Goal: Communication & Community: Participate in discussion

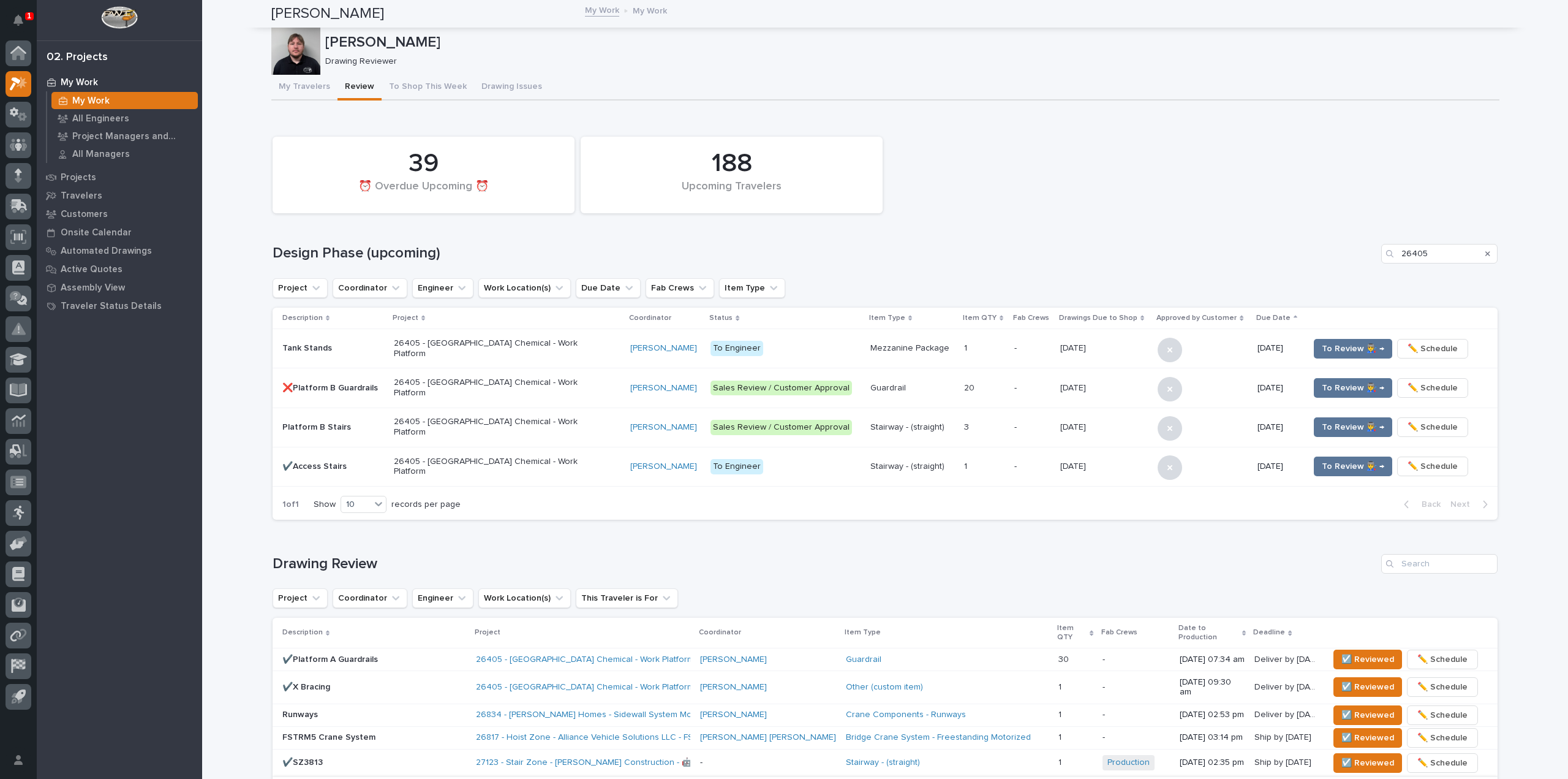
scroll to position [417, 0]
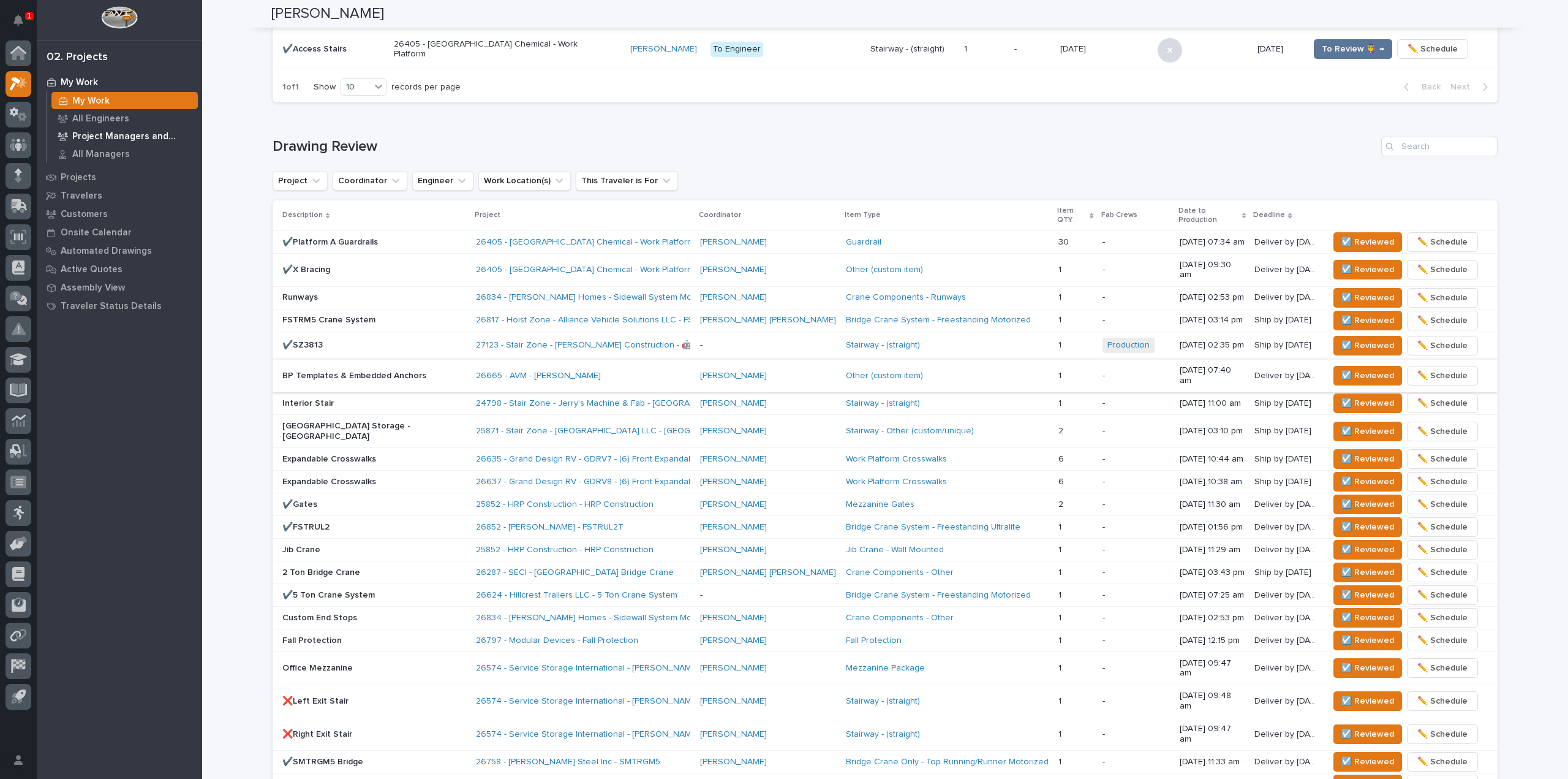
click at [135, 137] on p "Project Managers and Engineers" at bounding box center [133, 137] width 121 height 11
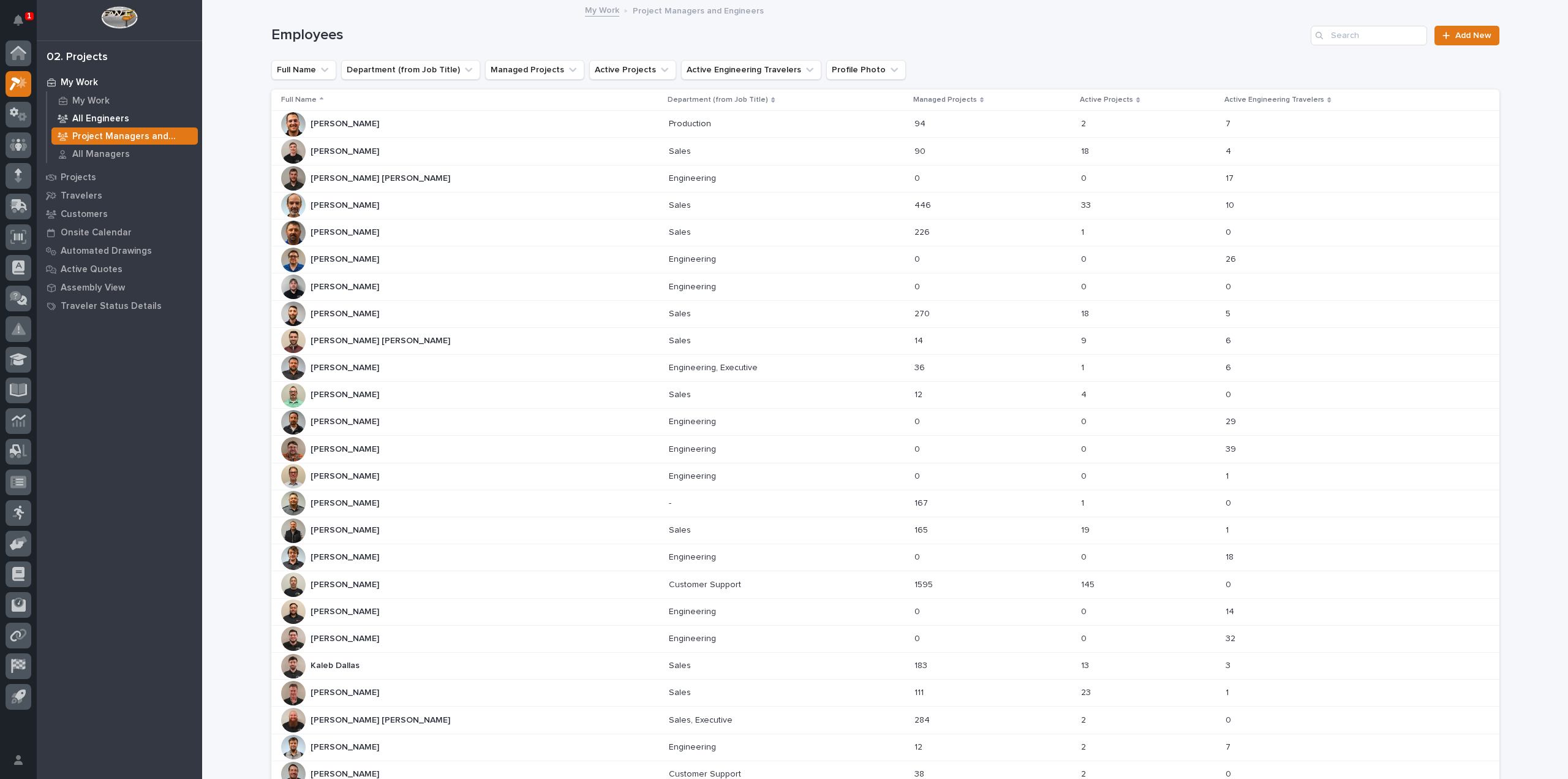
click at [130, 126] on div "All Engineers" at bounding box center [124, 118] width 147 height 17
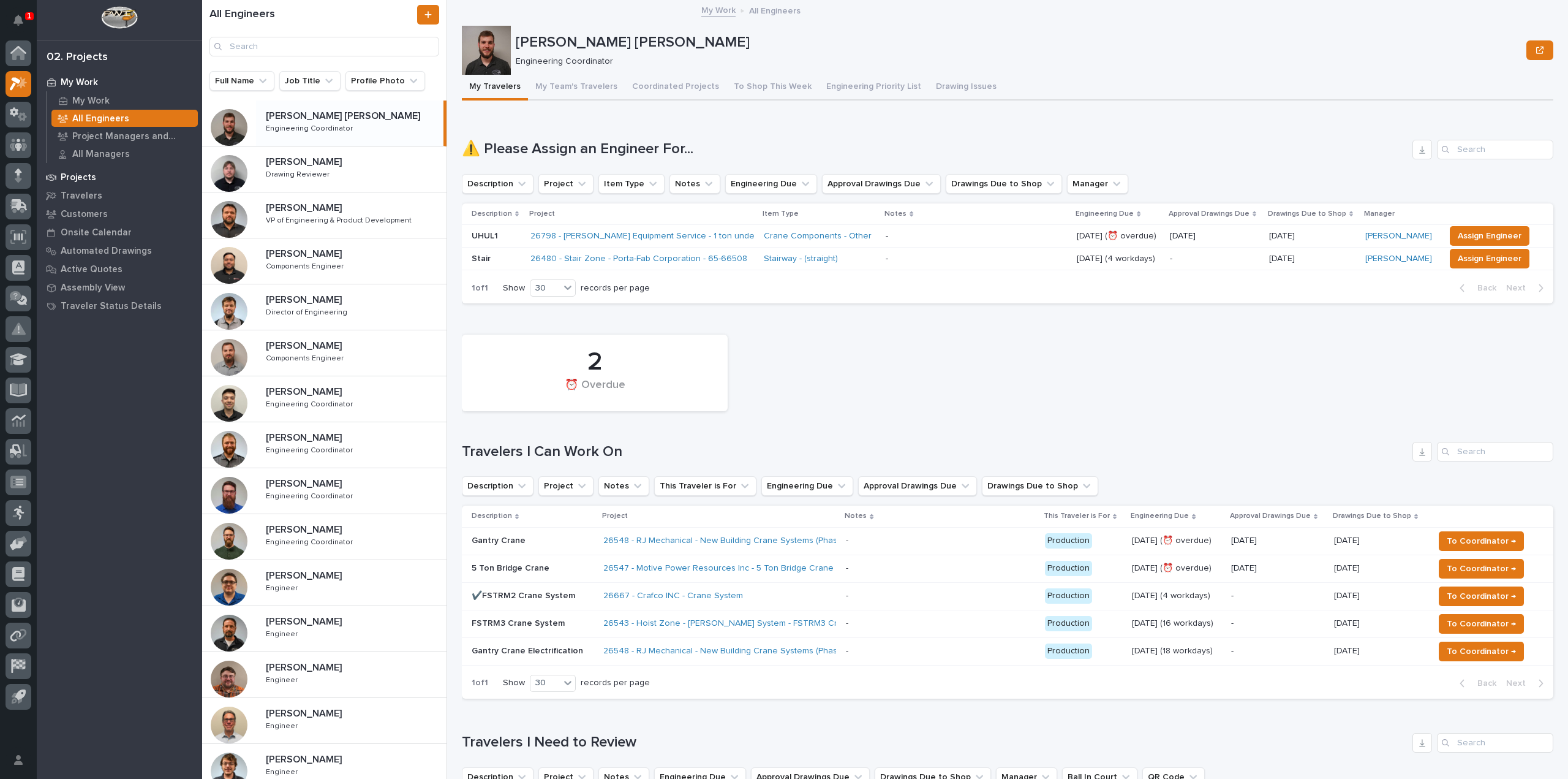
click at [97, 177] on div "Projects" at bounding box center [119, 177] width 159 height 17
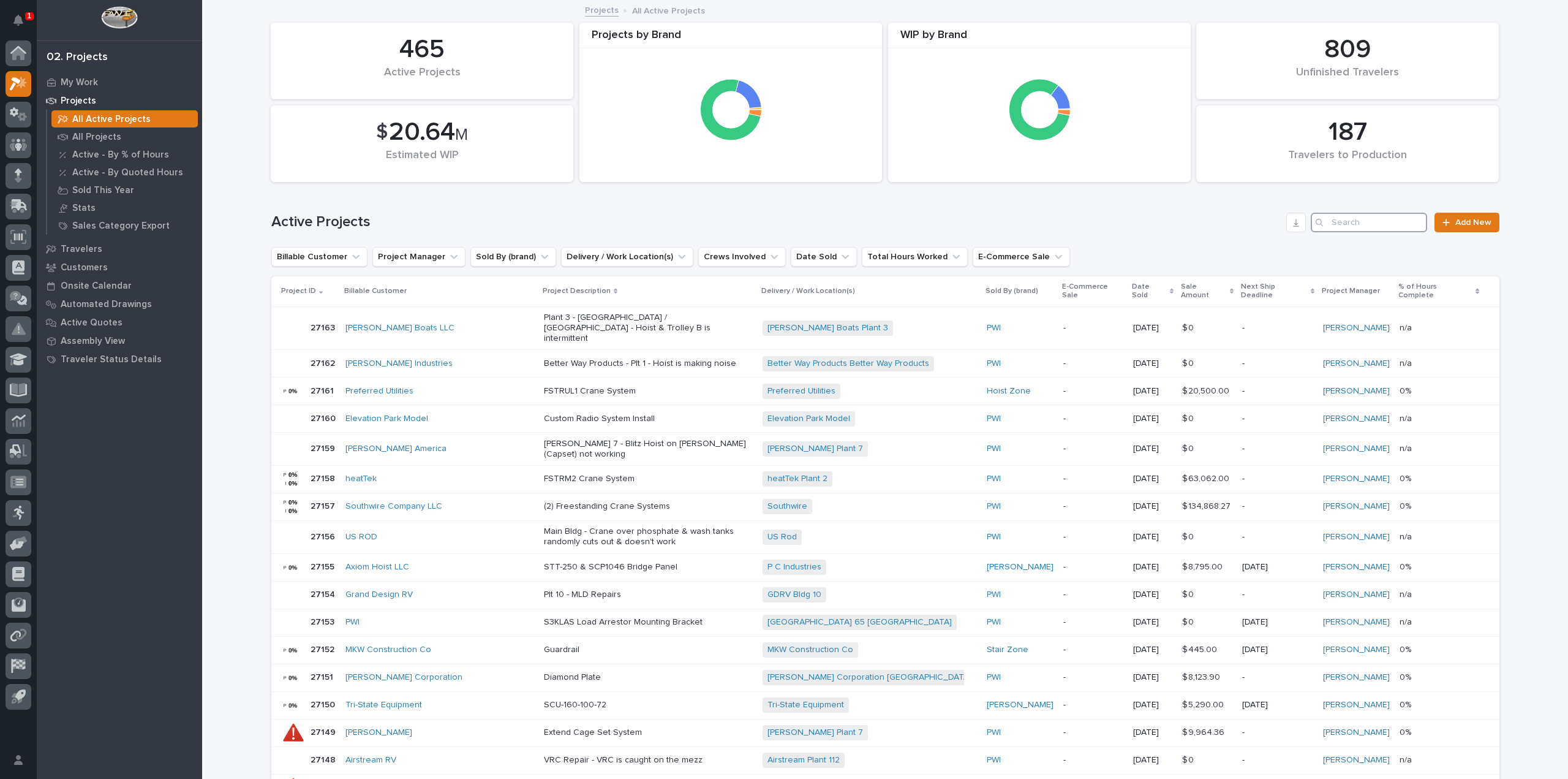
click at [1328, 220] on input "Search" at bounding box center [1369, 222] width 116 height 19
type input "27152"
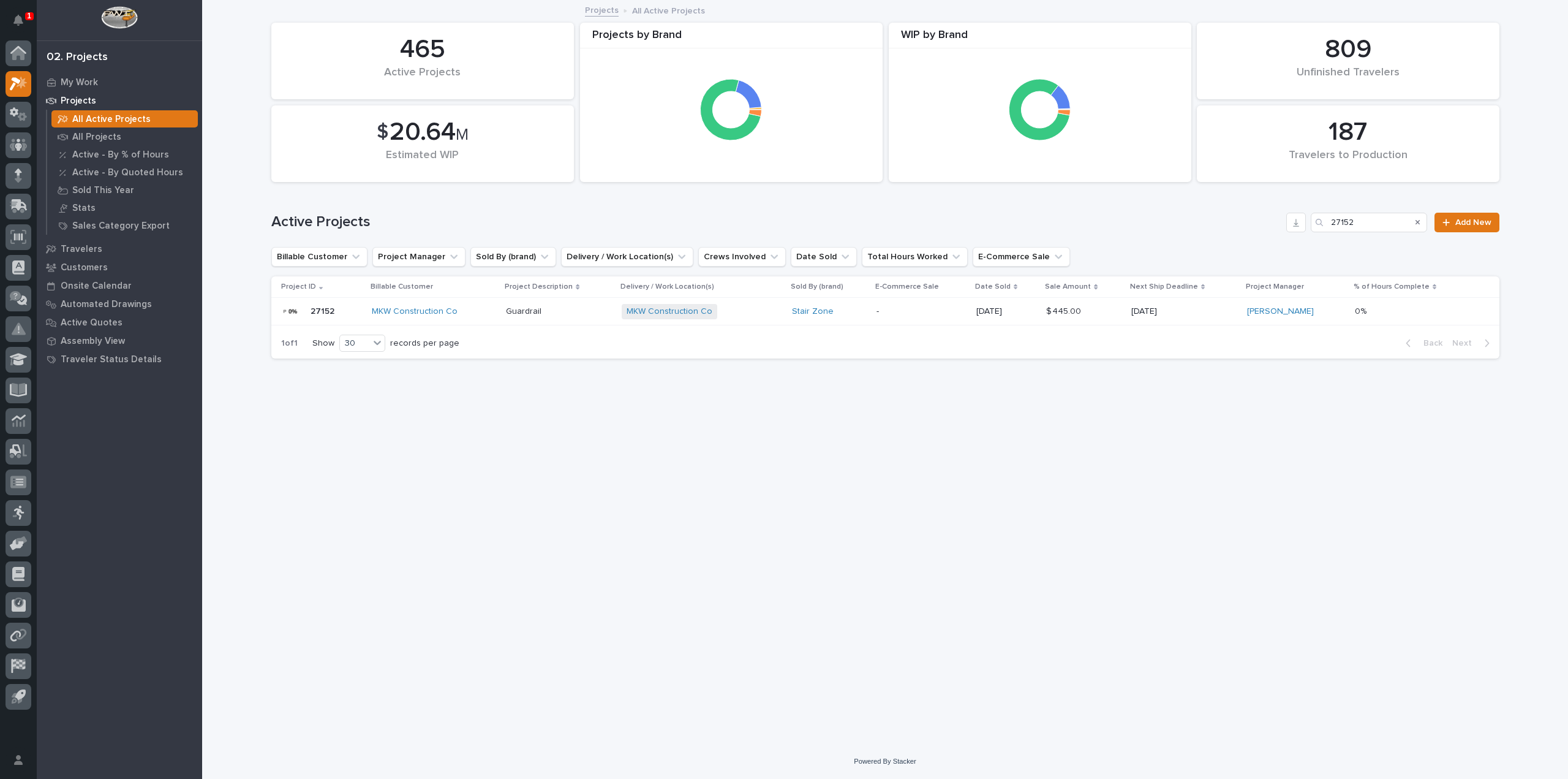
click at [1430, 317] on p at bounding box center [1417, 311] width 125 height 10
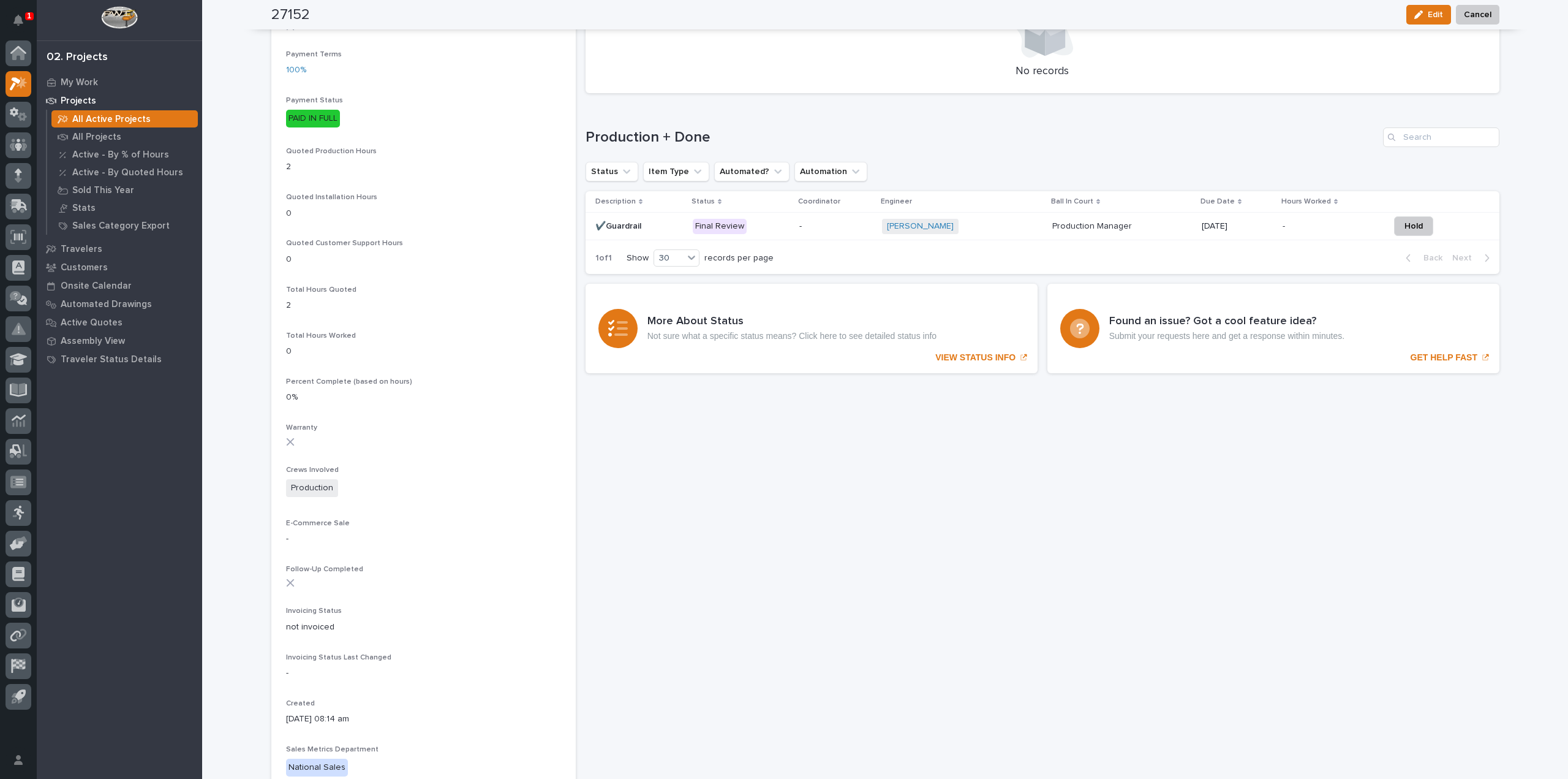
scroll to position [797, 0]
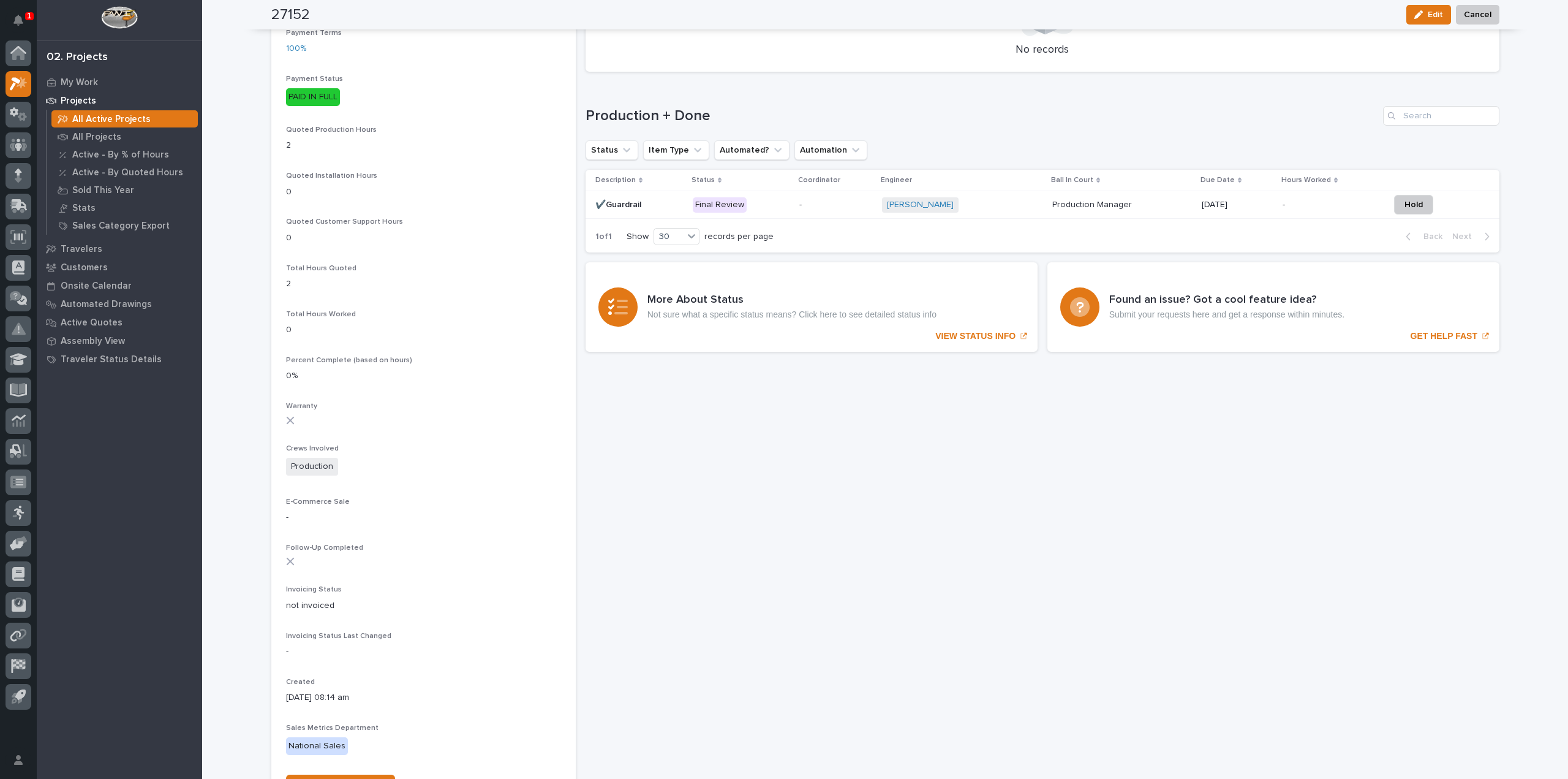
click at [836, 203] on p "-" at bounding box center [836, 204] width 73 height 10
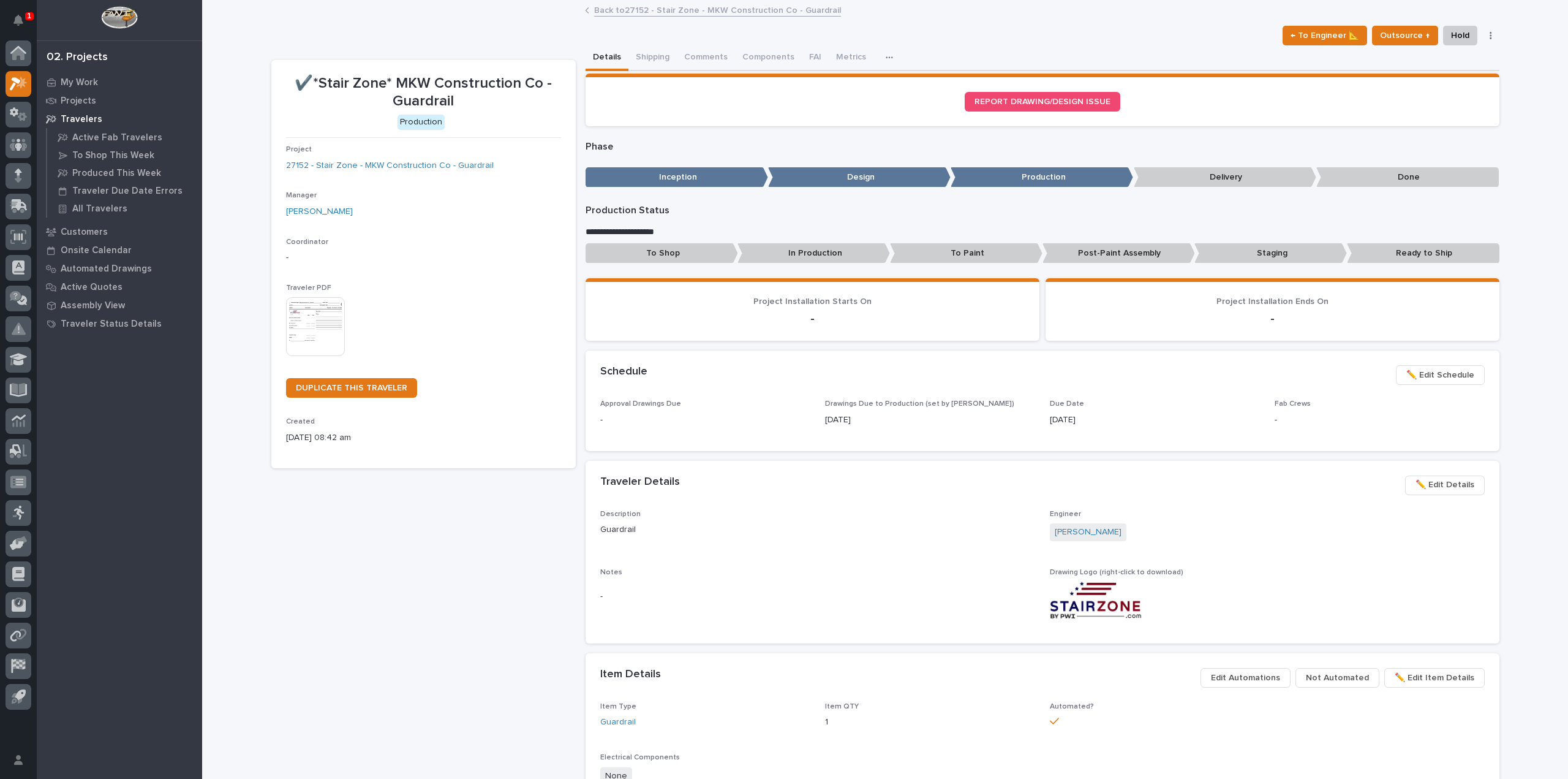
click at [917, 182] on p "Design" at bounding box center [858, 178] width 182 height 20
click at [1019, 175] on p "Production" at bounding box center [1041, 178] width 182 height 20
click at [875, 175] on p "Design" at bounding box center [858, 178] width 182 height 20
click at [845, 176] on p "Design" at bounding box center [858, 178] width 182 height 20
click at [683, 176] on p "Inception" at bounding box center [676, 178] width 182 height 20
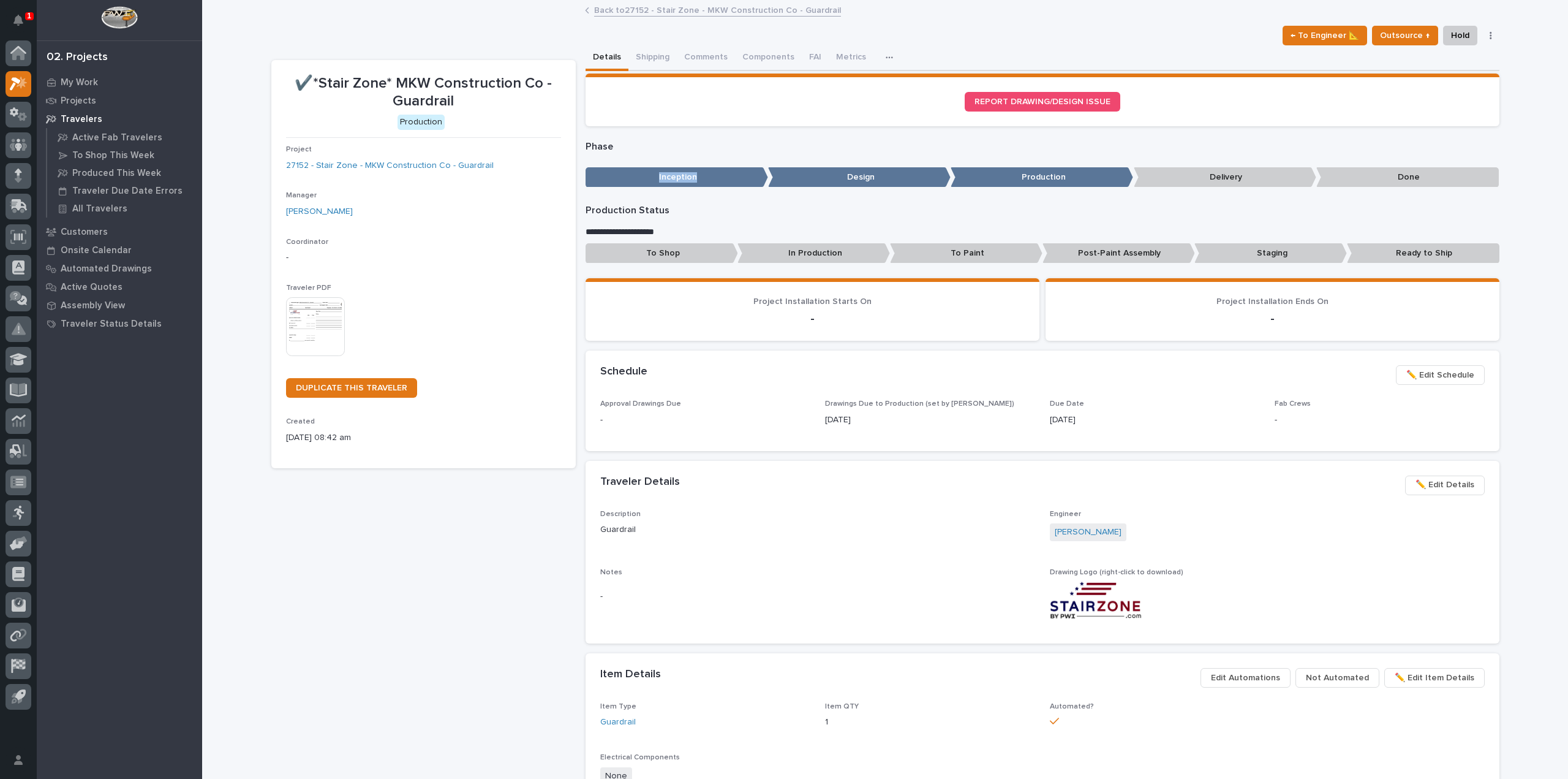
click at [683, 176] on p "Inception" at bounding box center [676, 178] width 182 height 20
click at [910, 179] on p "Design" at bounding box center [858, 178] width 182 height 20
click at [1049, 176] on p "Production" at bounding box center [1041, 178] width 182 height 20
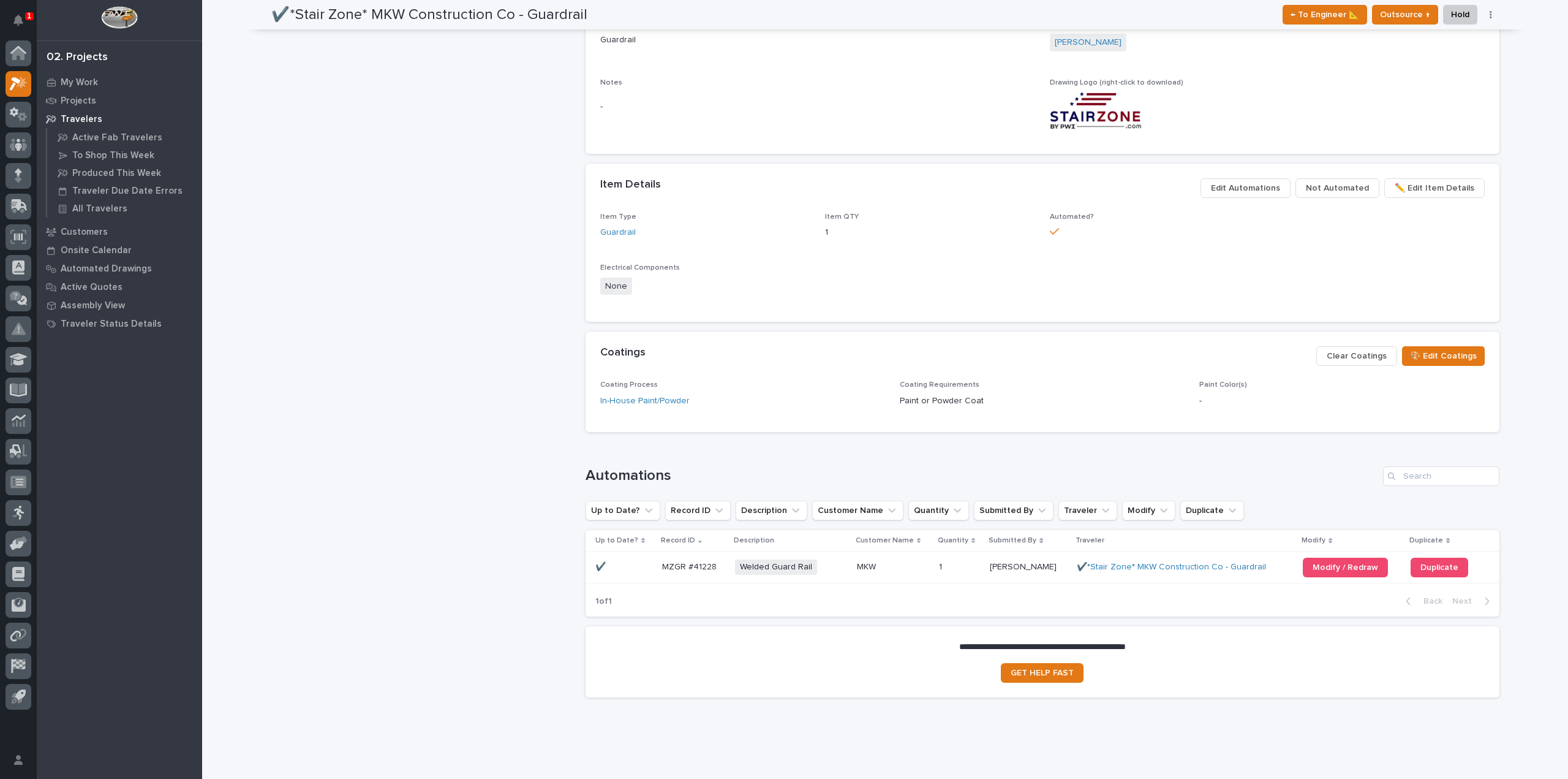
scroll to position [490, 0]
click at [1270, 570] on div "✔️*Stair Zone* MKW Construction Co - Guardrail" at bounding box center [1184, 566] width 214 height 10
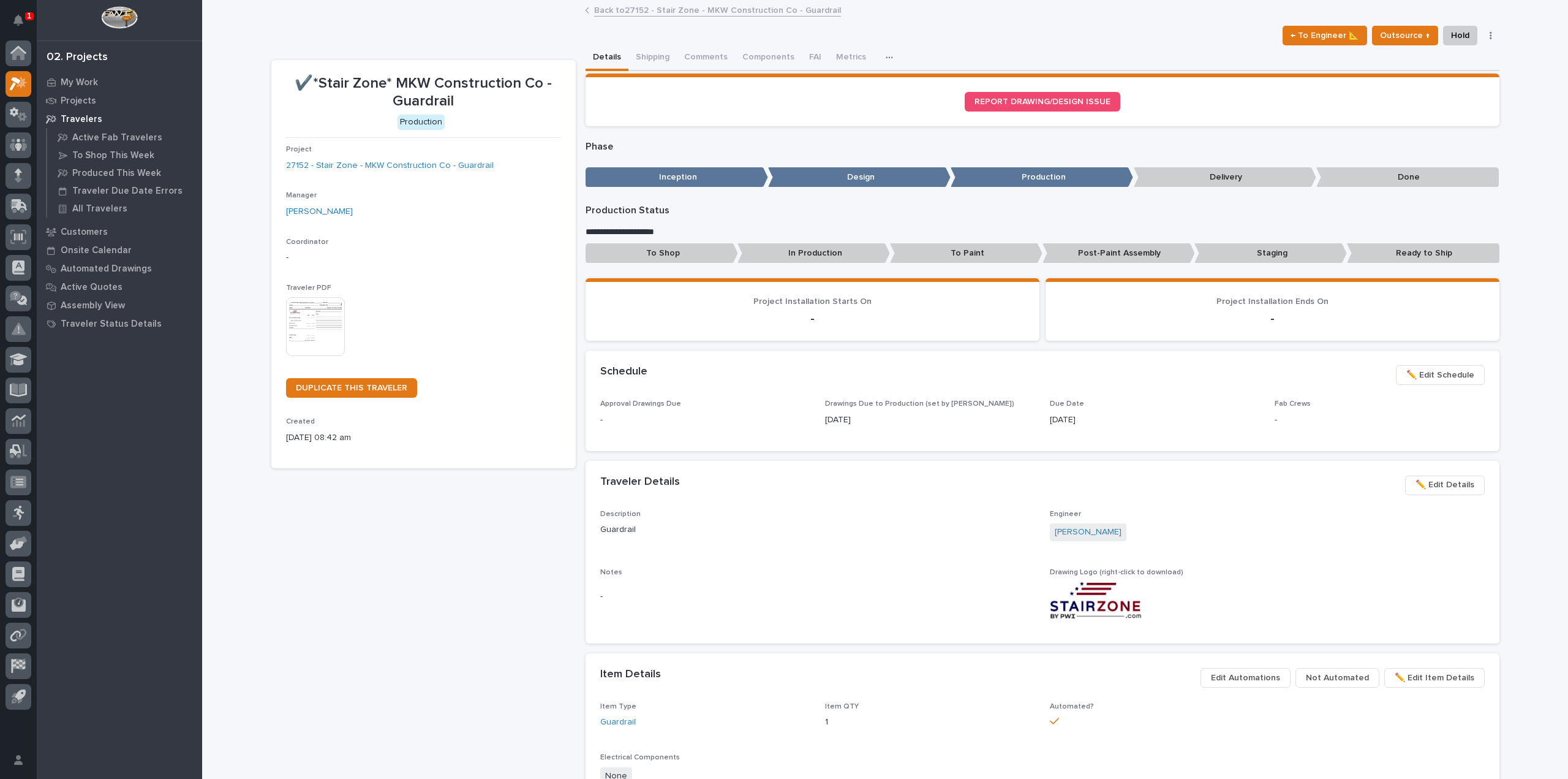
click at [838, 178] on p "Design" at bounding box center [858, 178] width 182 height 20
click at [681, 175] on p "Inception" at bounding box center [676, 178] width 182 height 20
click at [1304, 30] on span "← To Engineer 📐" at bounding box center [1325, 35] width 68 height 15
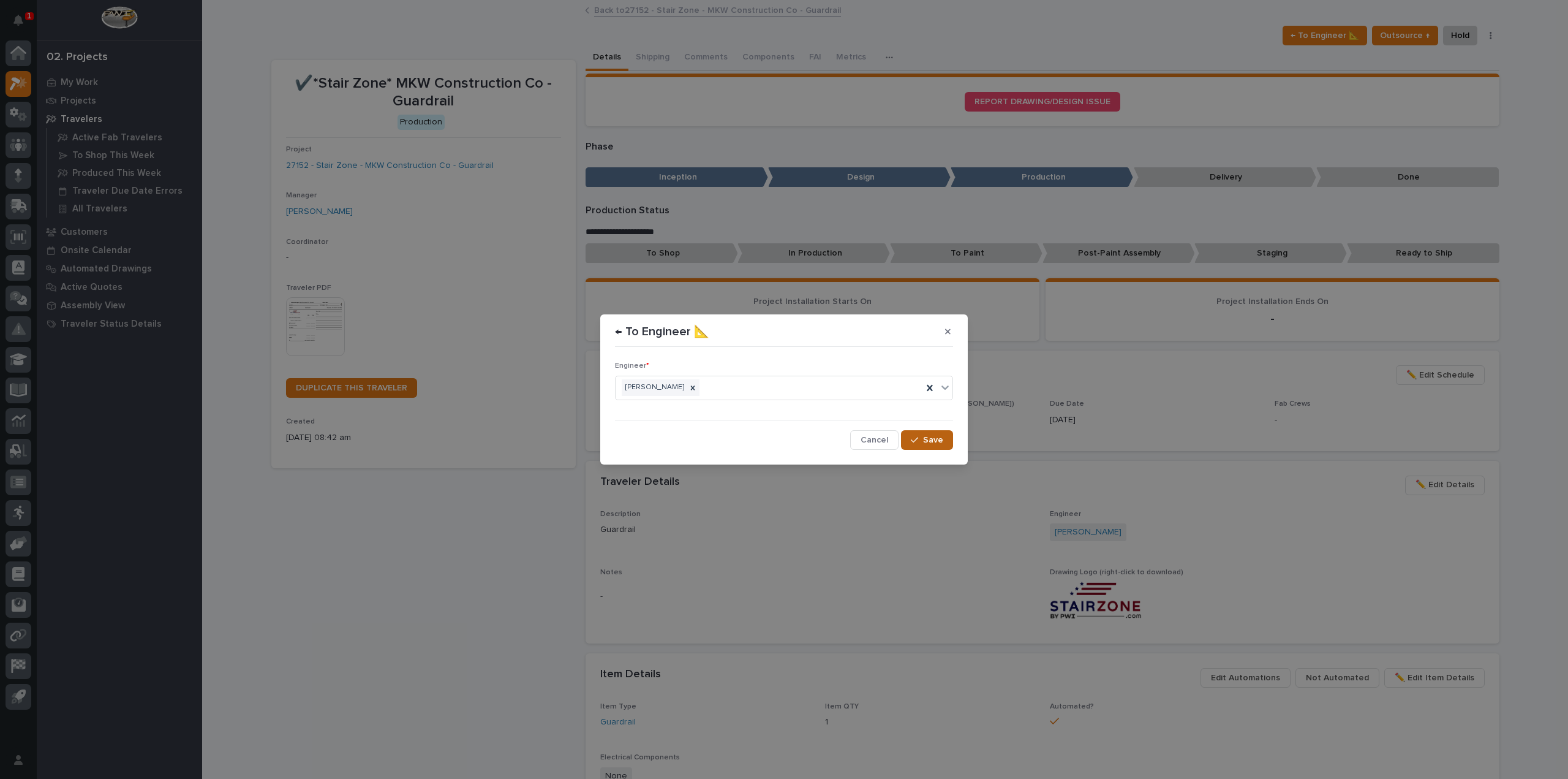
click at [920, 435] on button "Save" at bounding box center [927, 439] width 52 height 19
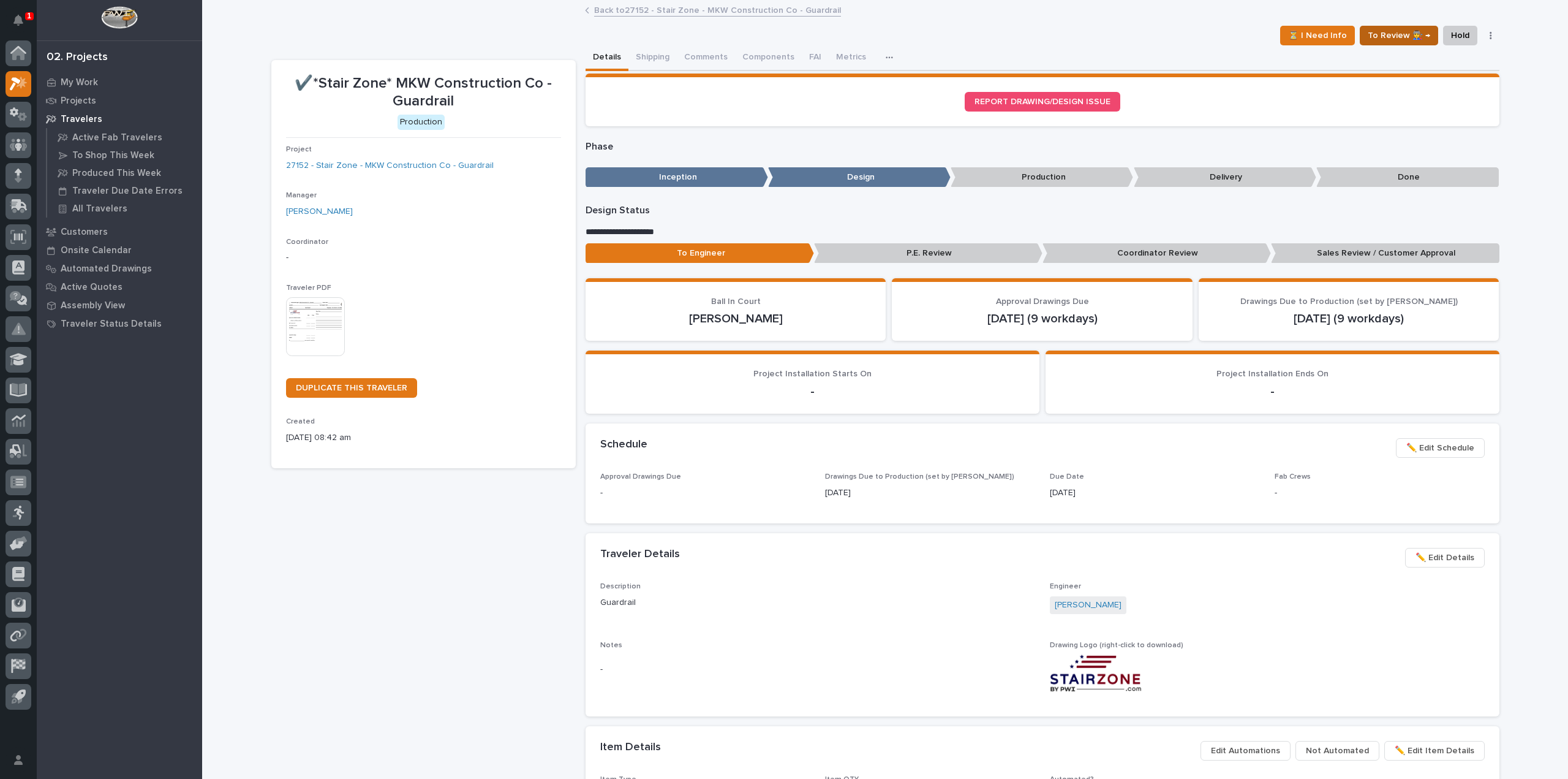
click at [1396, 35] on span "To Review 👨‍🏭 →" at bounding box center [1399, 35] width 63 height 15
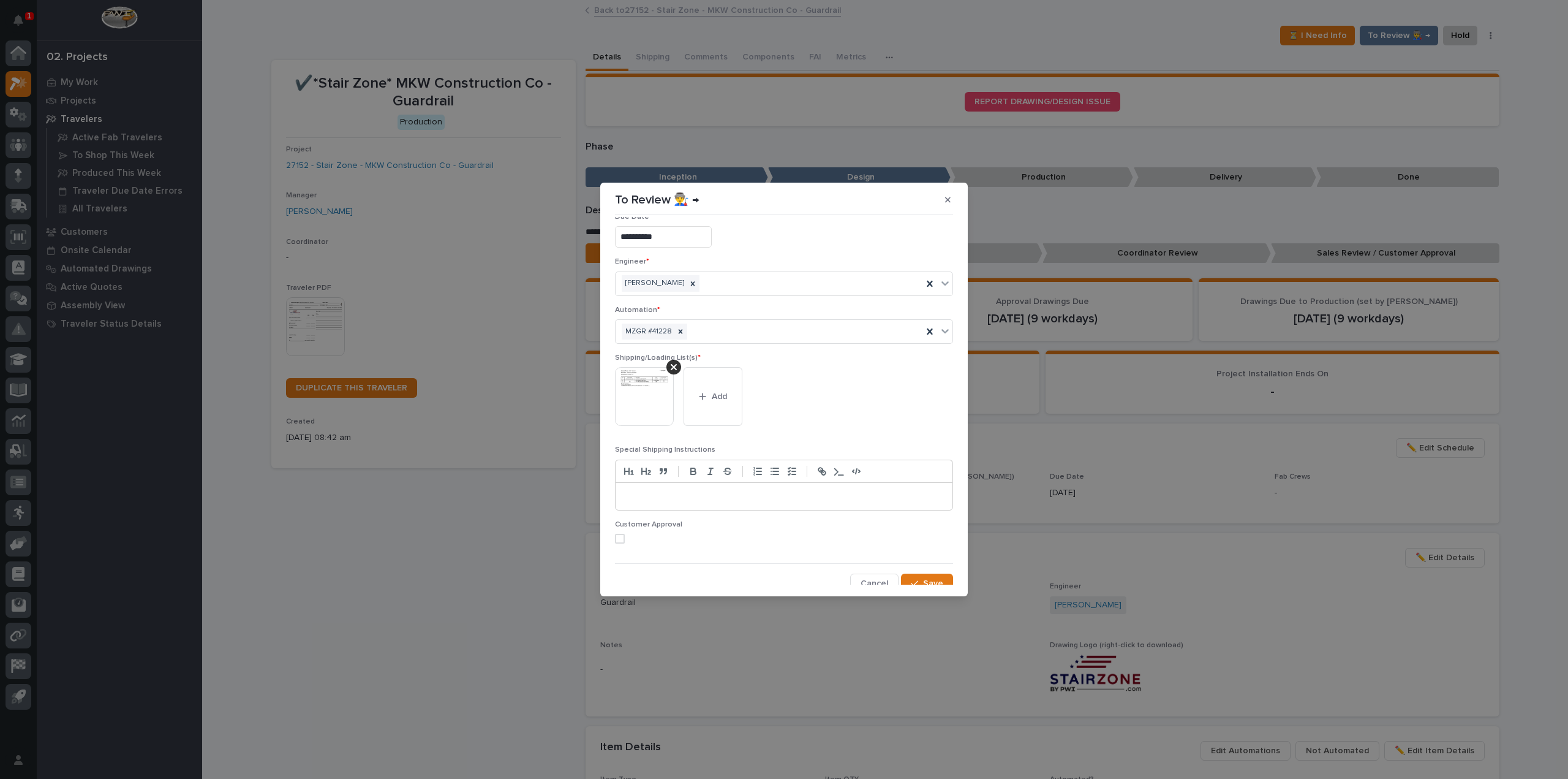
scroll to position [26, 0]
click at [930, 576] on span "Save" at bounding box center [933, 575] width 20 height 11
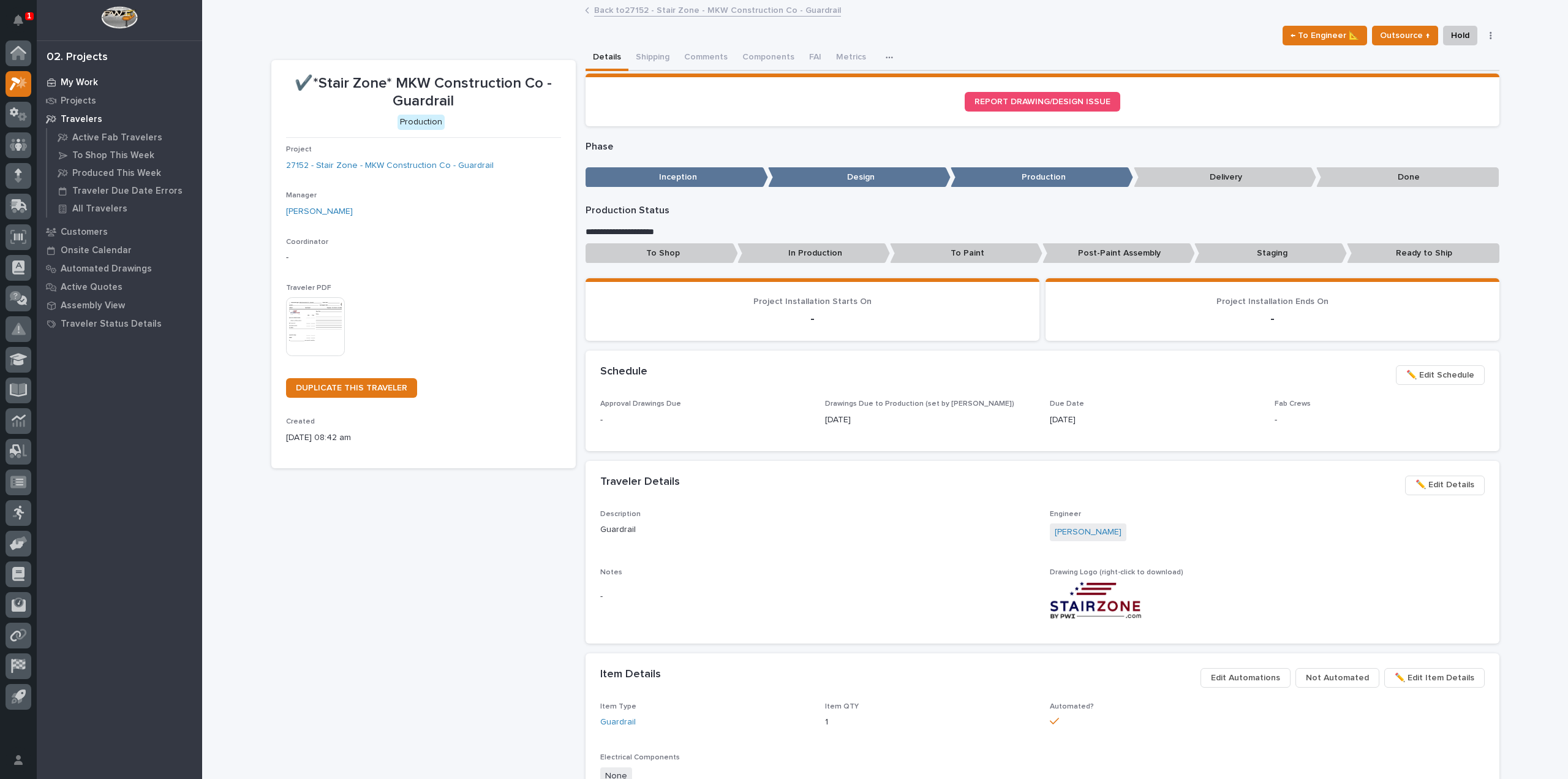
click at [80, 80] on p "My Work" at bounding box center [79, 83] width 37 height 11
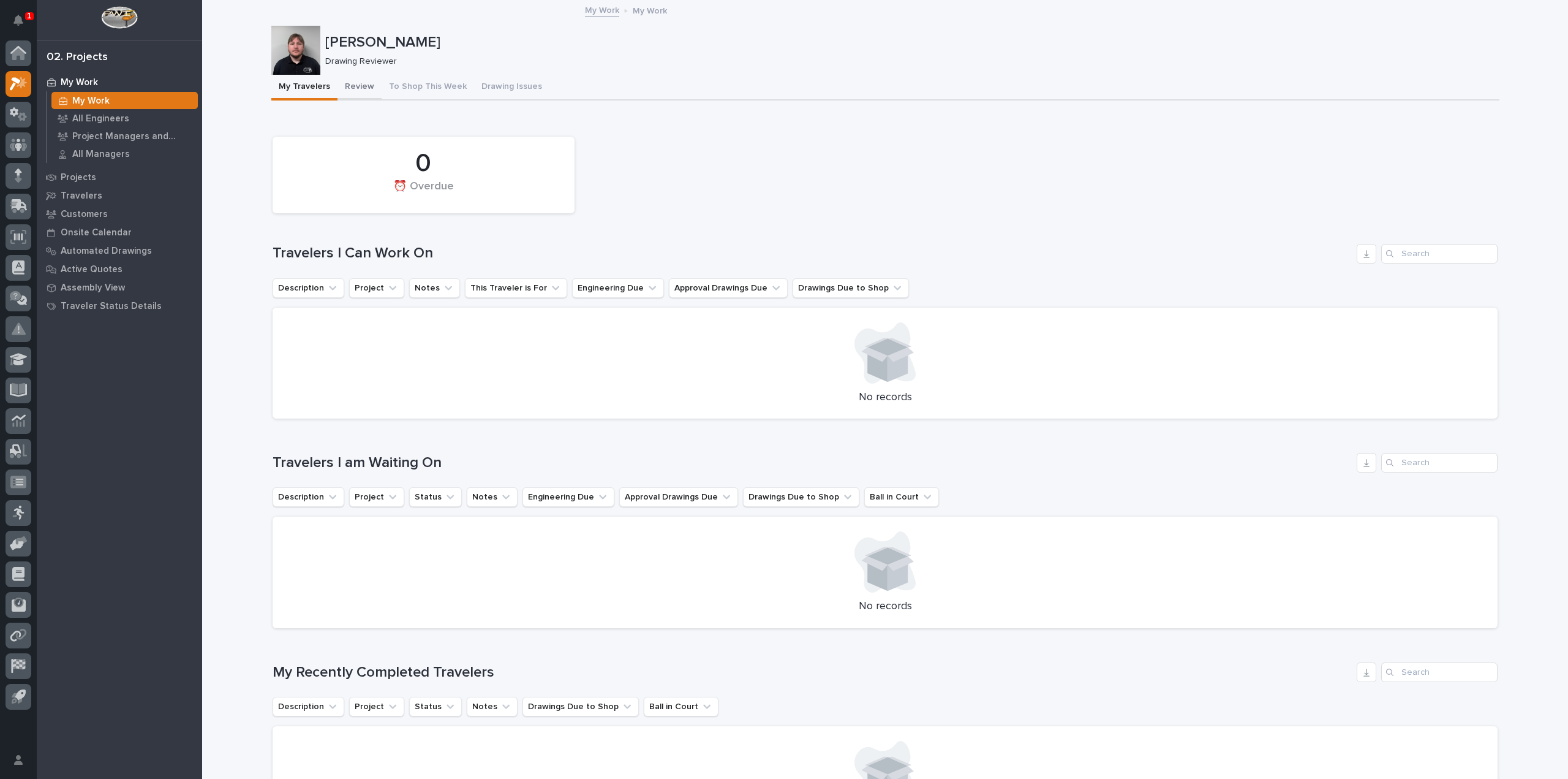
click at [361, 87] on button "Review" at bounding box center [359, 87] width 44 height 26
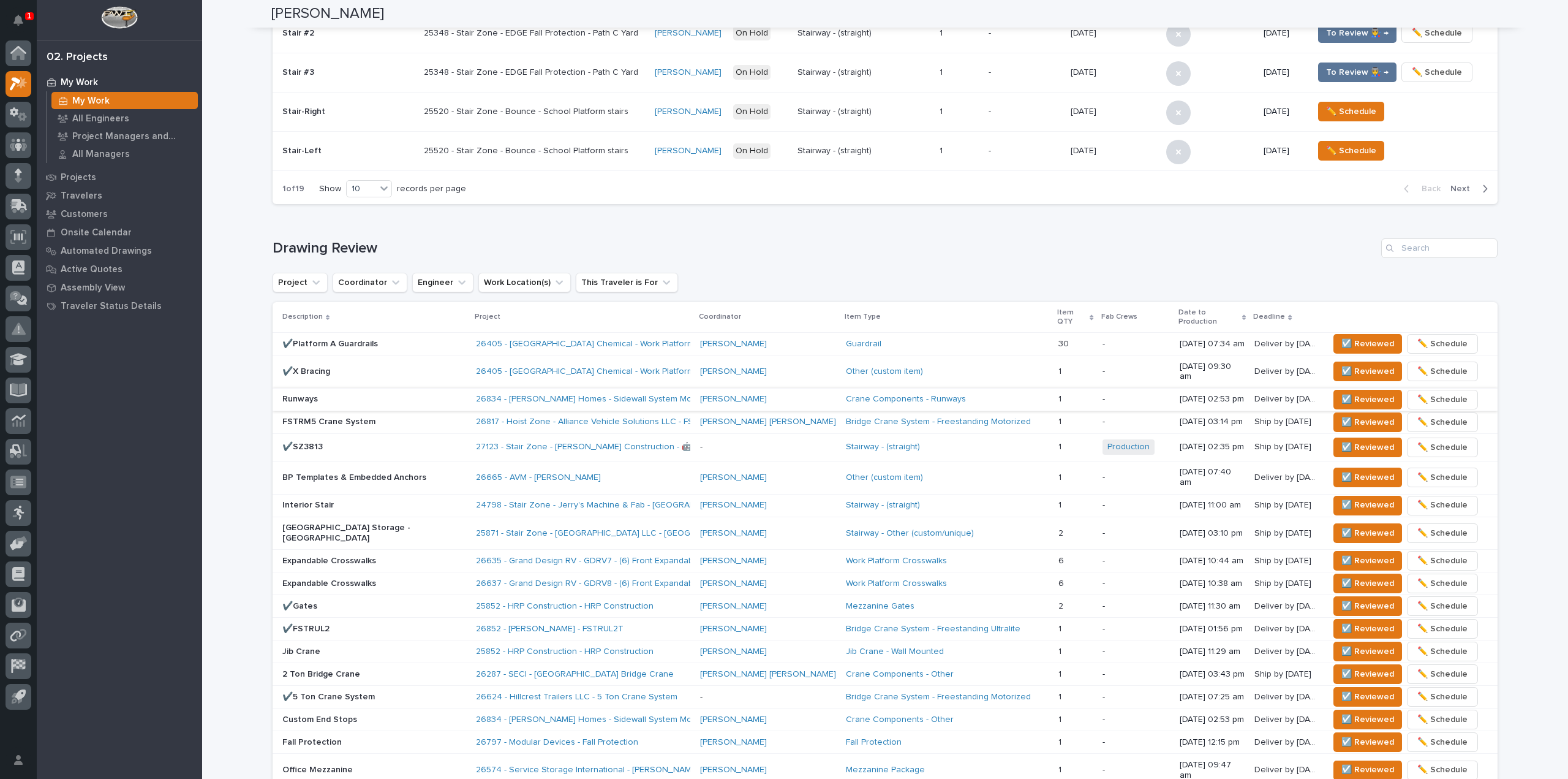
scroll to position [306, 0]
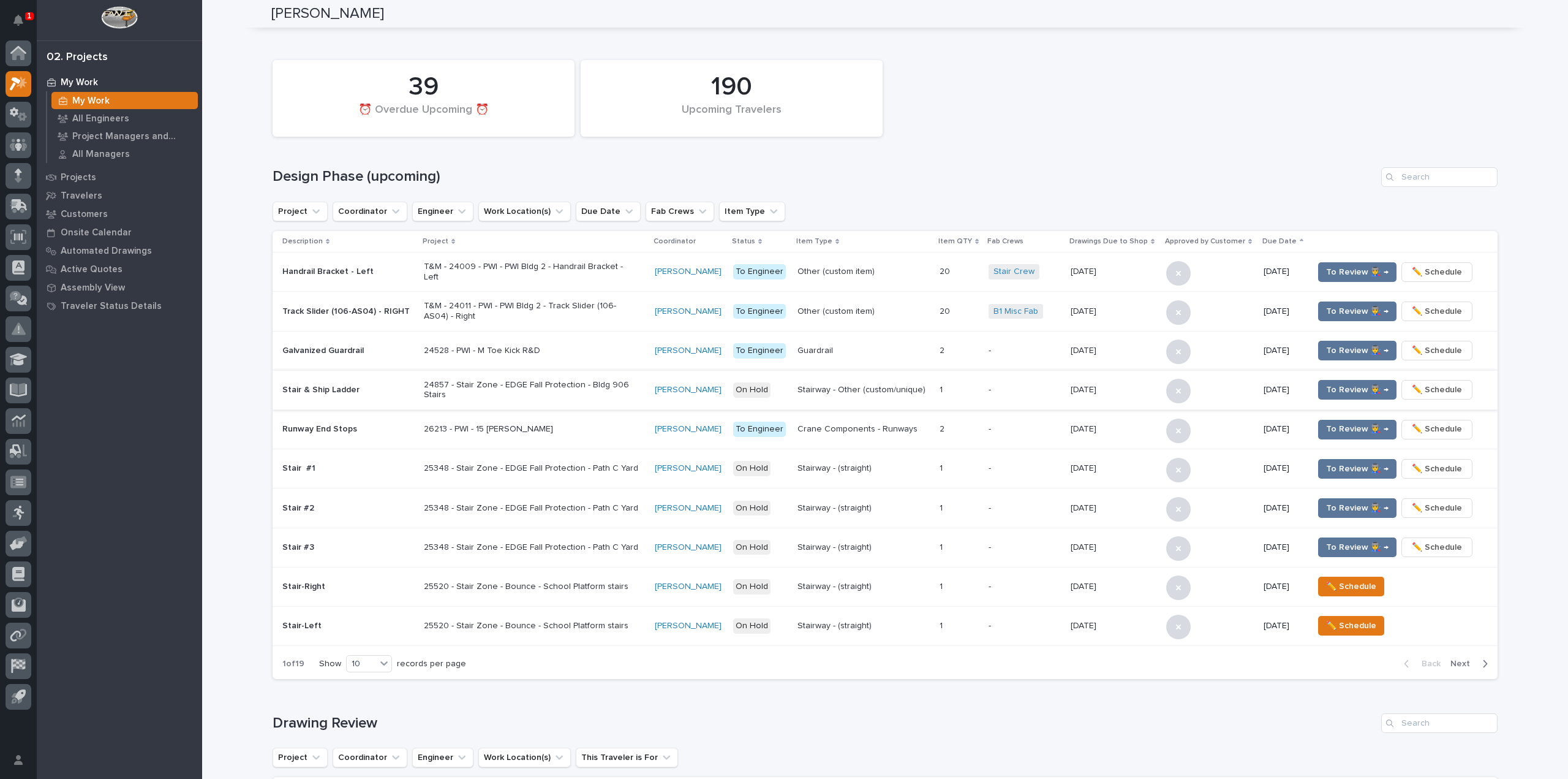
scroll to position [7, 0]
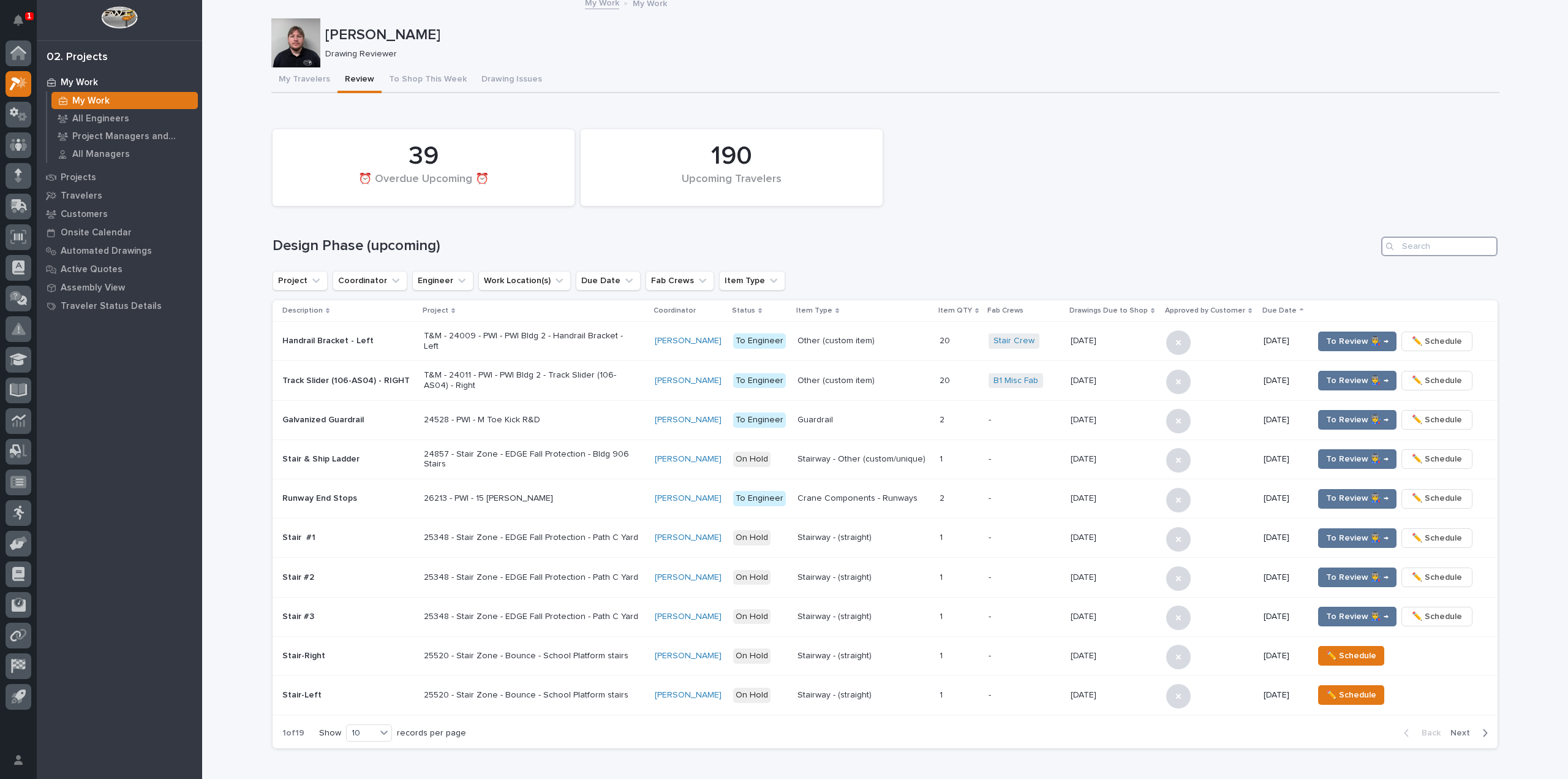
click at [1414, 241] on input "Search" at bounding box center [1439, 246] width 116 height 19
type input "27152"
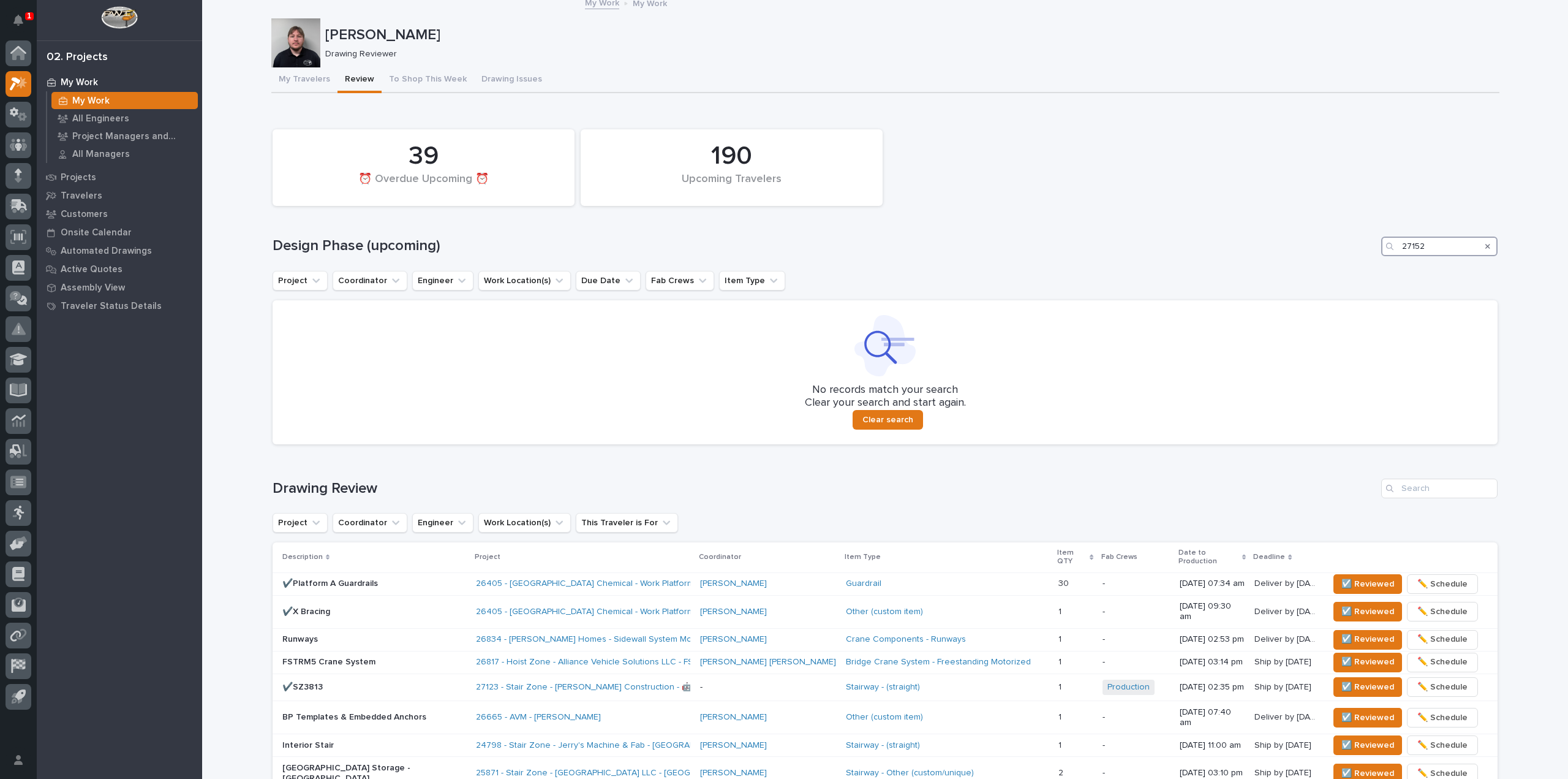
drag, startPoint x: 1442, startPoint y: 244, endPoint x: 1356, endPoint y: 245, distance: 86.0
click at [1357, 245] on div "Design Phase (upcoming) 27152" at bounding box center [885, 246] width 1225 height 19
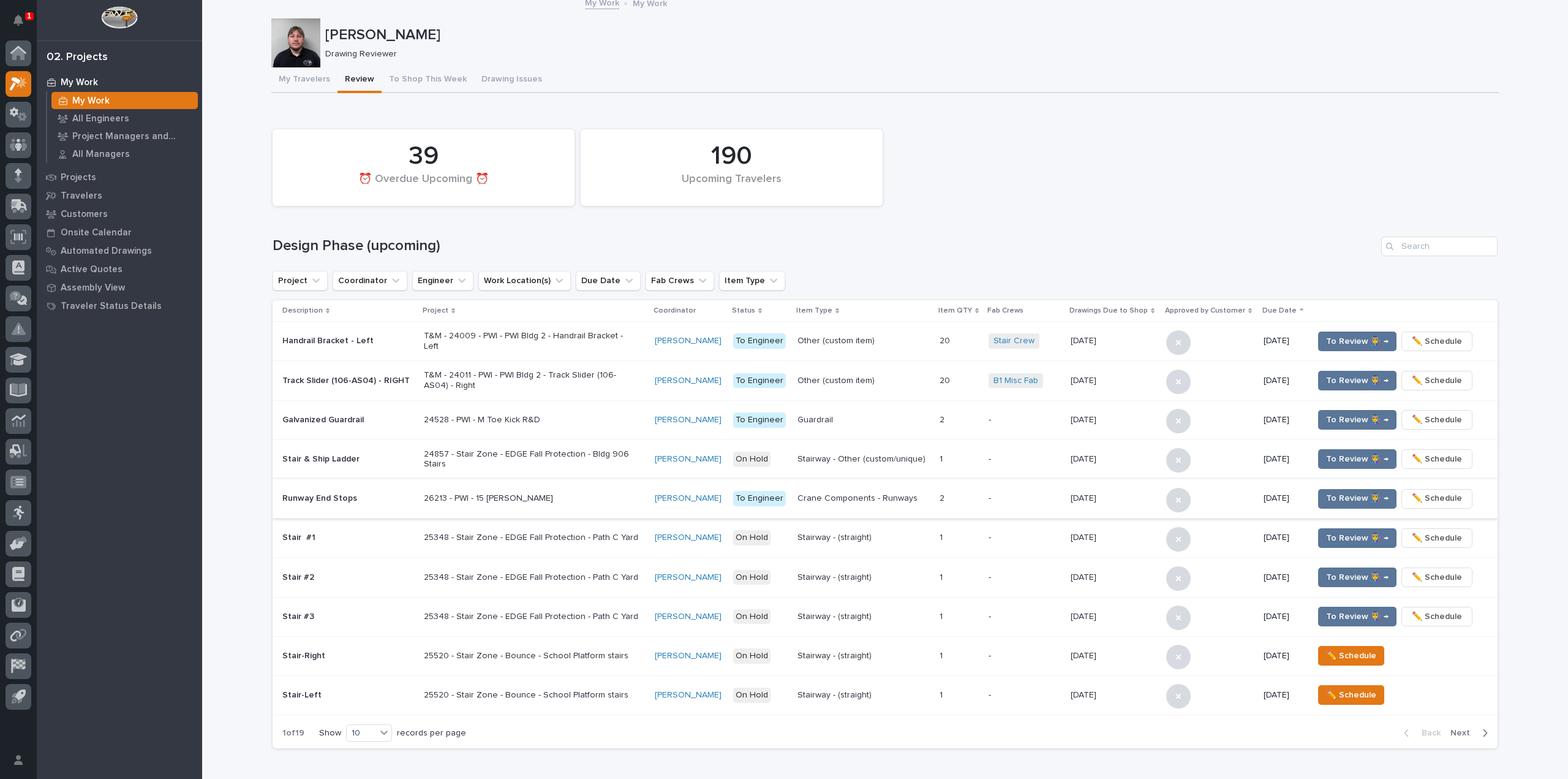
click at [1418, 490] on button "✏️ Schedule" at bounding box center [1437, 498] width 71 height 19
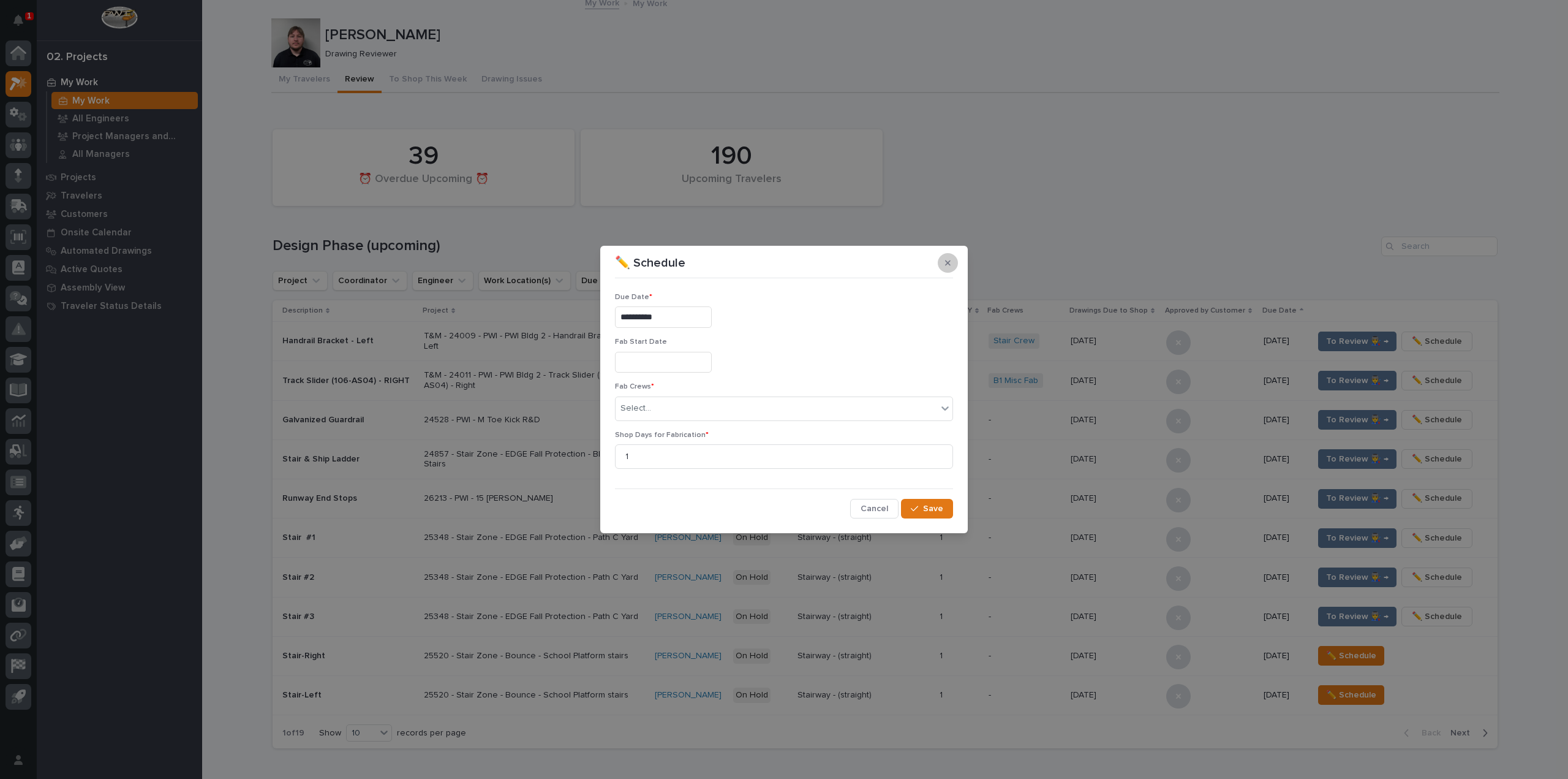
click at [948, 259] on icon "button" at bounding box center [948, 262] width 5 height 9
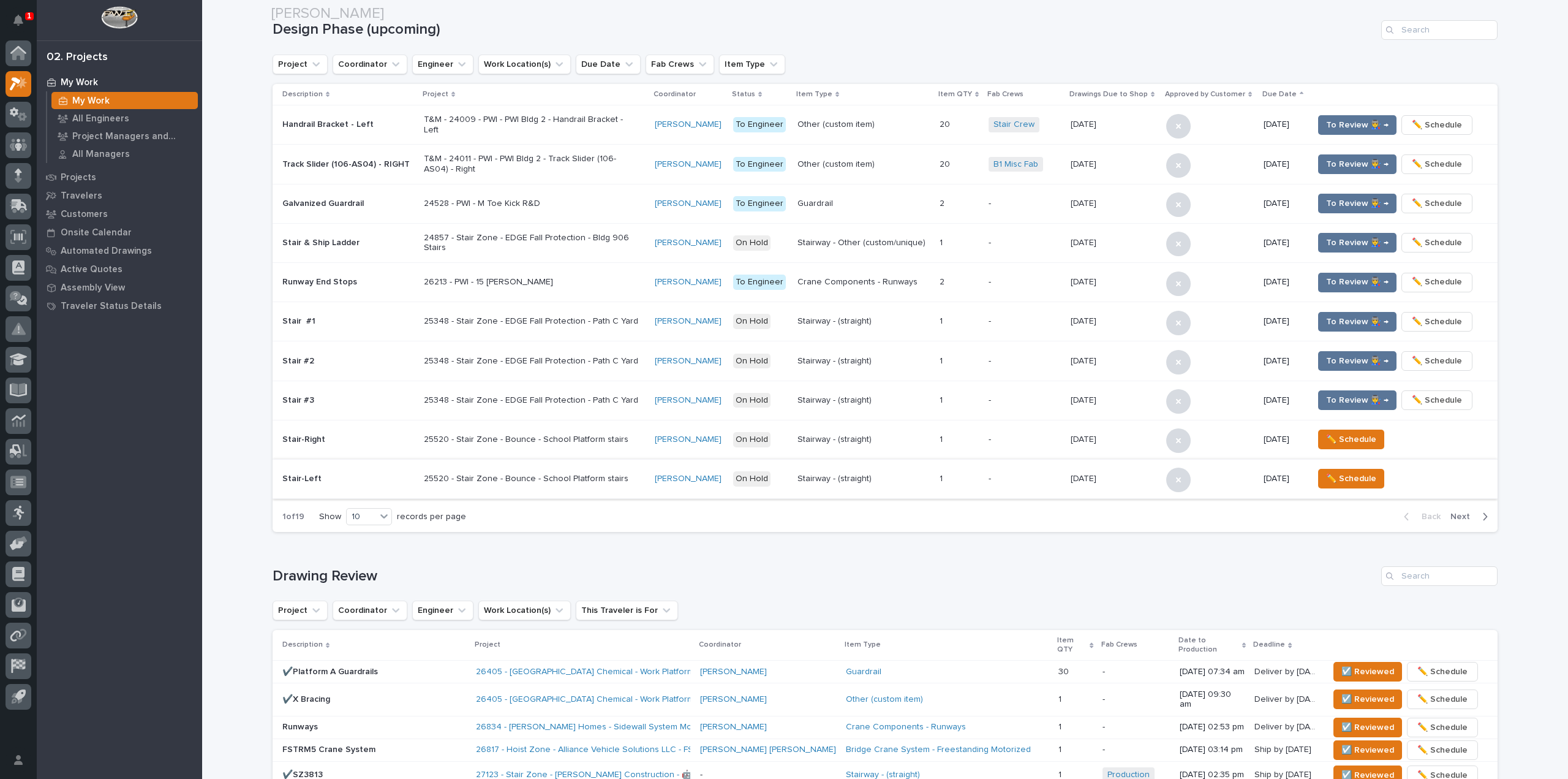
scroll to position [436, 0]
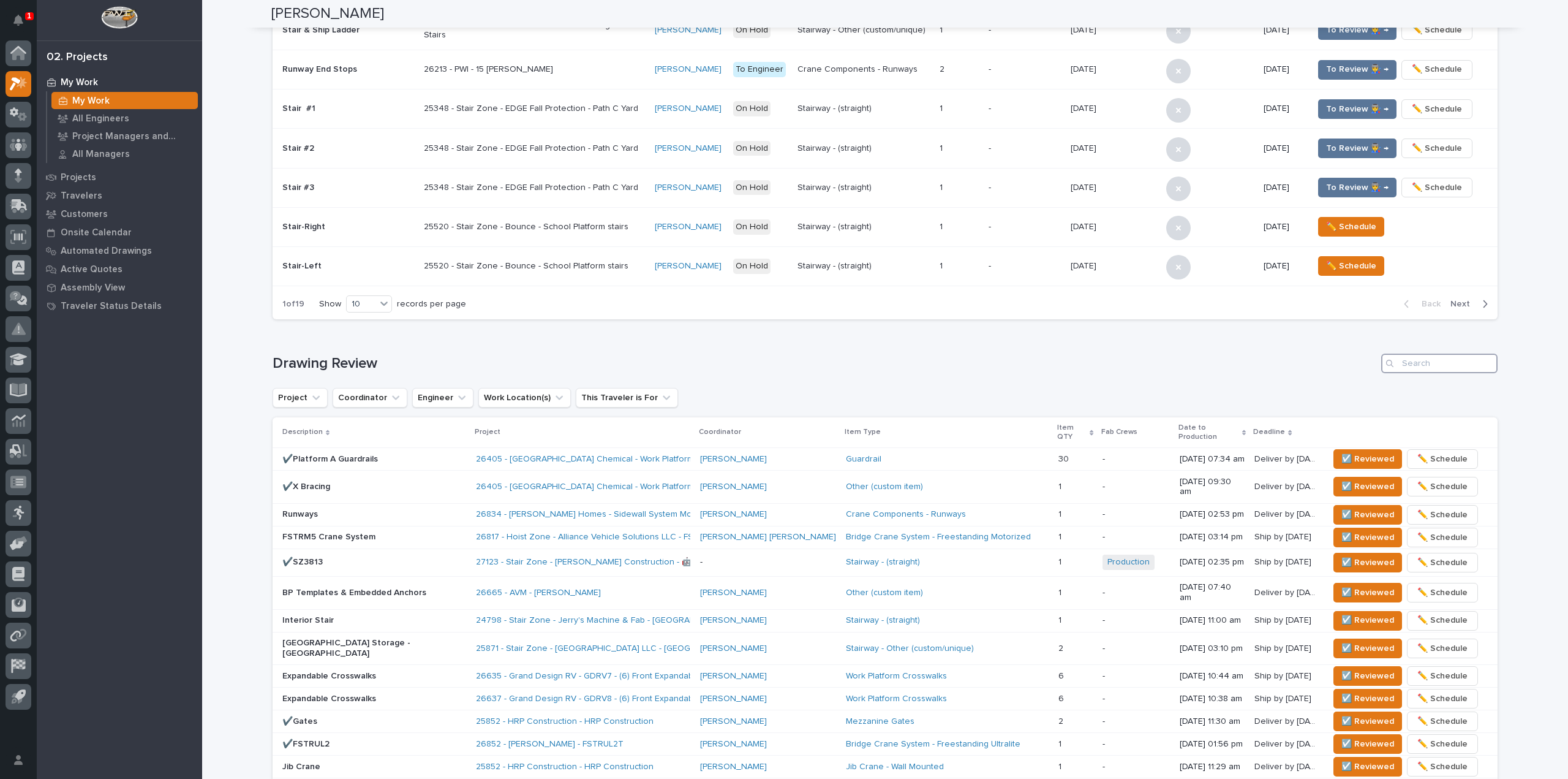
click at [1403, 356] on input "Search" at bounding box center [1439, 363] width 116 height 19
paste input "27152"
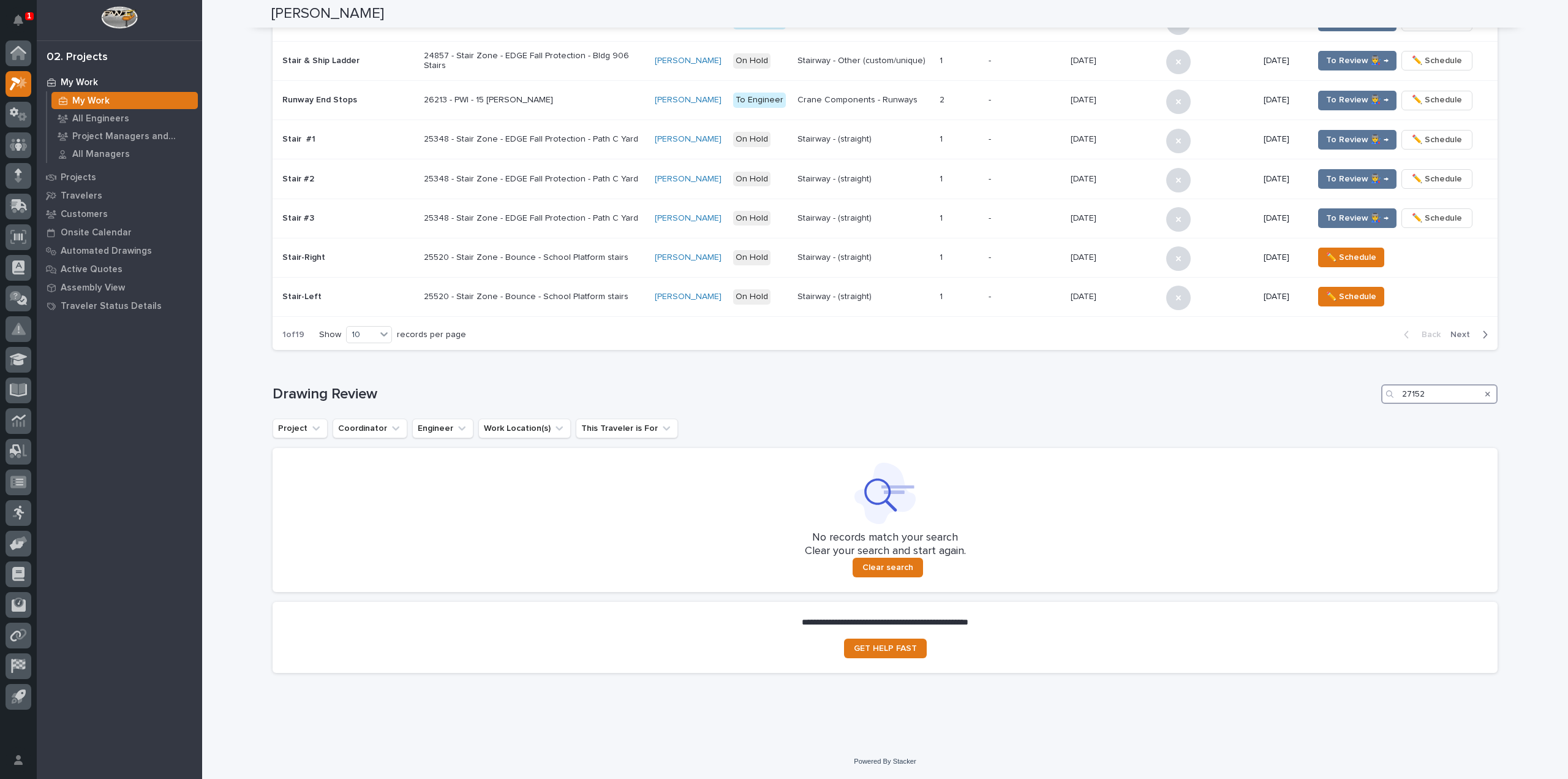
scroll to position [0, 0]
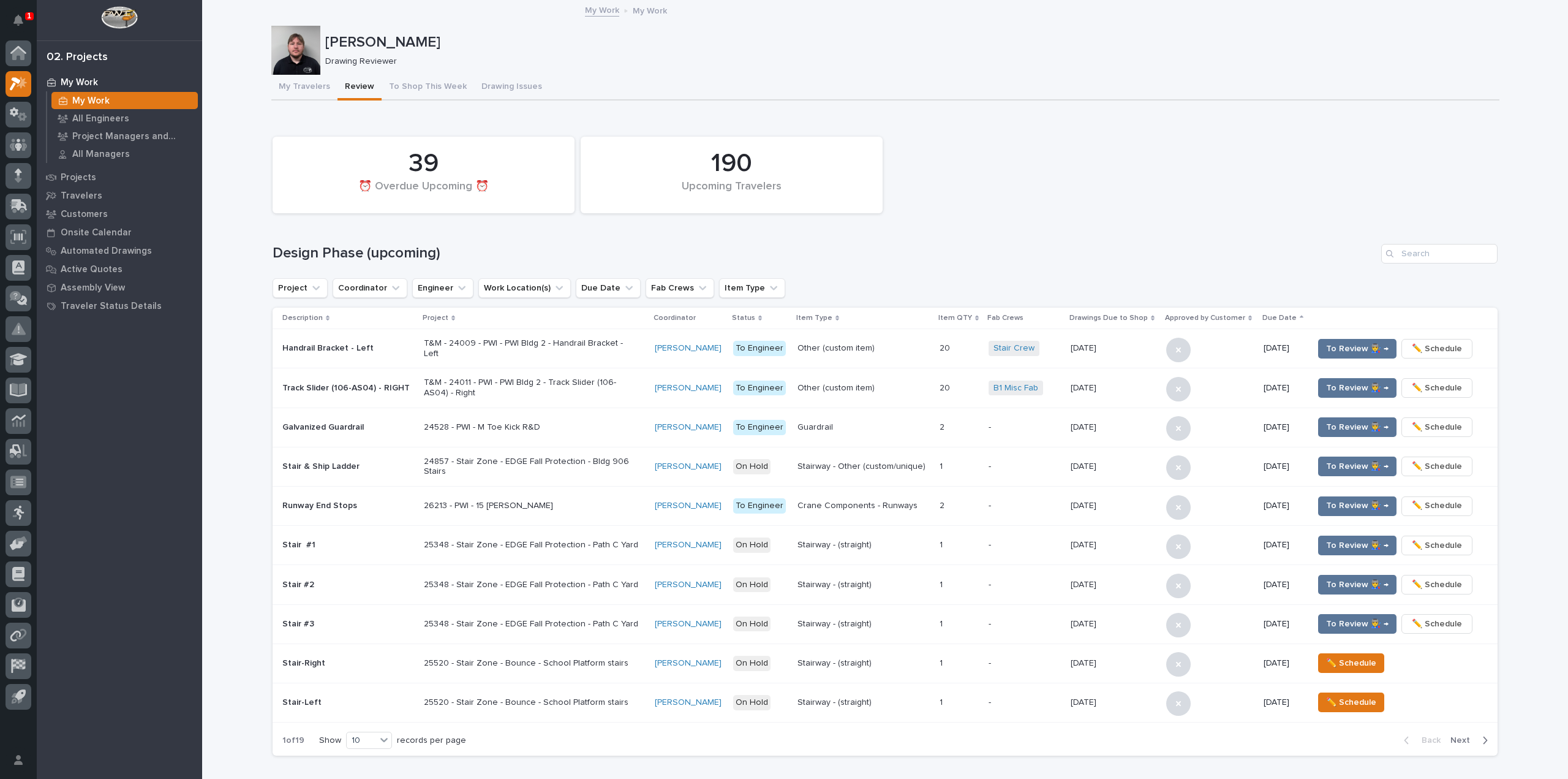
type input "27152"
click at [160, 739] on div "My Work My Work All Engineers Project Managers and Engineers All Managers Proje…" at bounding box center [119, 426] width 165 height 706
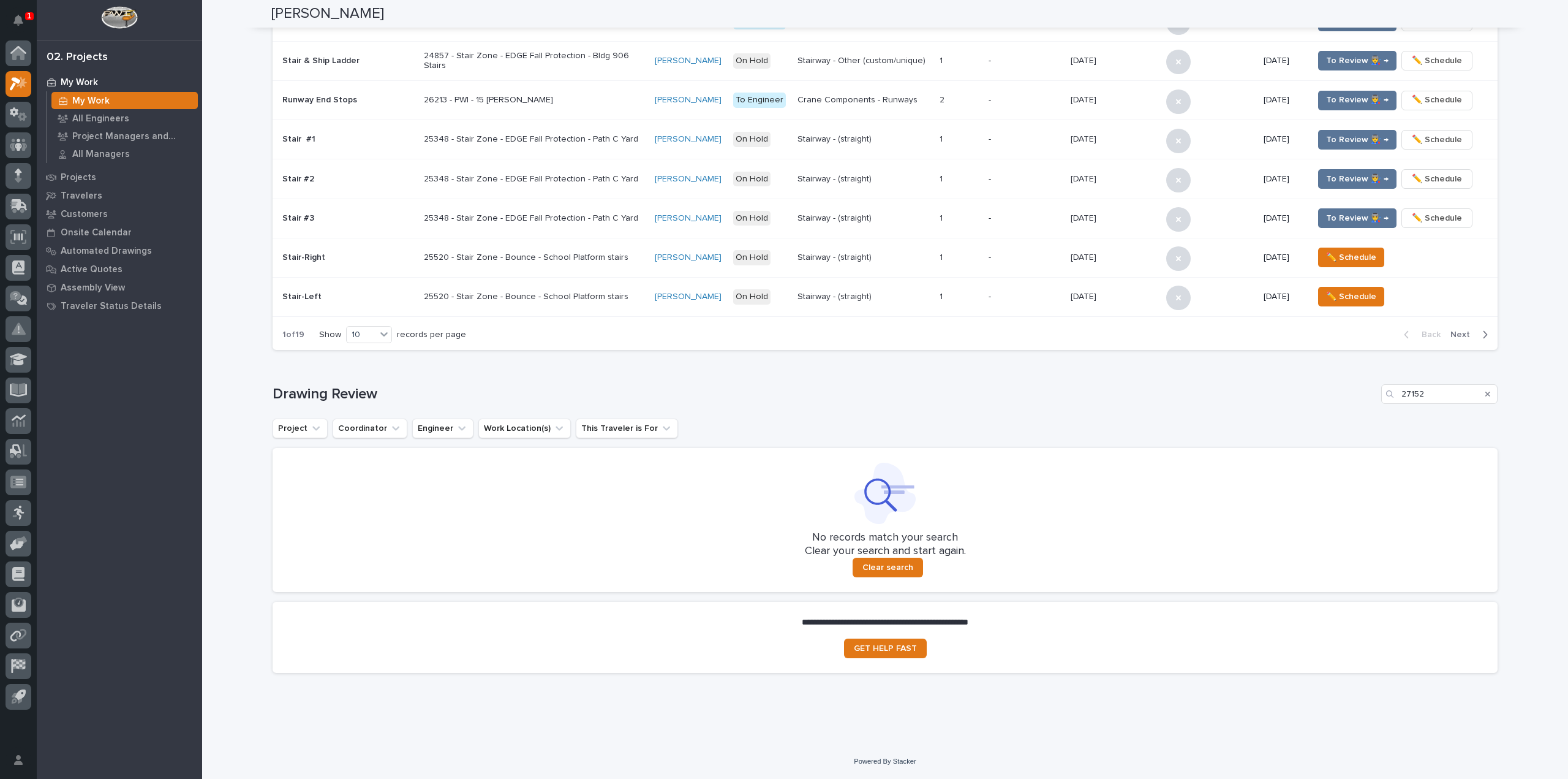
scroll to position [161, 0]
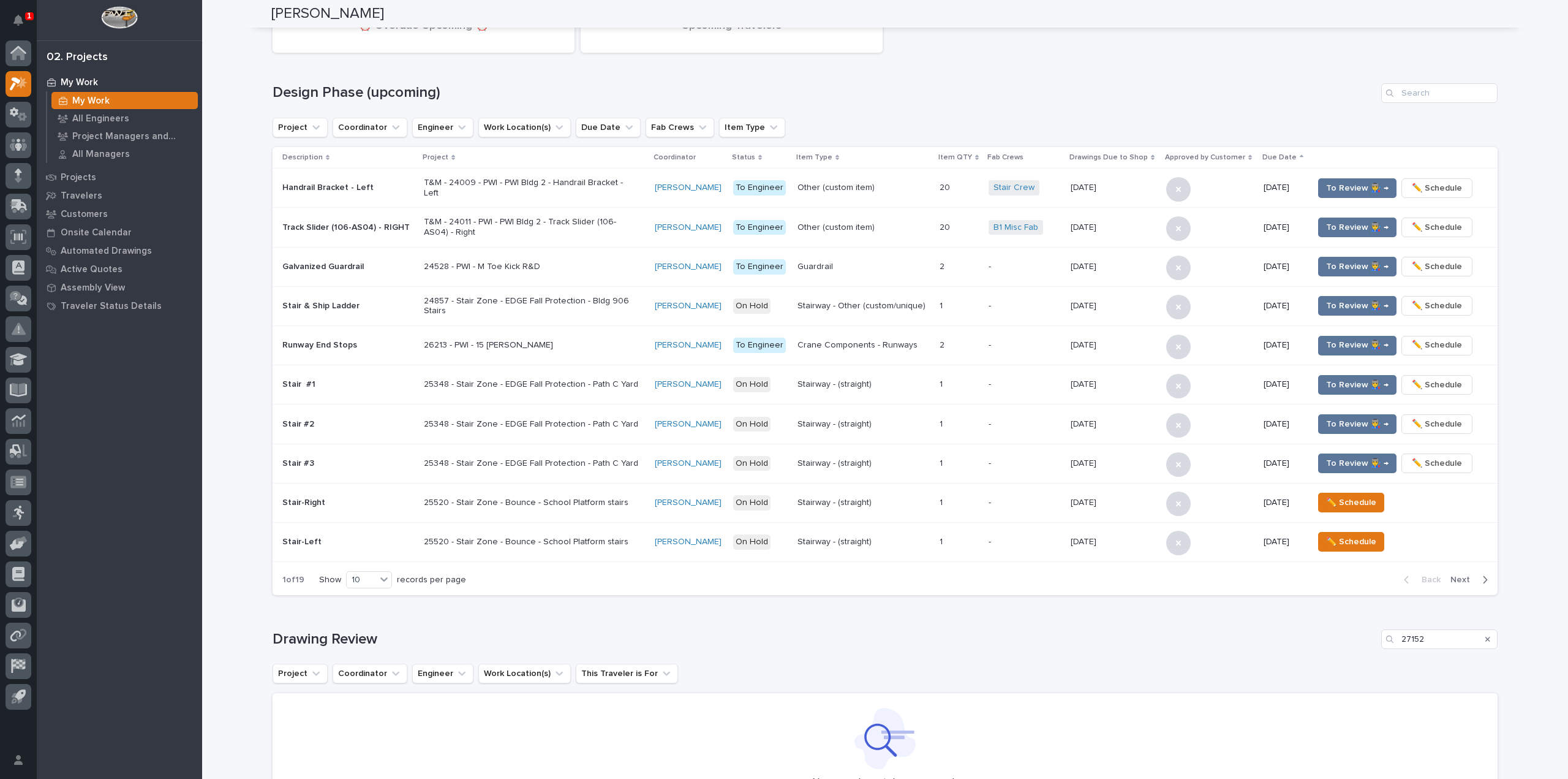
click at [1486, 639] on div "Search" at bounding box center [1487, 639] width 19 height 19
click at [1485, 639] on icon "Search" at bounding box center [1487, 639] width 5 height 7
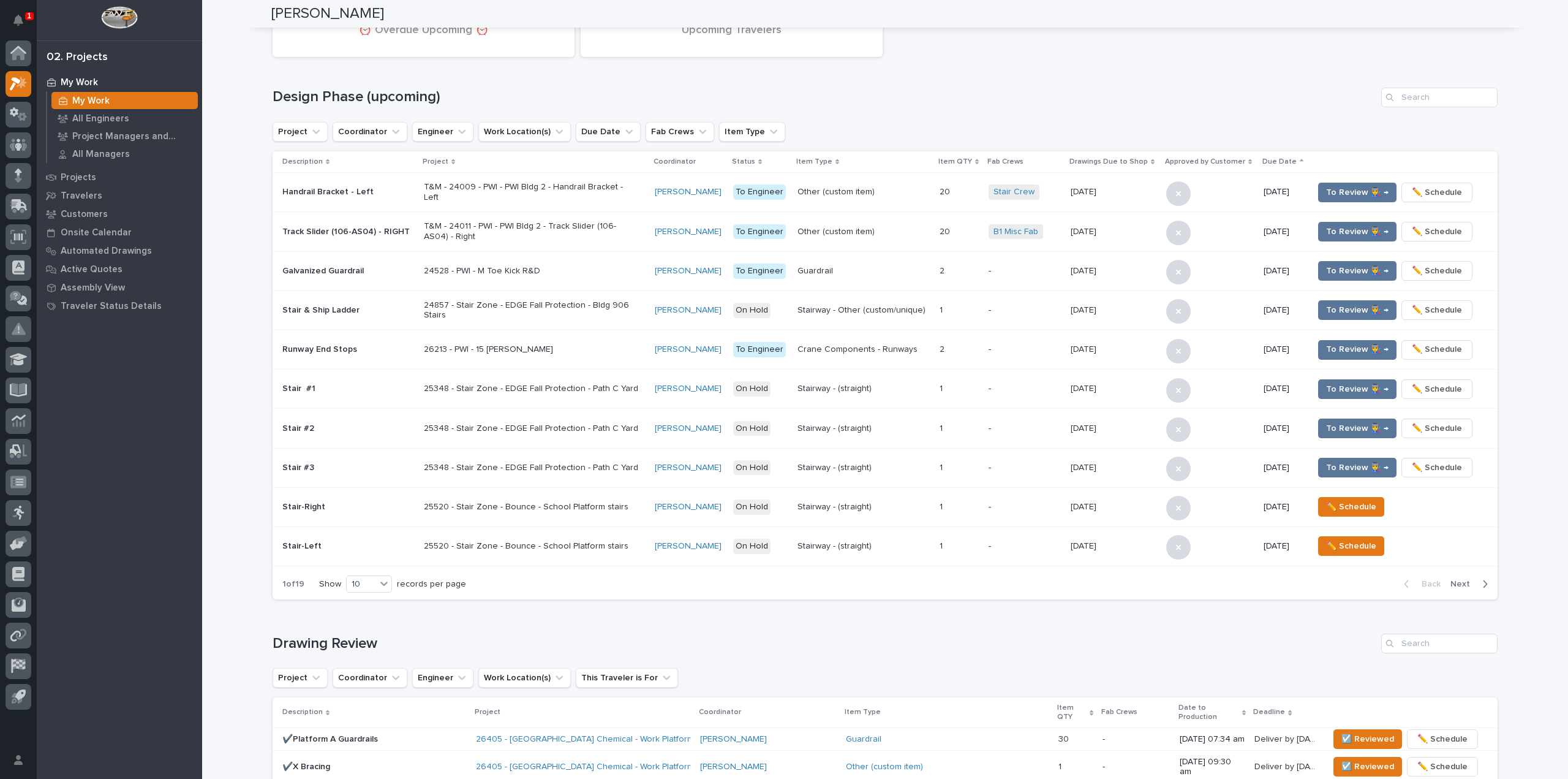
scroll to position [632, 0]
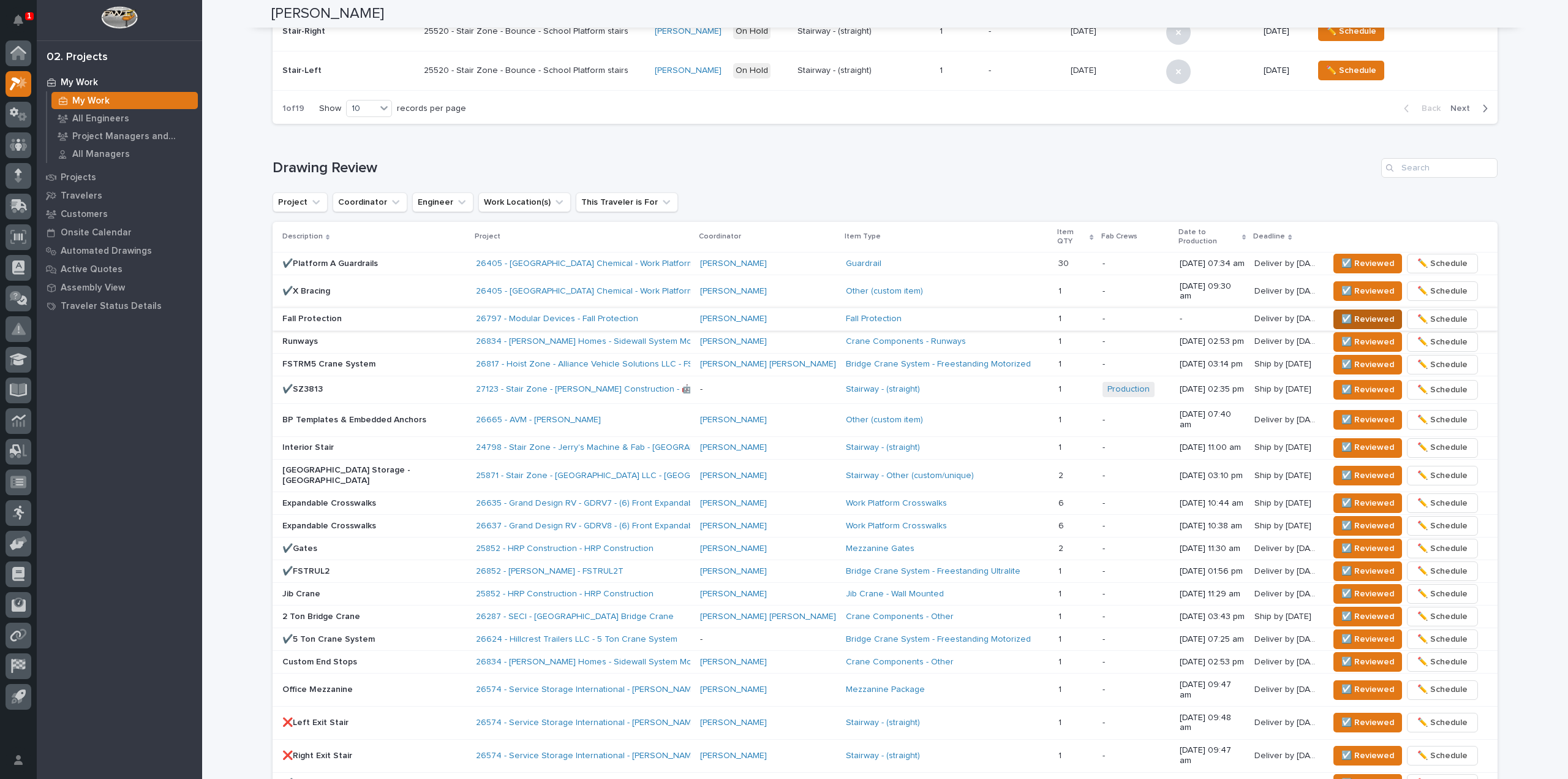
click at [1342, 312] on span "☑️ Reviewed" at bounding box center [1368, 319] width 53 height 15
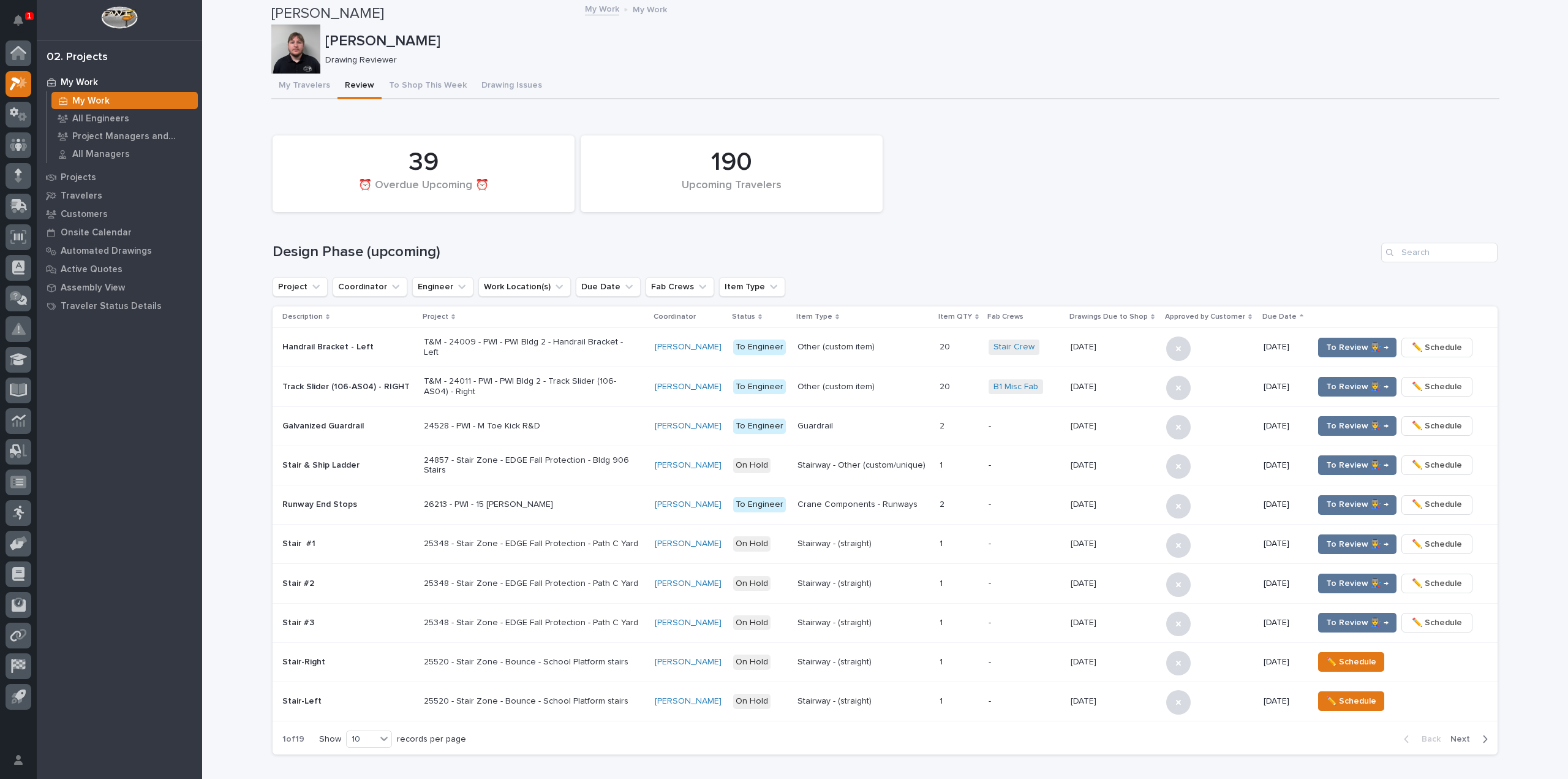
scroll to position [0, 0]
click at [299, 86] on button "My Travelers" at bounding box center [304, 87] width 66 height 26
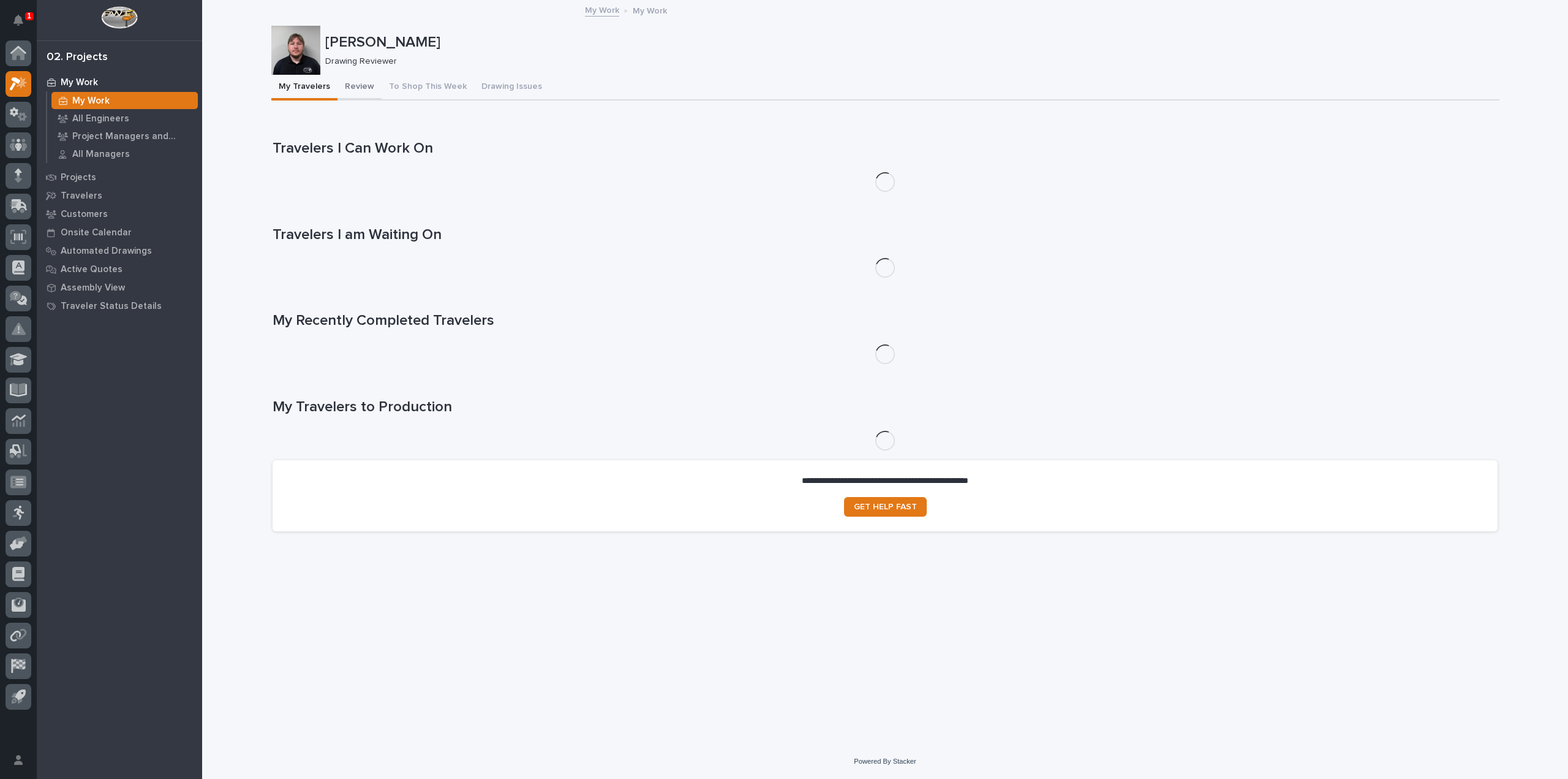
drag, startPoint x: 354, startPoint y: 89, endPoint x: 470, endPoint y: 89, distance: 116.0
click at [363, 89] on button "Review" at bounding box center [359, 87] width 44 height 26
click at [474, 89] on button "Drawing Issues" at bounding box center [511, 87] width 75 height 26
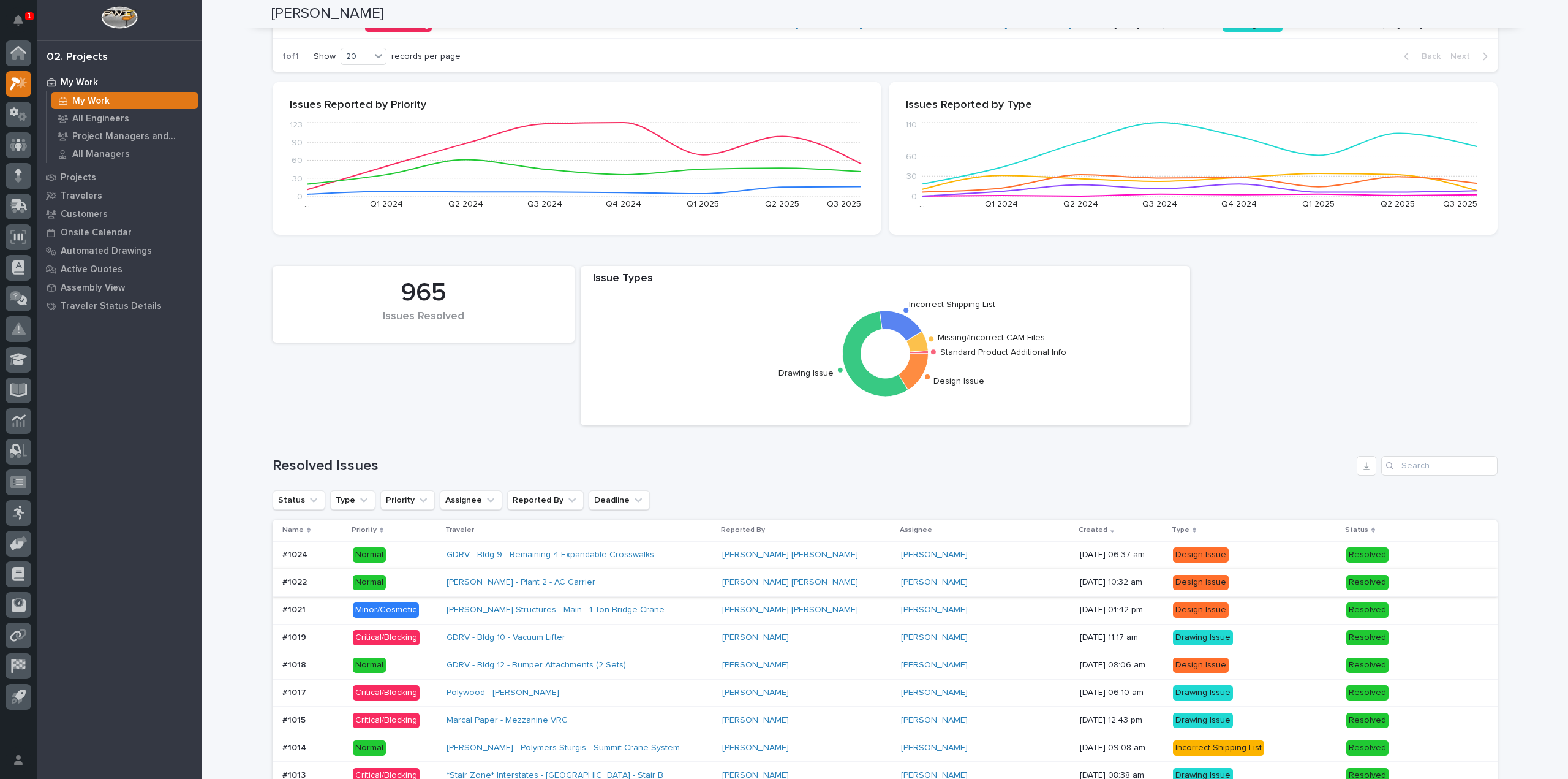
scroll to position [306, 0]
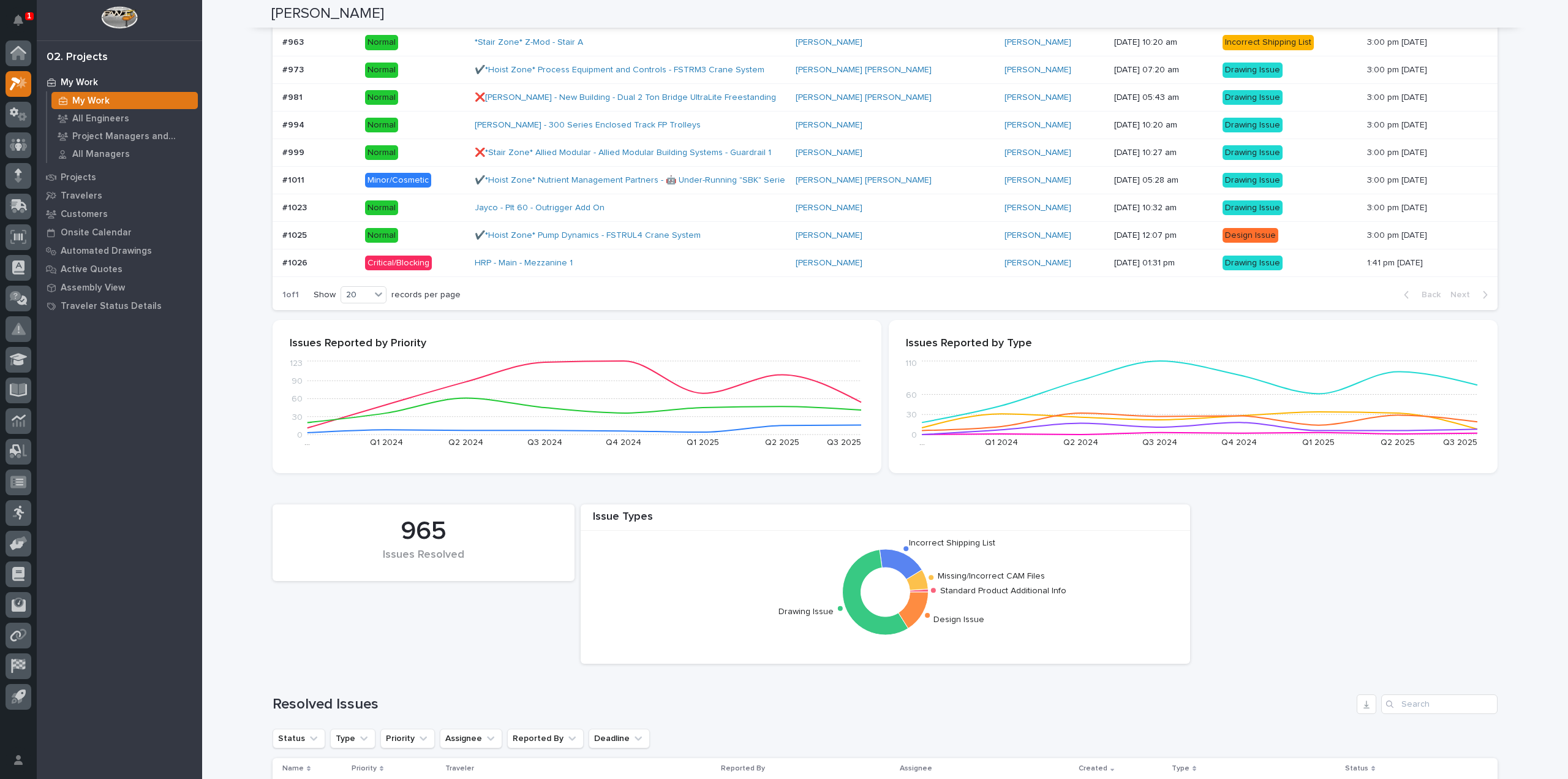
click at [704, 266] on div "HRP - Main - Mezzanine 1" at bounding box center [630, 263] width 311 height 20
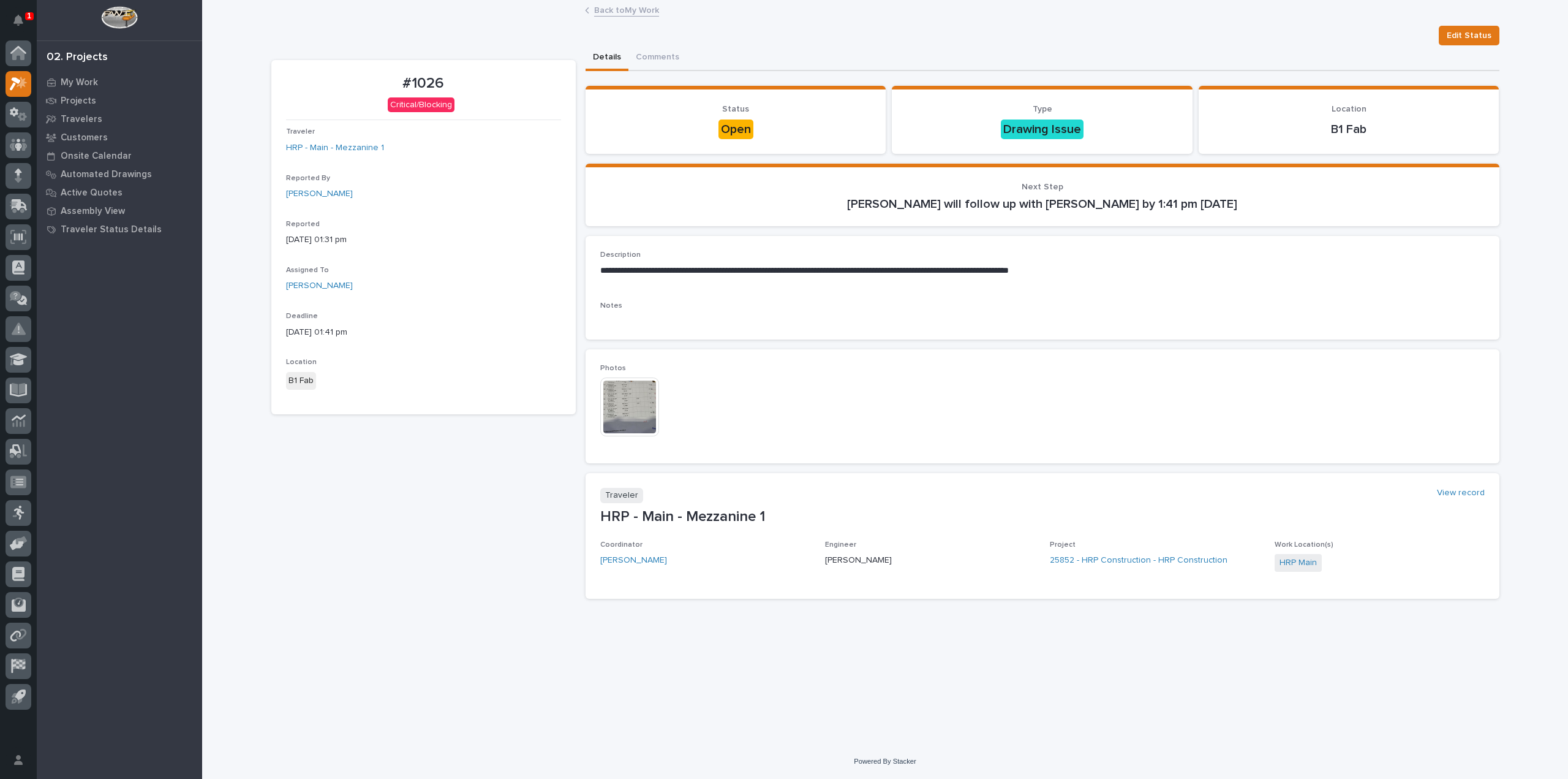
click at [634, 411] on img at bounding box center [630, 407] width 59 height 59
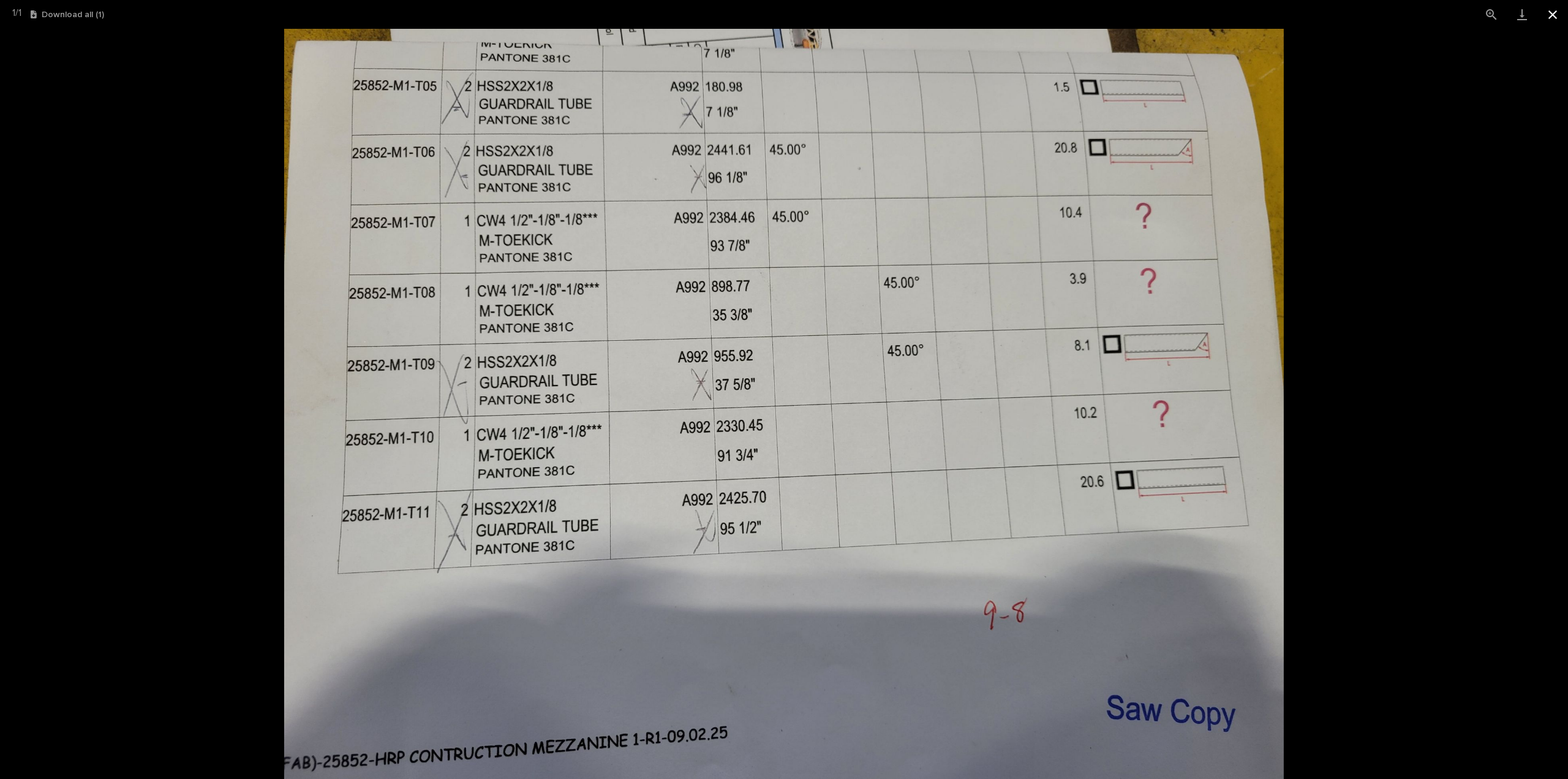
click at [1554, 16] on button "Close gallery" at bounding box center [1552, 14] width 30 height 29
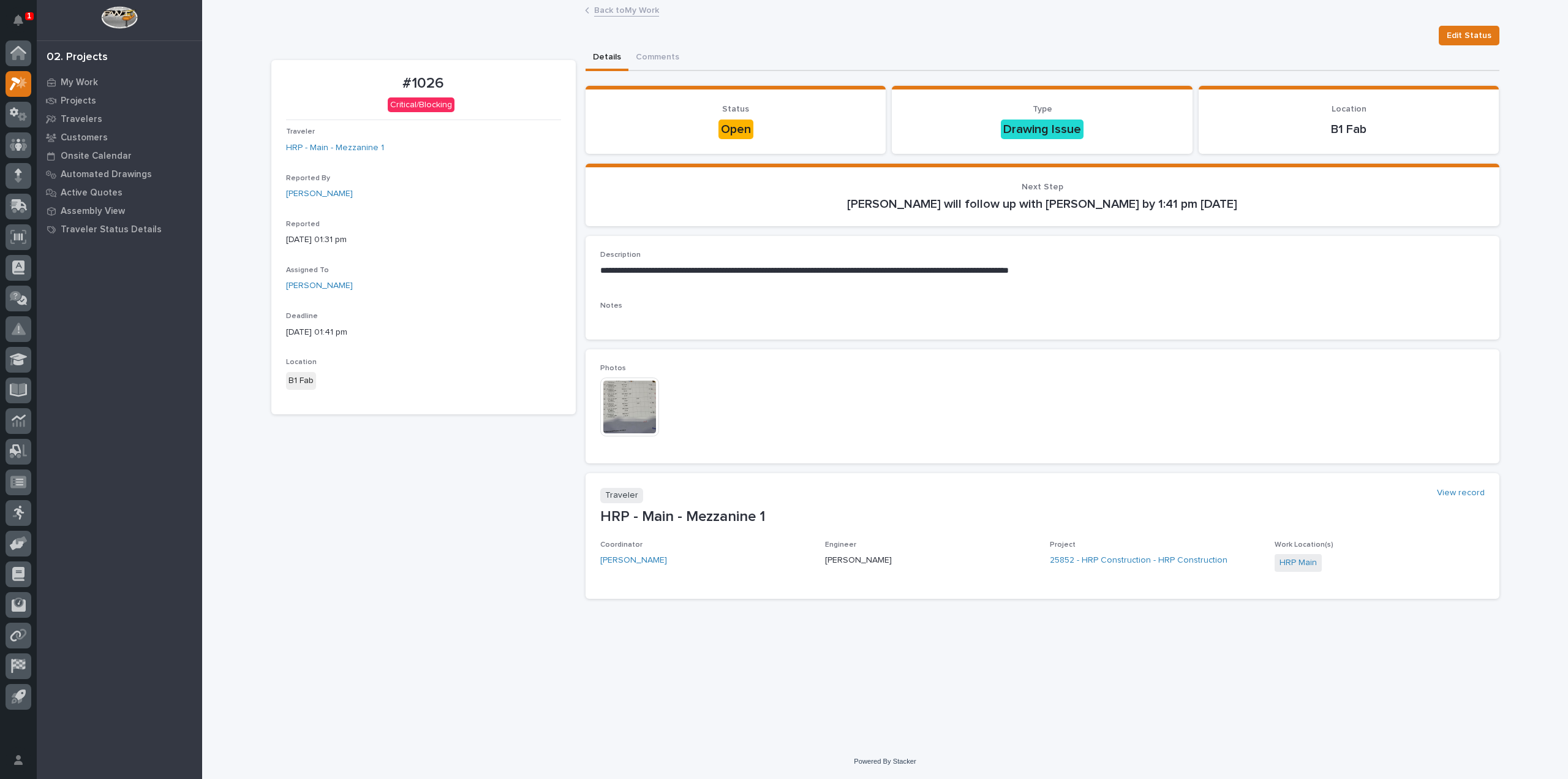
click at [31, 14] on div "1" at bounding box center [29, 16] width 9 height 8
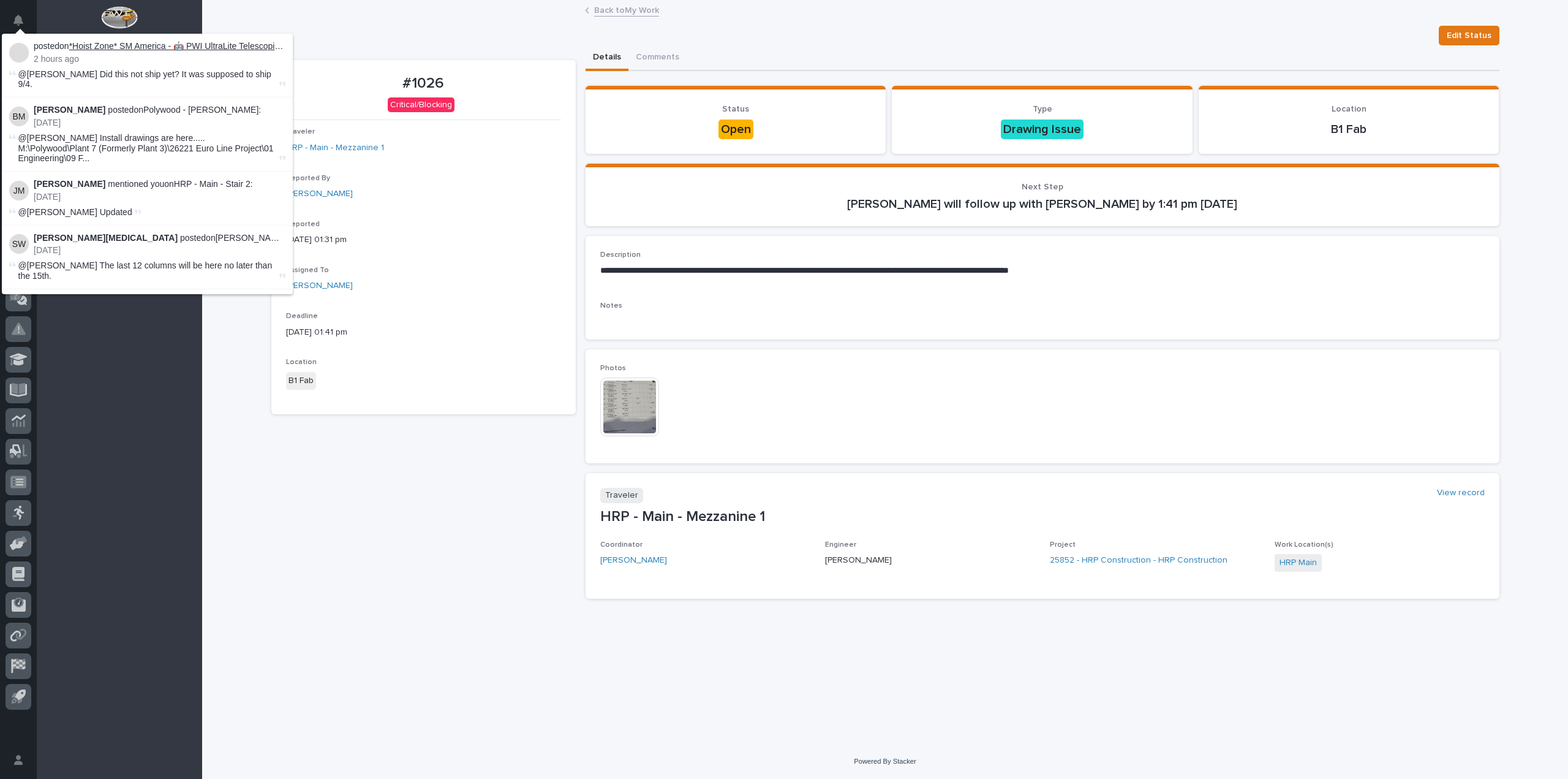
click at [205, 47] on link "*Hoist Zone* SM America - 🤖 PWI UltraLite Telescoping Gantry Crane (12' – 16' H…" at bounding box center [247, 46] width 357 height 10
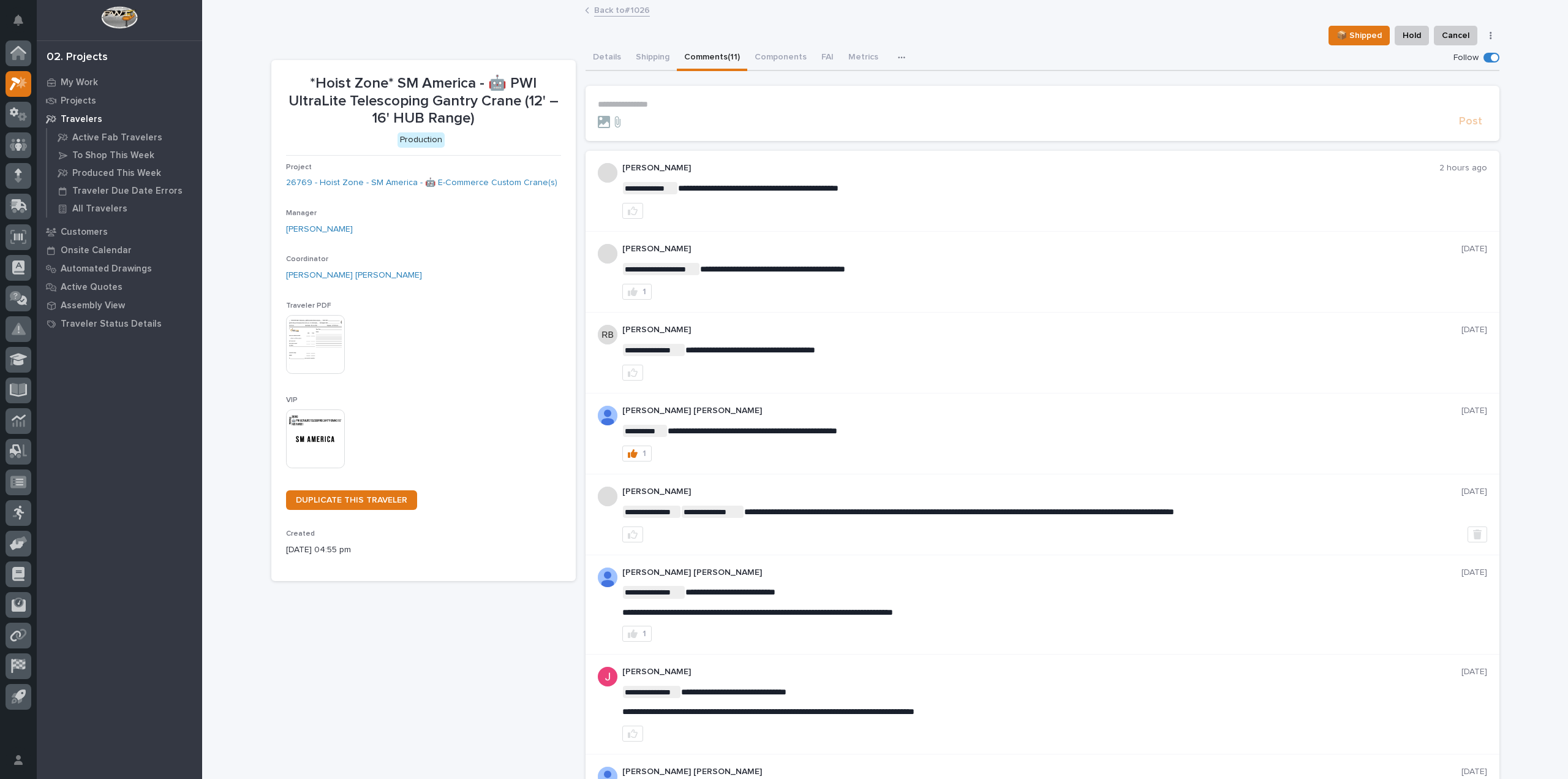
click at [647, 185] on span "**********" at bounding box center [650, 189] width 54 height 12
click at [654, 189] on span "**********" at bounding box center [650, 189] width 54 height 12
click at [627, 188] on span "**********" at bounding box center [650, 189] width 54 height 12
click at [609, 10] on link "Back to #1026" at bounding box center [622, 9] width 56 height 14
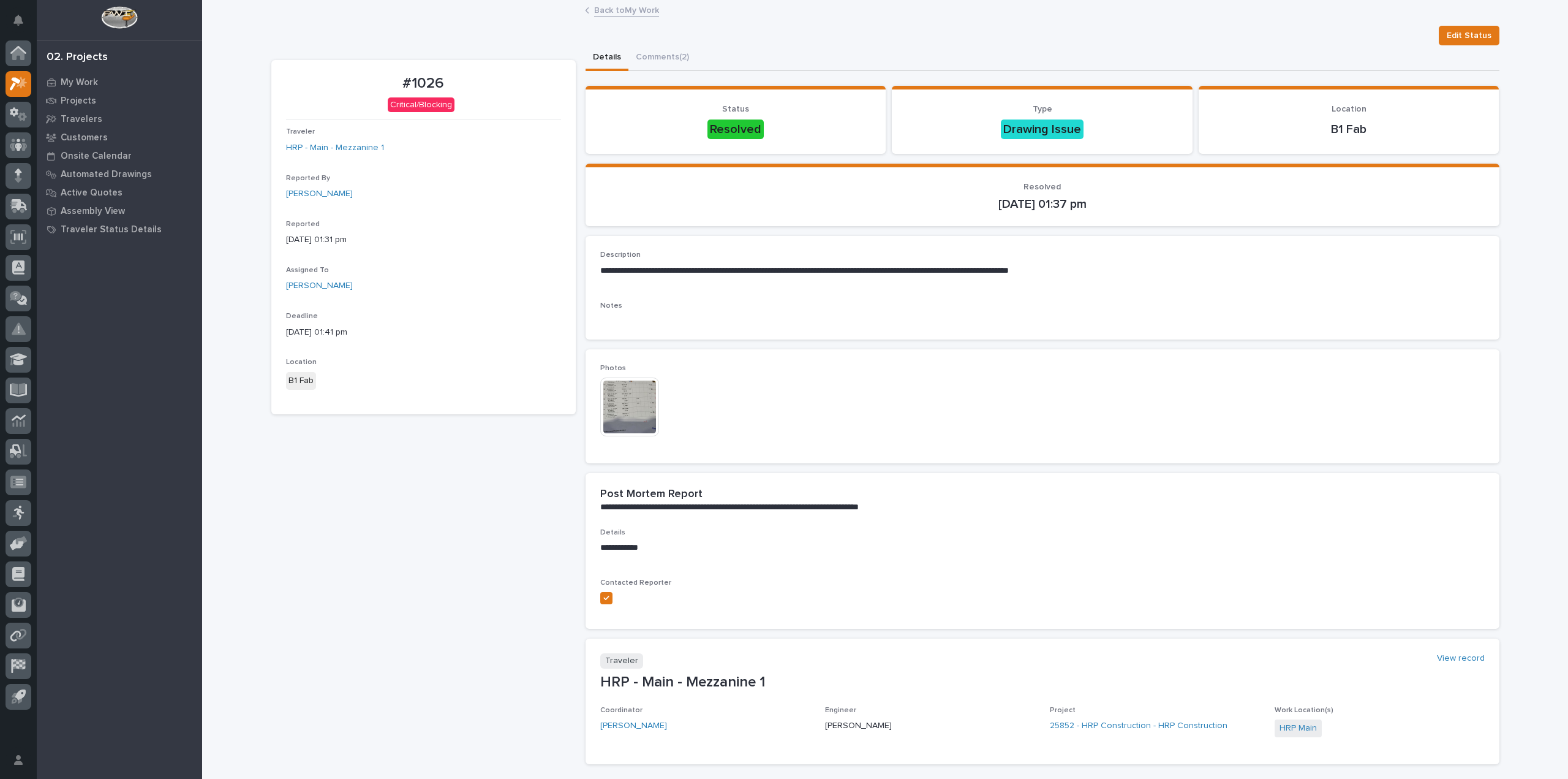
click at [404, 40] on div "Edit Status" at bounding box center [886, 35] width 1228 height 19
click at [613, 7] on link "Back to My Work" at bounding box center [627, 9] width 65 height 14
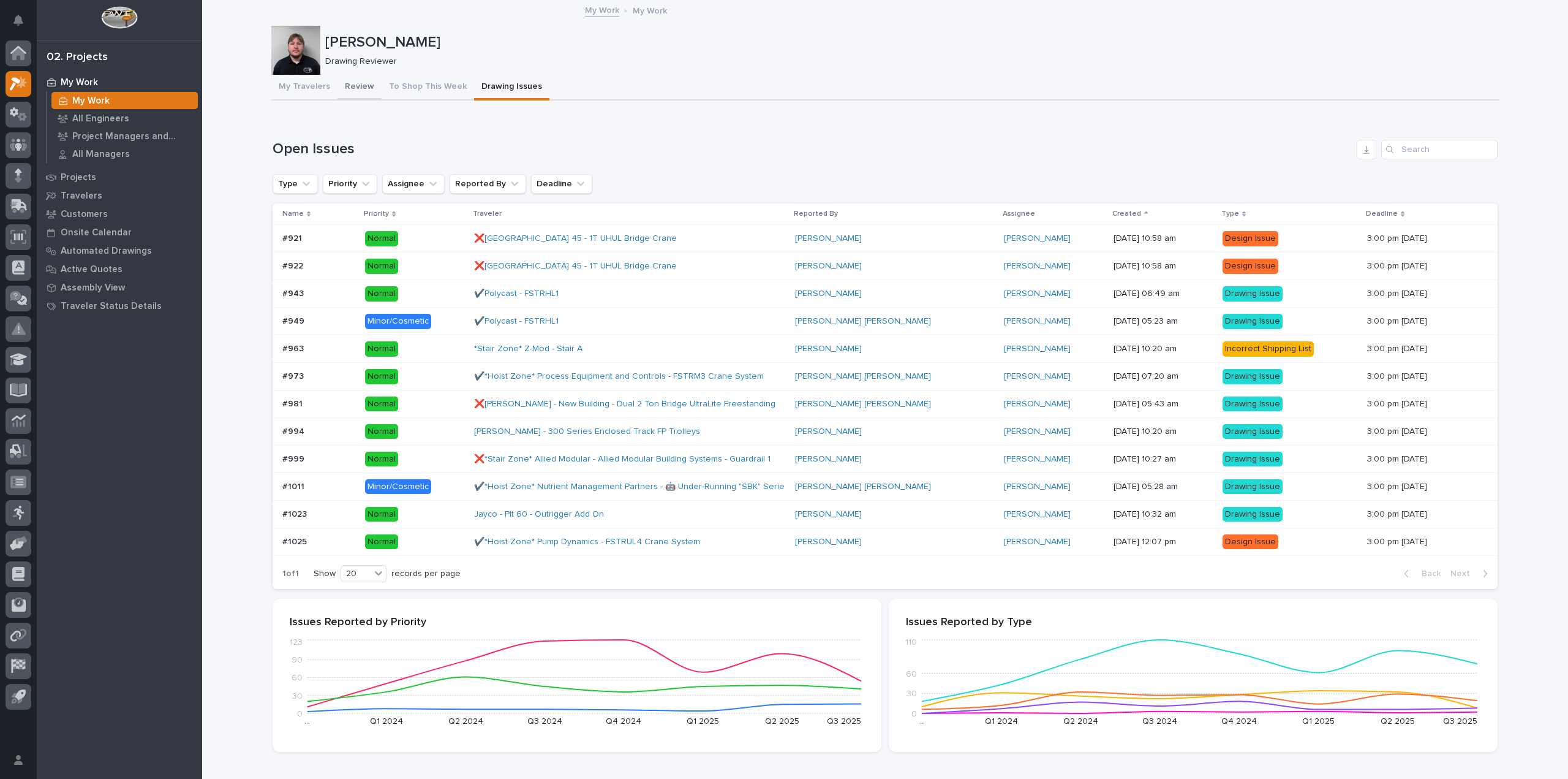
click at [360, 81] on button "Review" at bounding box center [359, 87] width 44 height 26
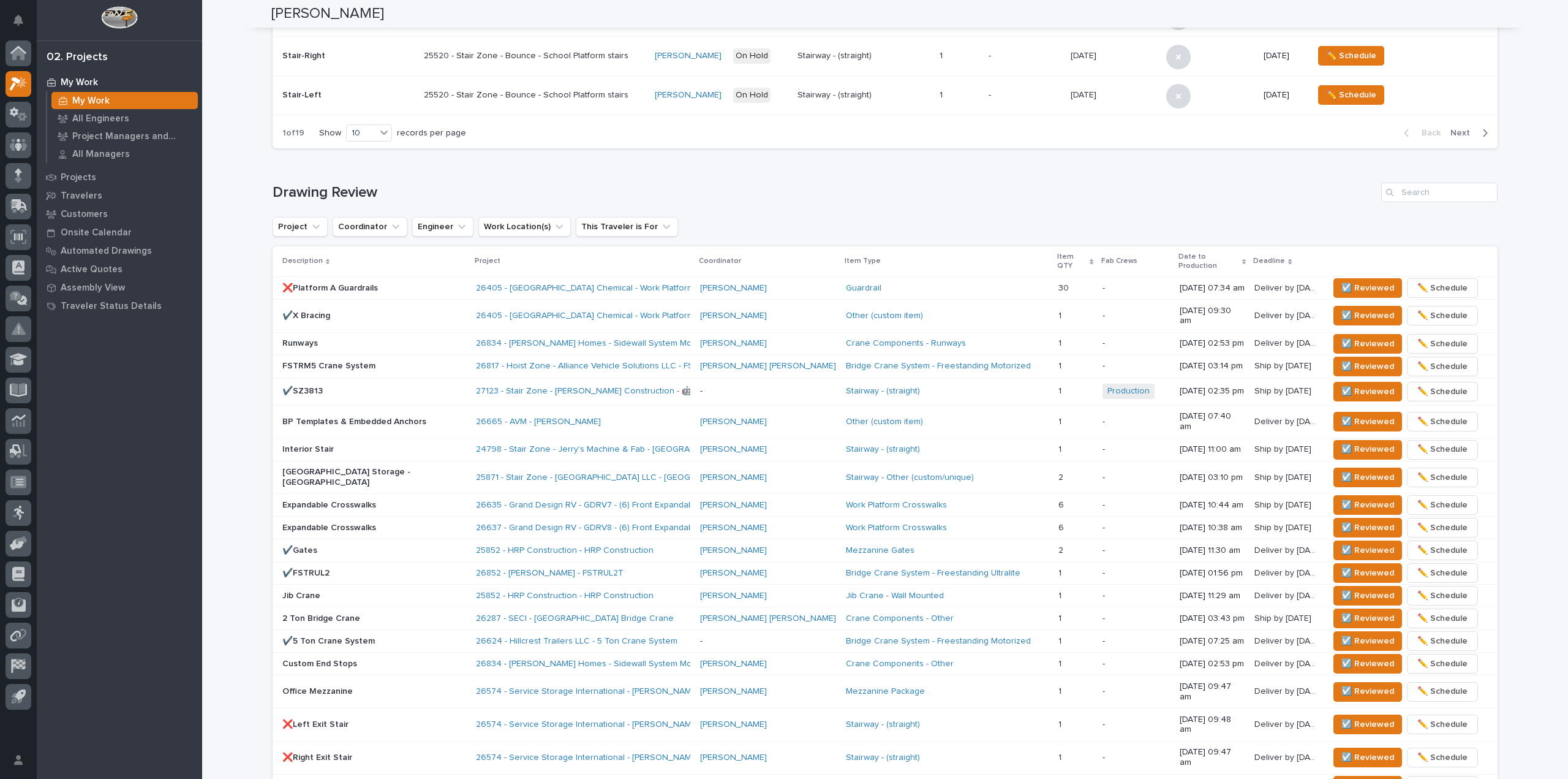
scroll to position [613, 0]
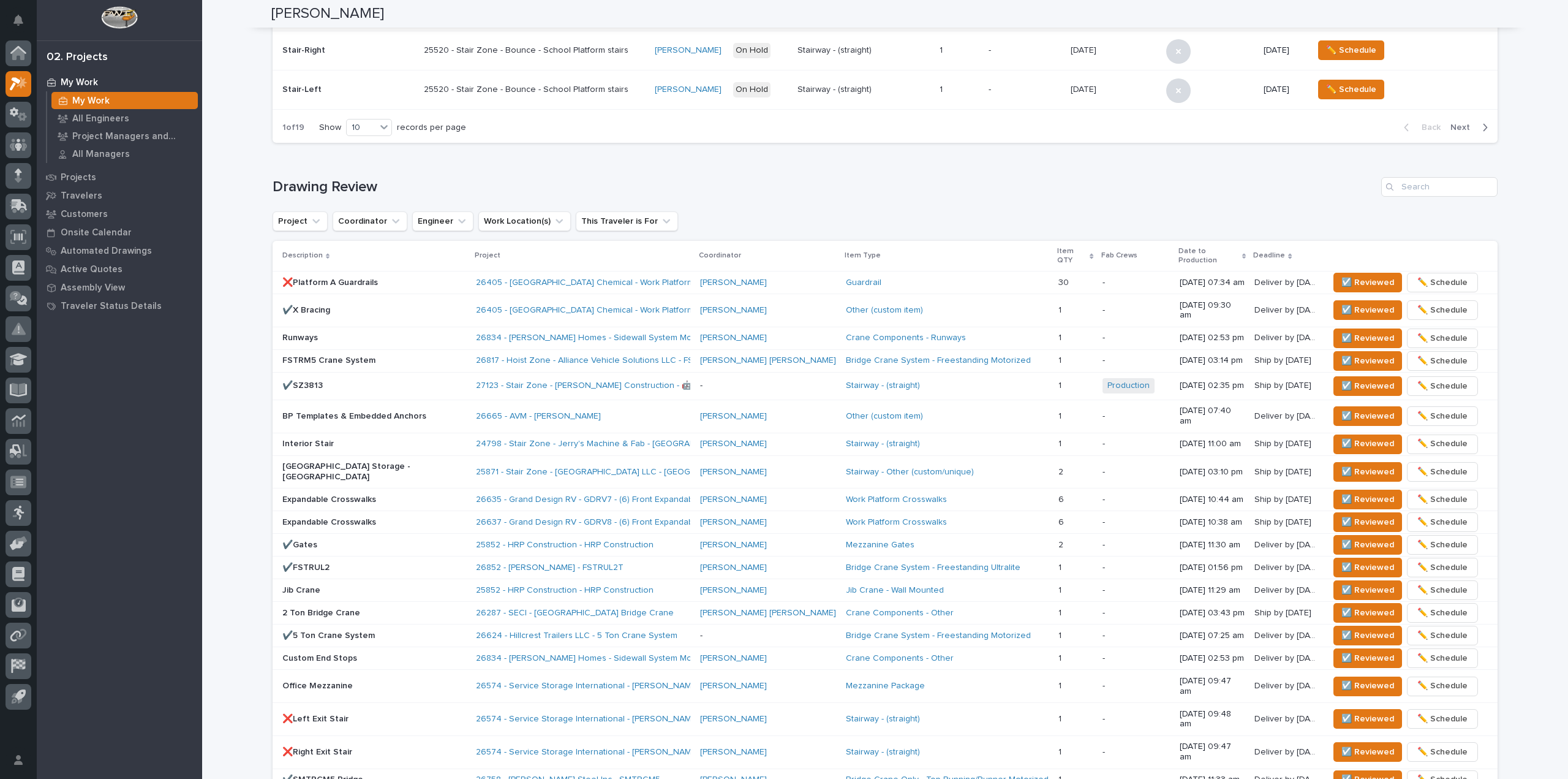
click at [355, 333] on p "Runways" at bounding box center [374, 338] width 184 height 10
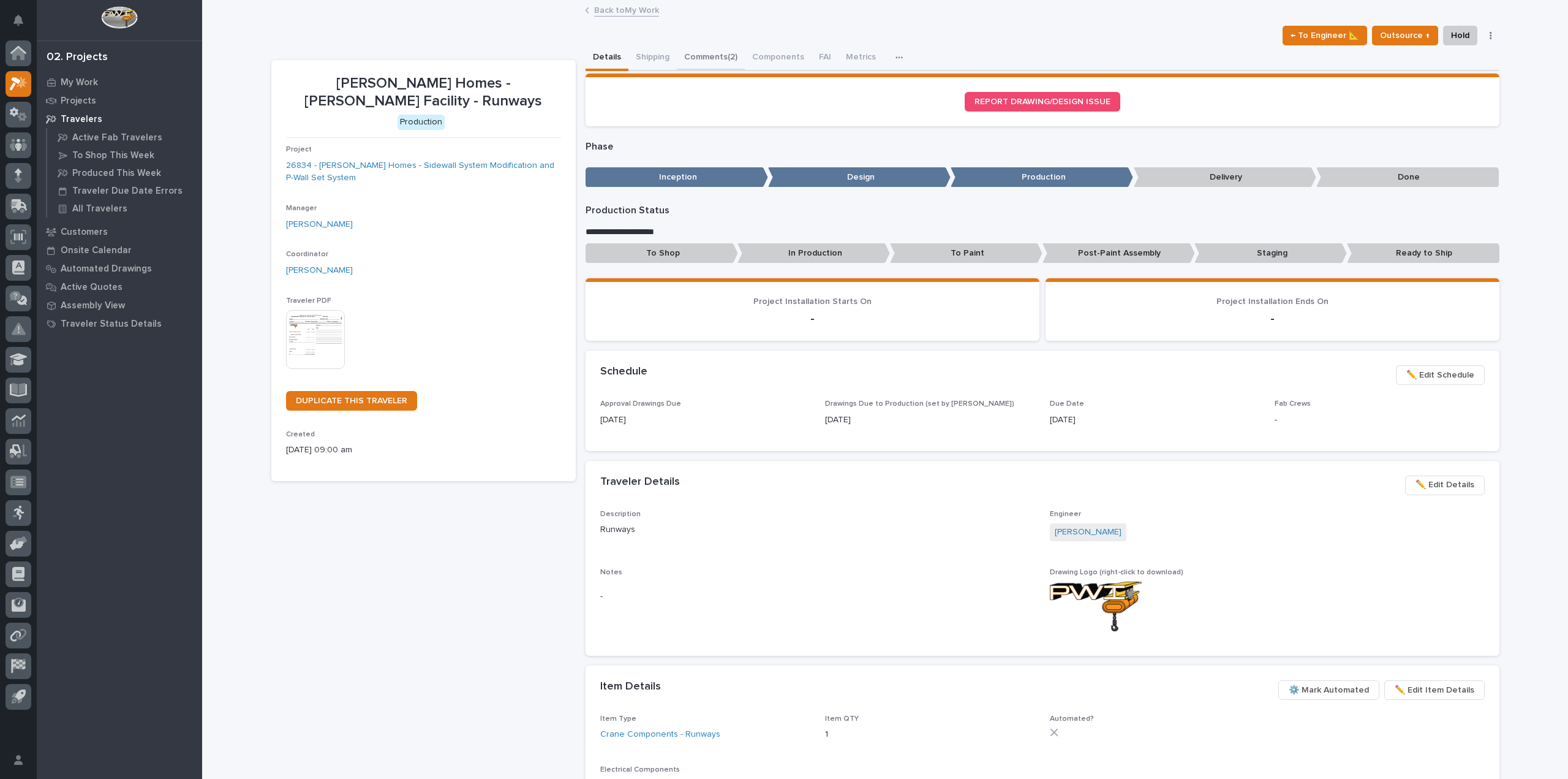
click at [703, 50] on button "Comments (2)" at bounding box center [711, 57] width 68 height 26
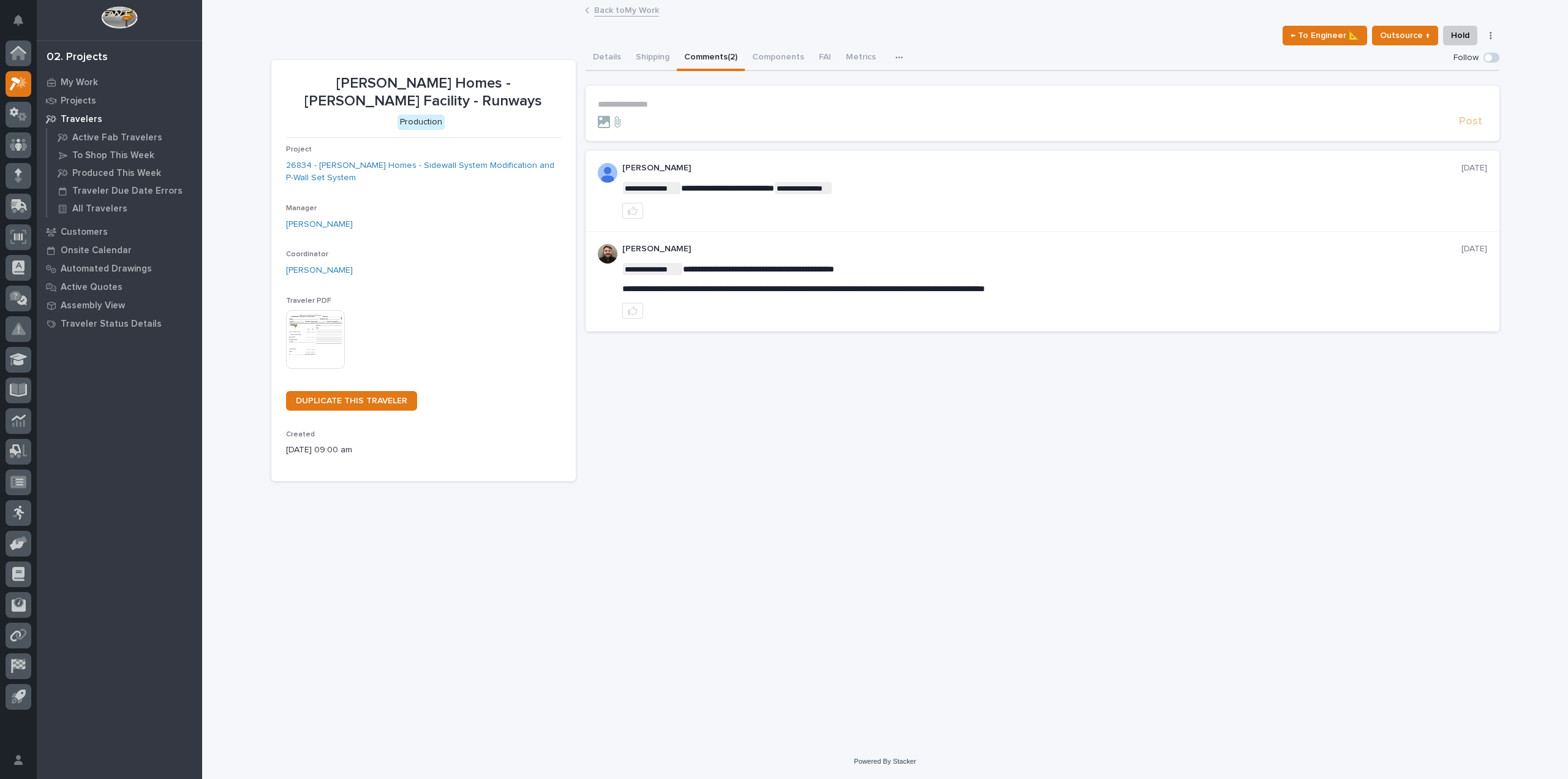
click at [630, 112] on form "**********" at bounding box center [1042, 114] width 889 height 29
click at [630, 104] on p "**********" at bounding box center [1042, 104] width 889 height 10
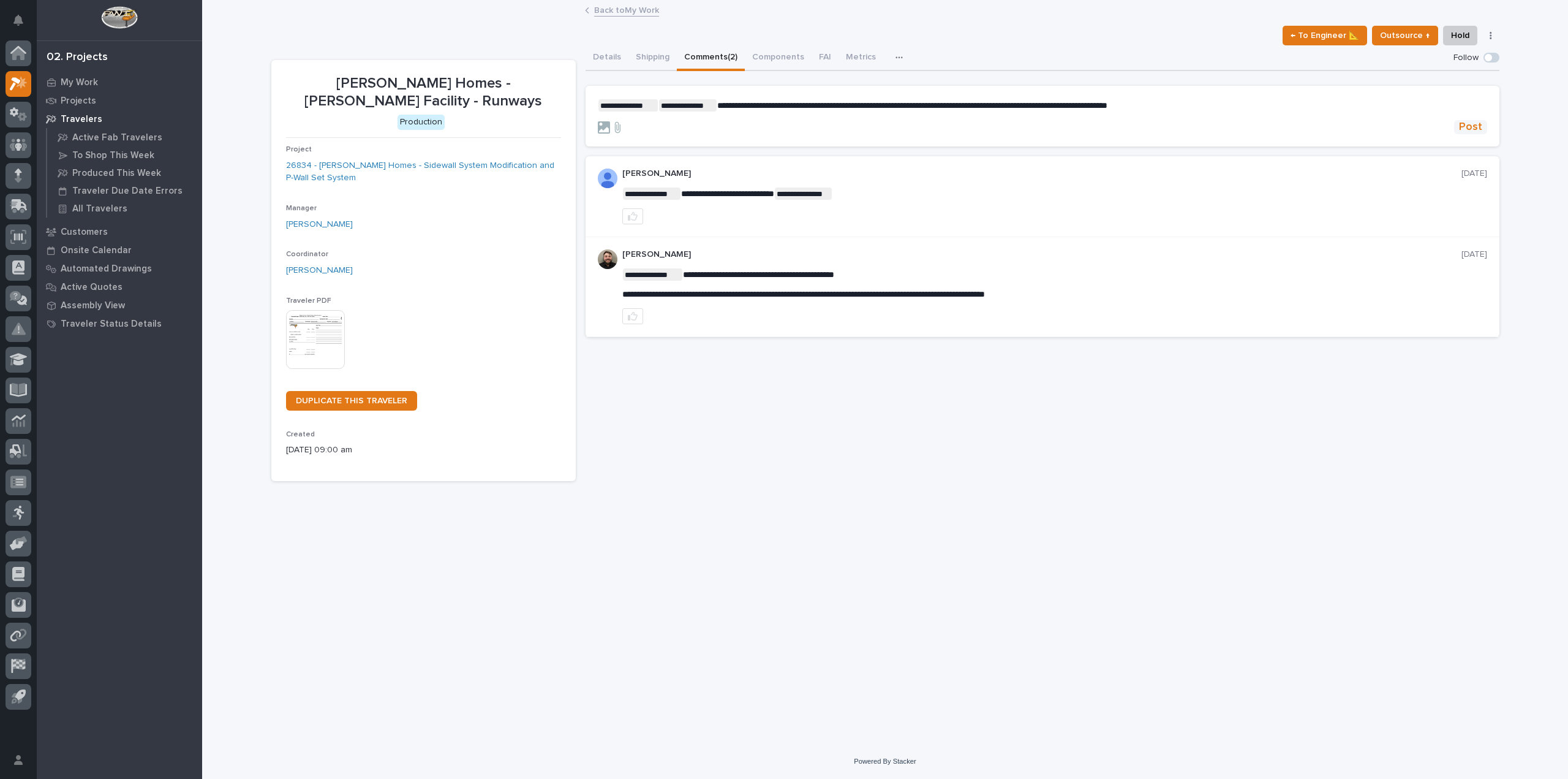
click at [1457, 127] on button "Post" at bounding box center [1470, 127] width 33 height 14
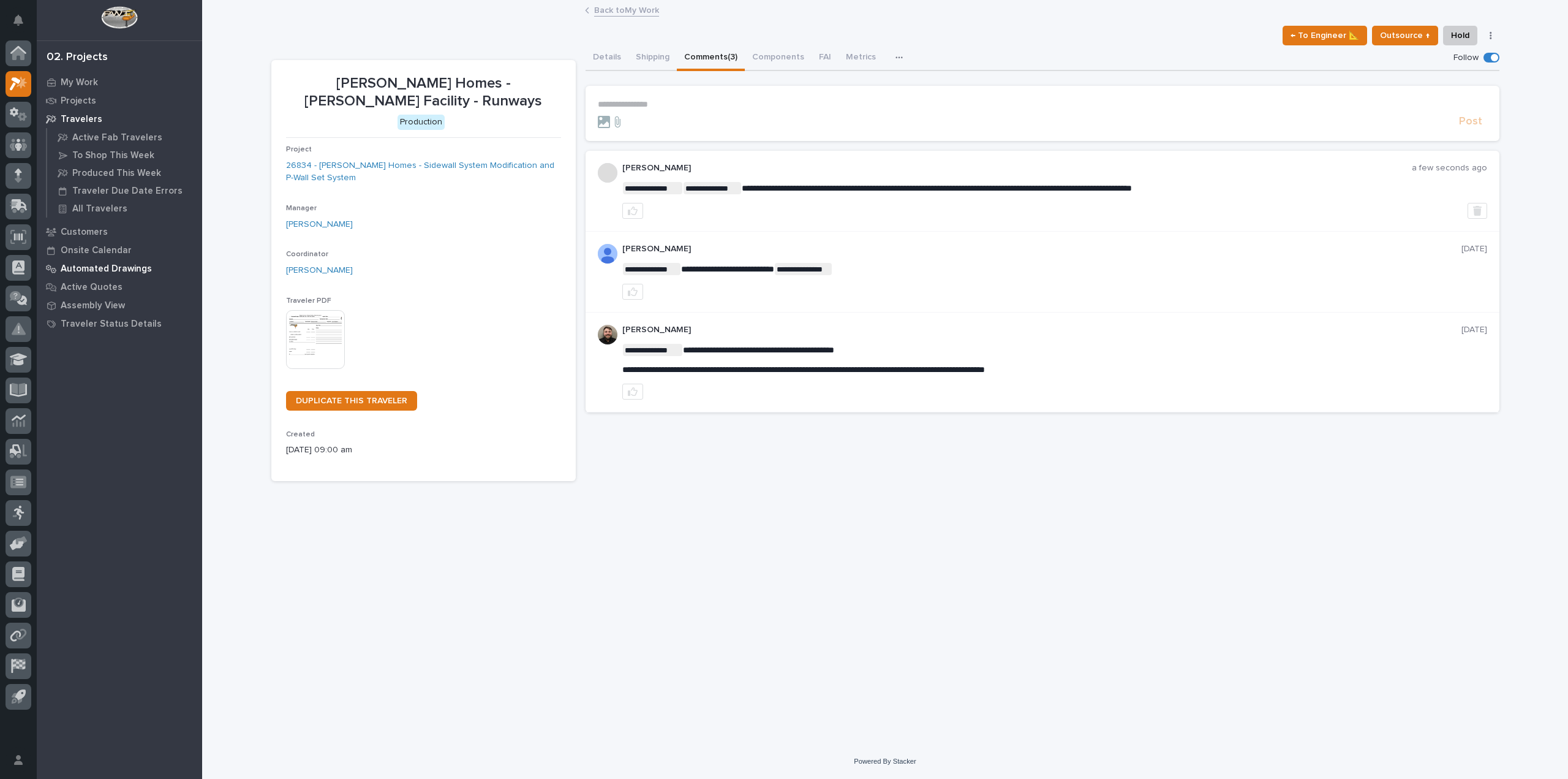
click at [106, 262] on div "Automated Drawings" at bounding box center [119, 268] width 159 height 17
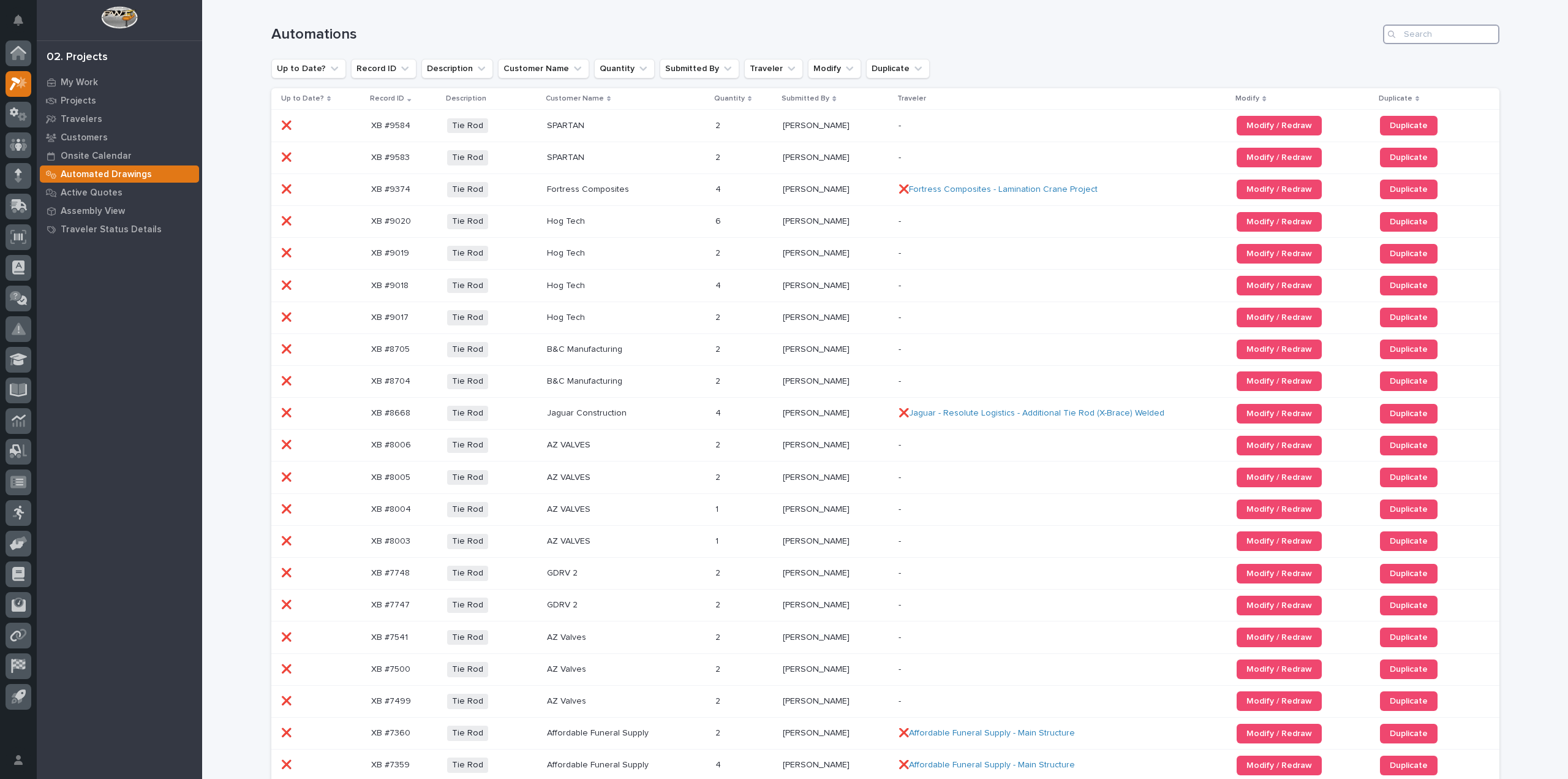
click at [1432, 32] on input "Search" at bounding box center [1441, 34] width 116 height 19
type input "41128"
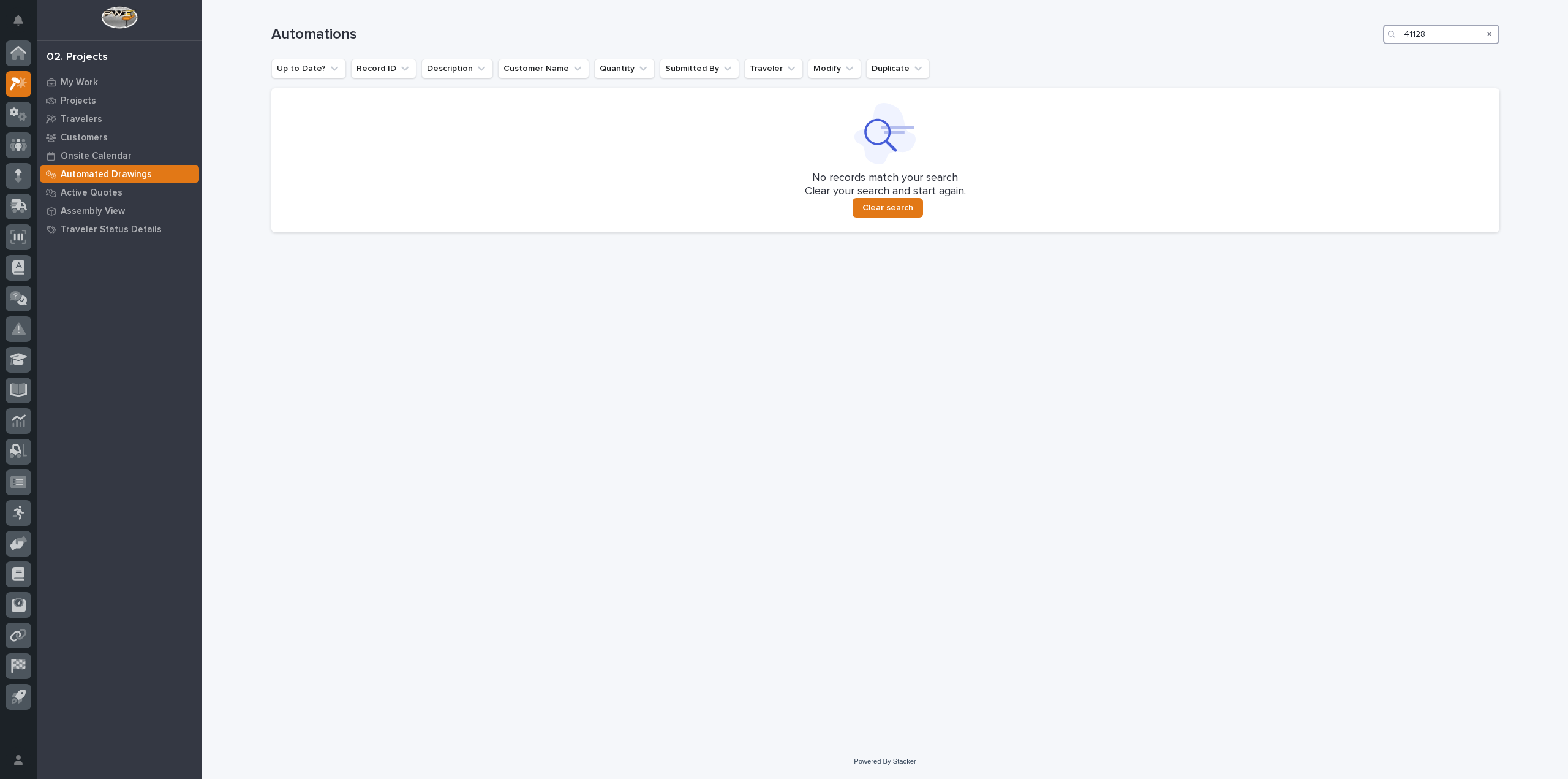
drag, startPoint x: 1448, startPoint y: 40, endPoint x: 1378, endPoint y: 33, distance: 70.3
click at [1378, 34] on div "Automations 41128" at bounding box center [886, 34] width 1228 height 19
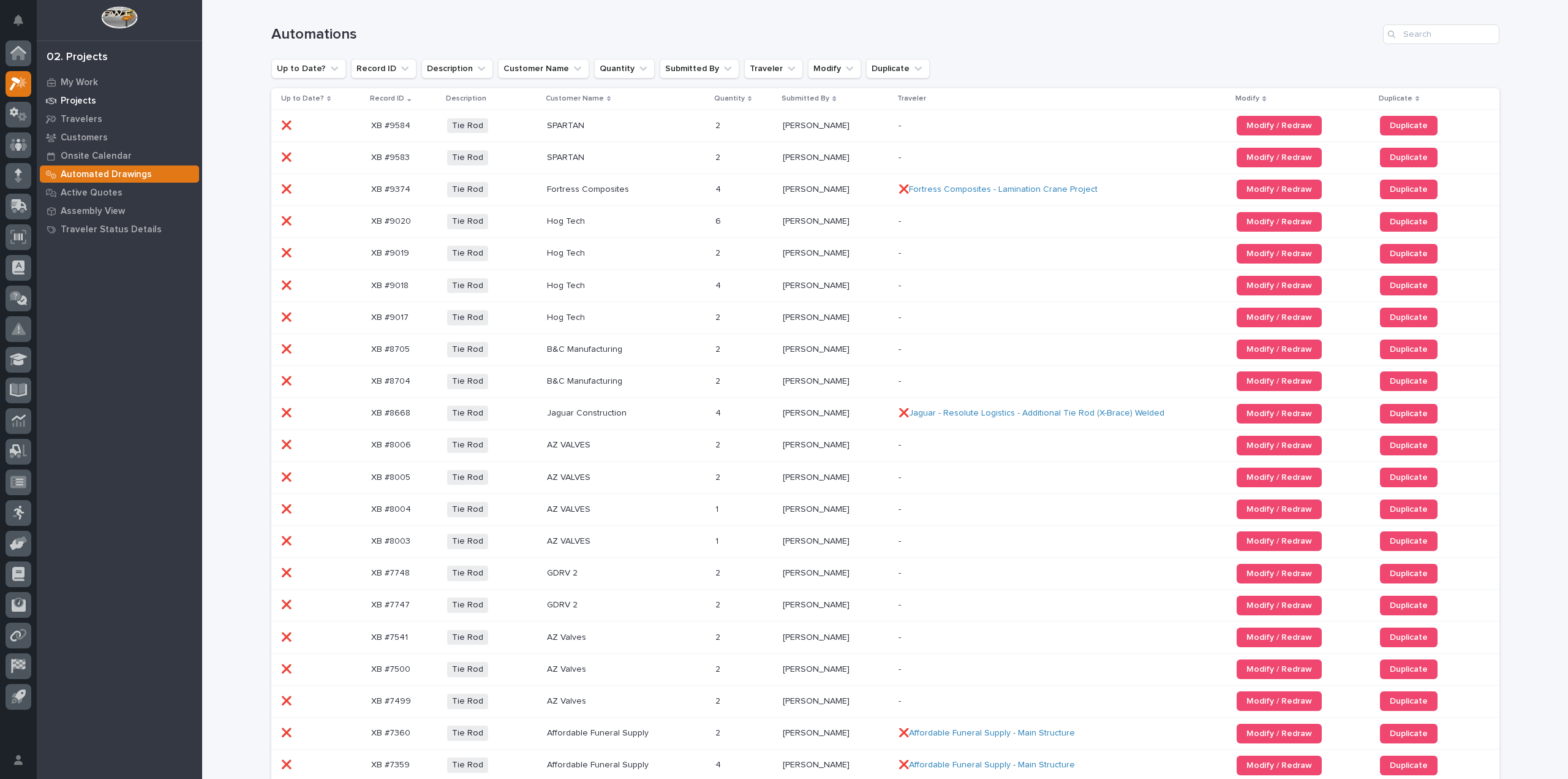
click at [77, 99] on p "Projects" at bounding box center [78, 101] width 36 height 11
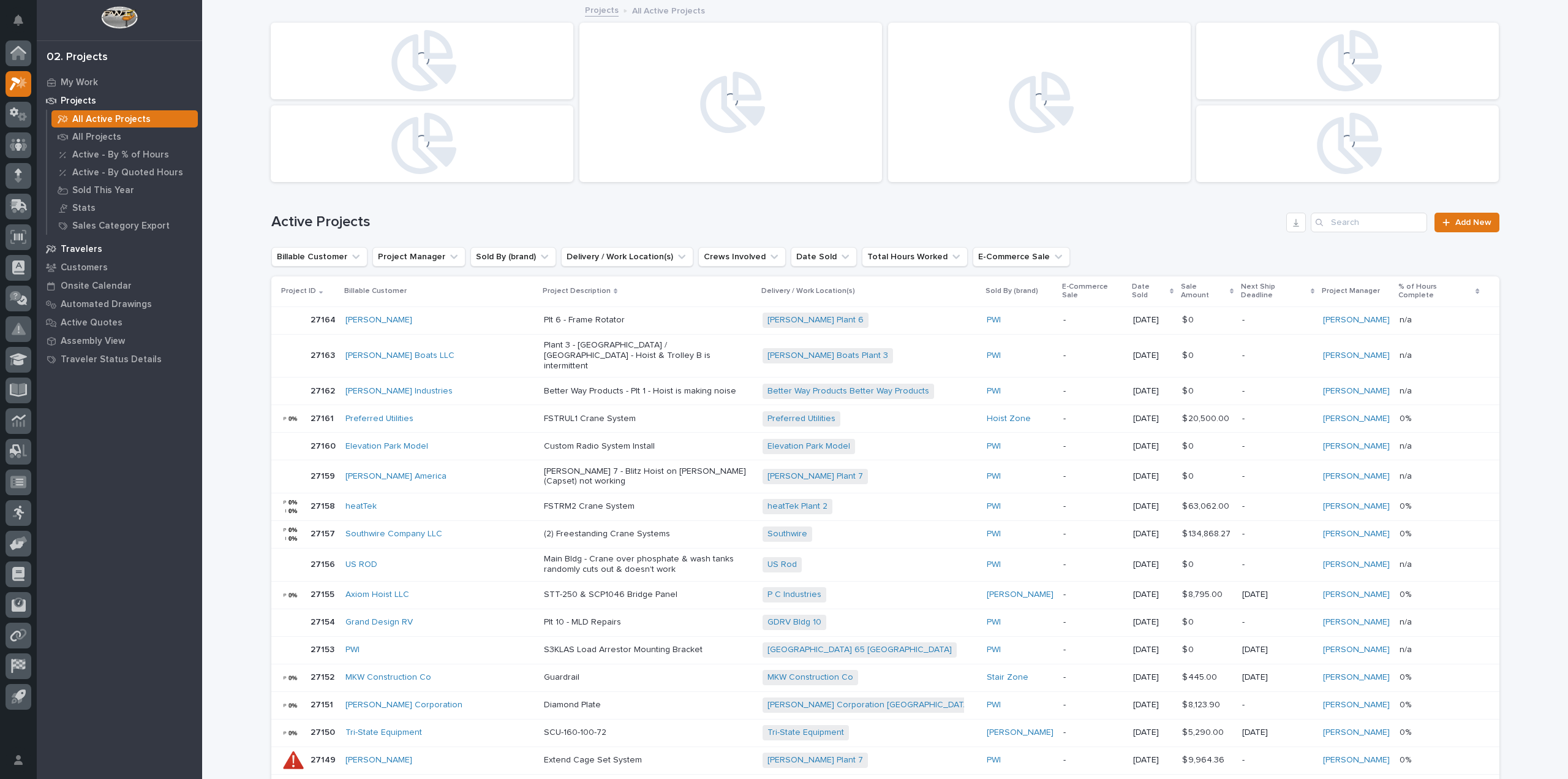
click at [90, 251] on p "Travelers" at bounding box center [81, 249] width 42 height 11
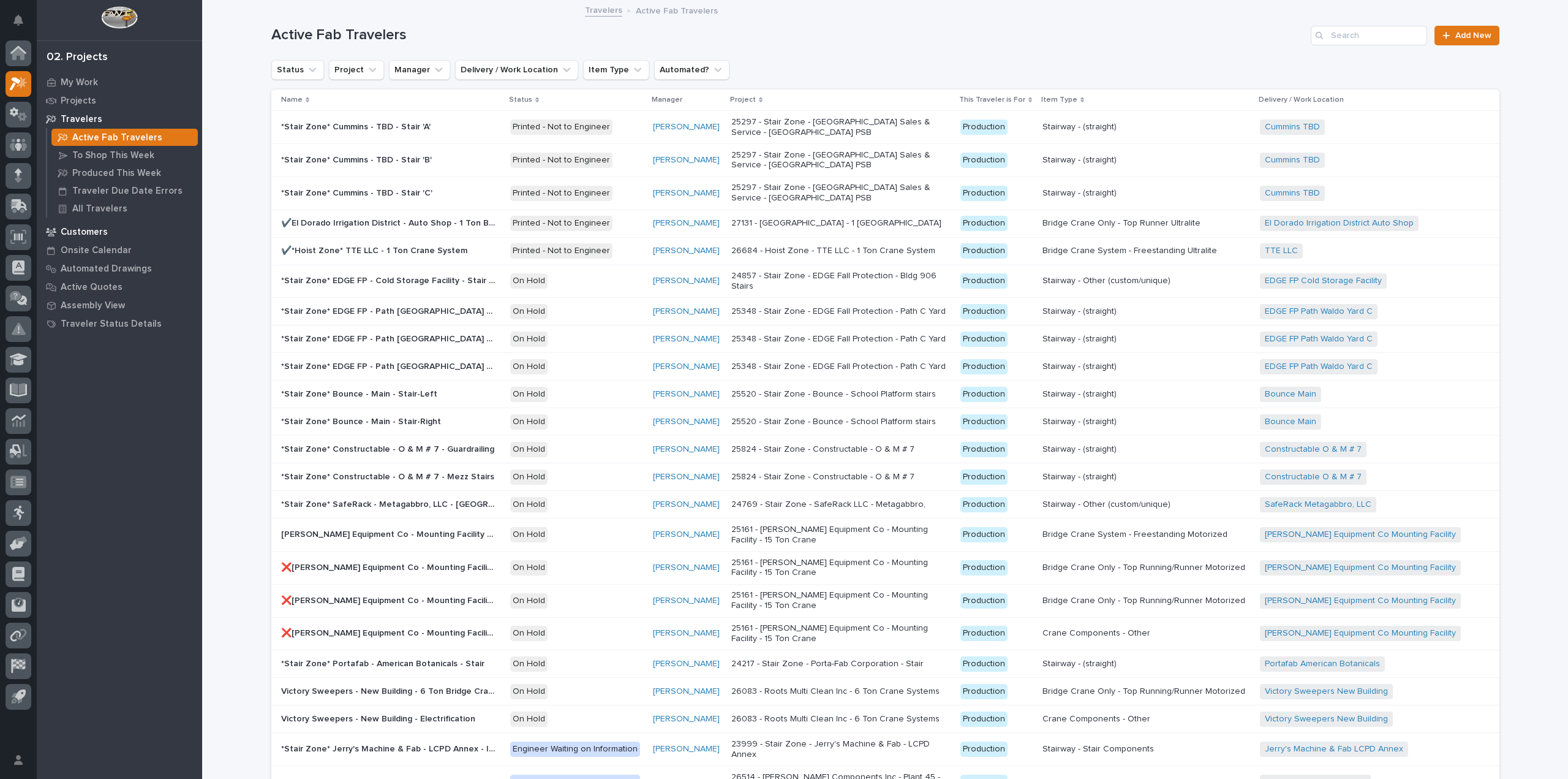
click at [95, 229] on p "Customers" at bounding box center [84, 232] width 47 height 11
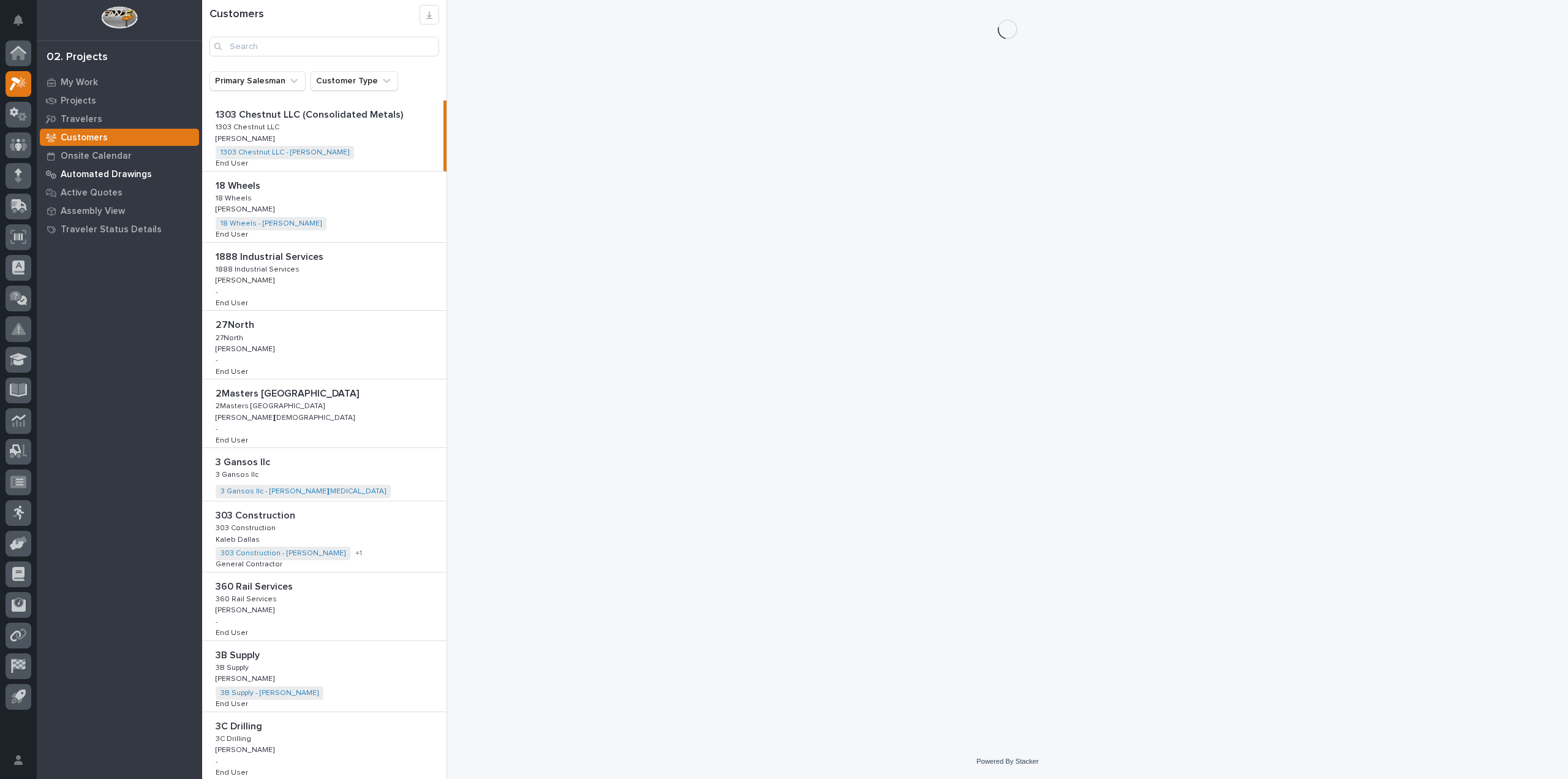
click at [109, 172] on p "Automated Drawings" at bounding box center [106, 175] width 92 height 11
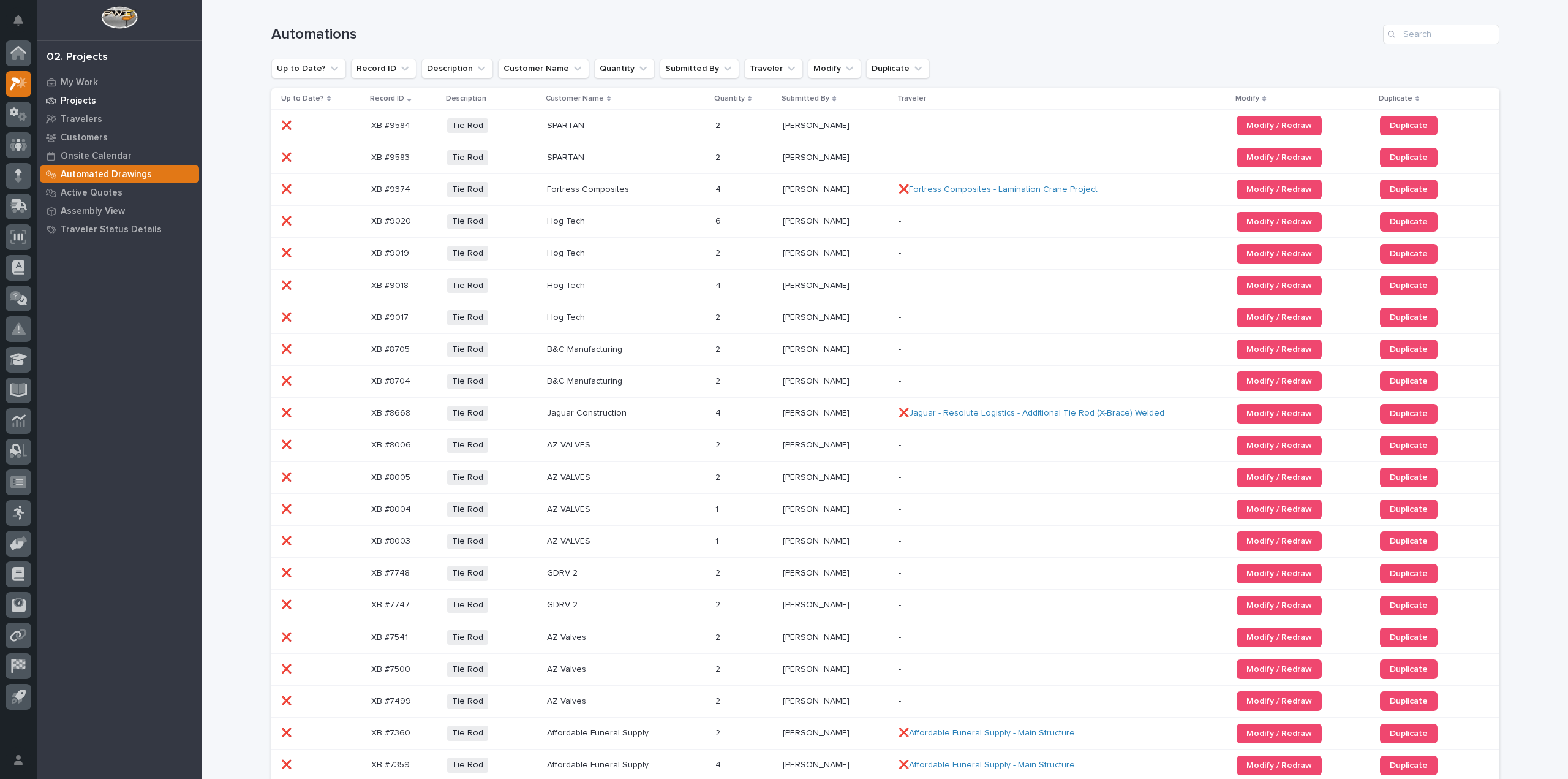
click at [78, 102] on p "Projects" at bounding box center [78, 101] width 36 height 11
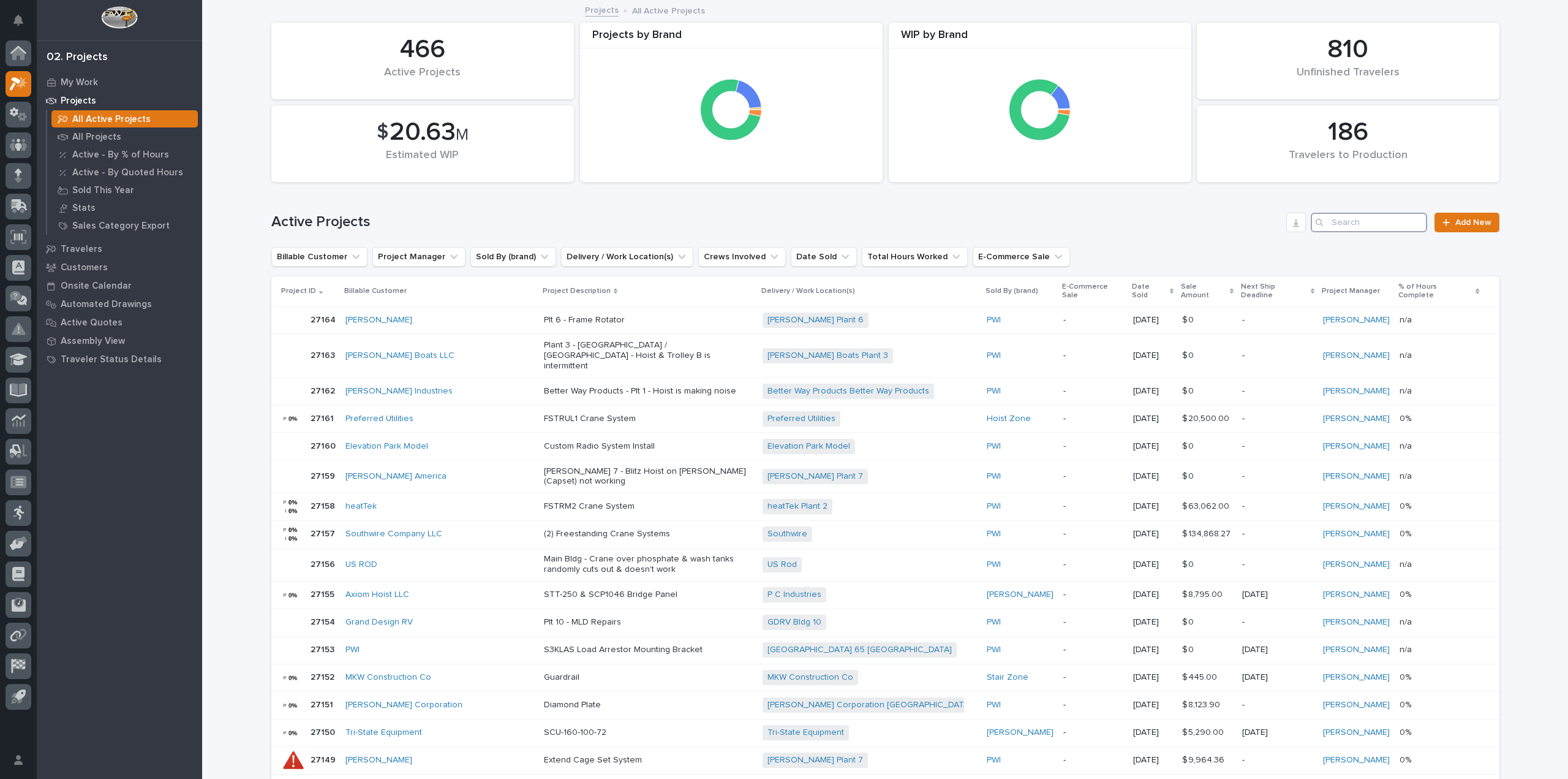
click at [1342, 223] on input "Search" at bounding box center [1369, 222] width 116 height 19
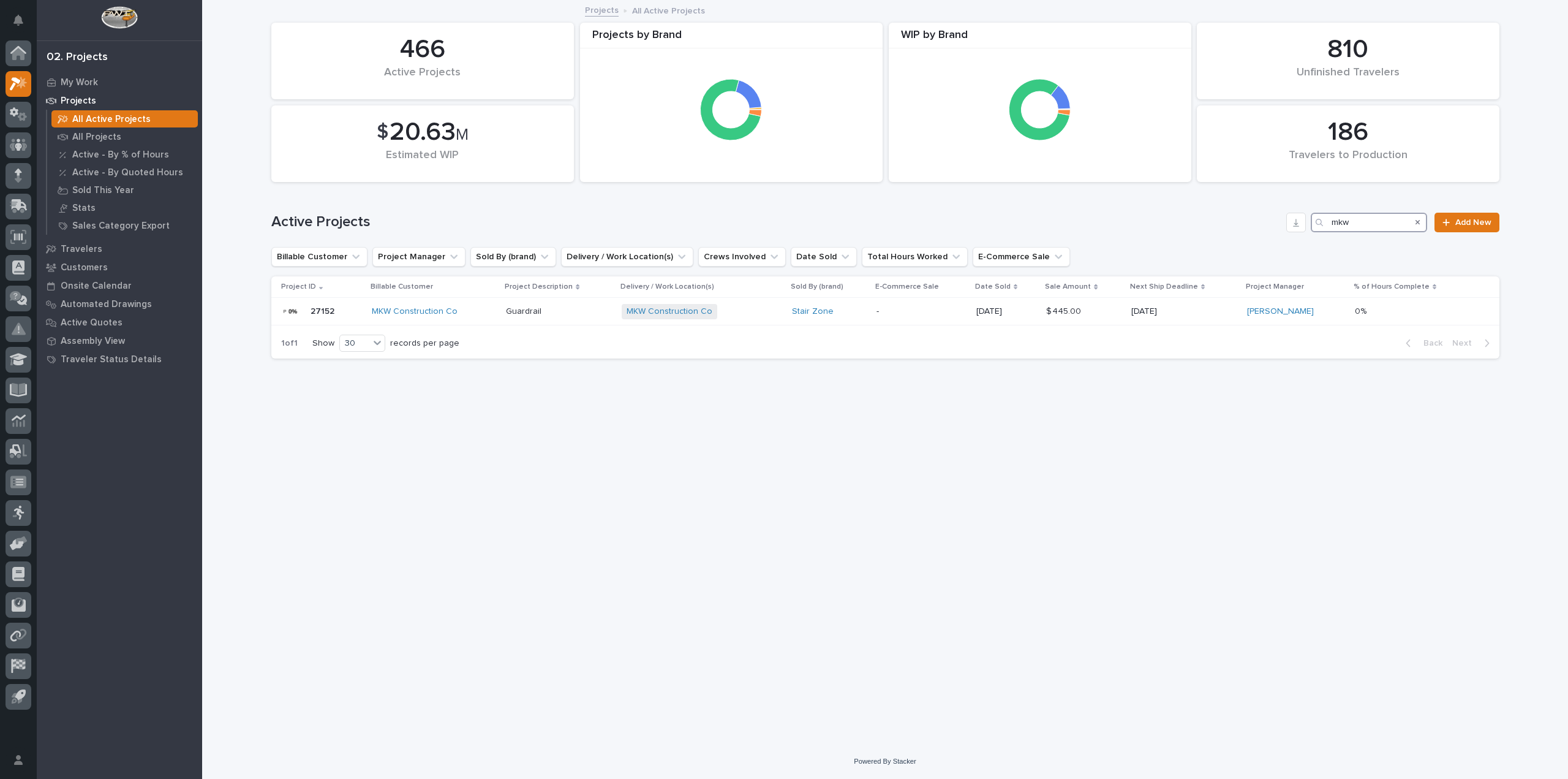
type input "mkw"
click at [898, 316] on p "-" at bounding box center [921, 311] width 90 height 10
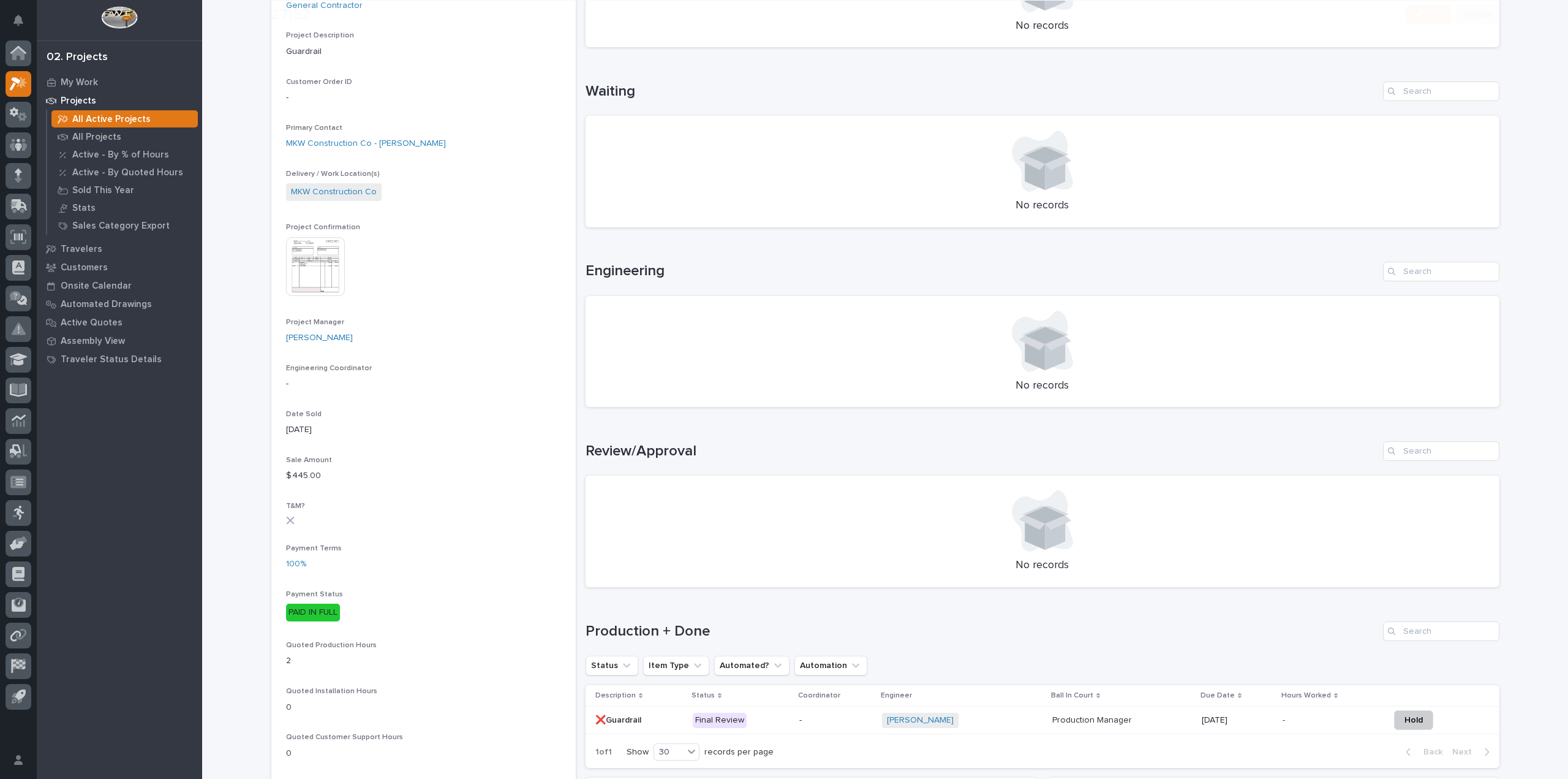
scroll to position [490, 0]
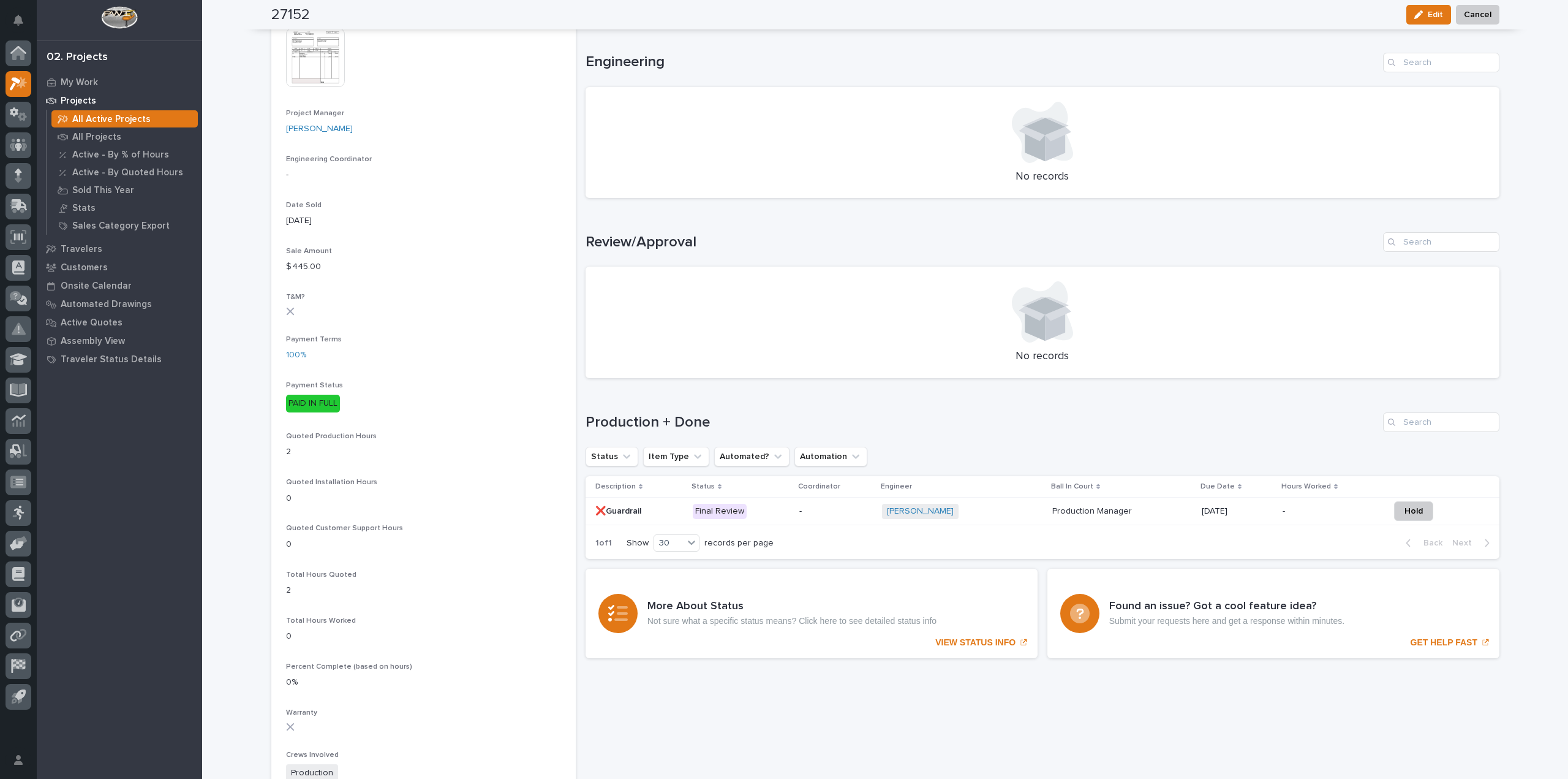
click at [989, 511] on div "Cole Ziegler + 0" at bounding box center [962, 511] width 160 height 16
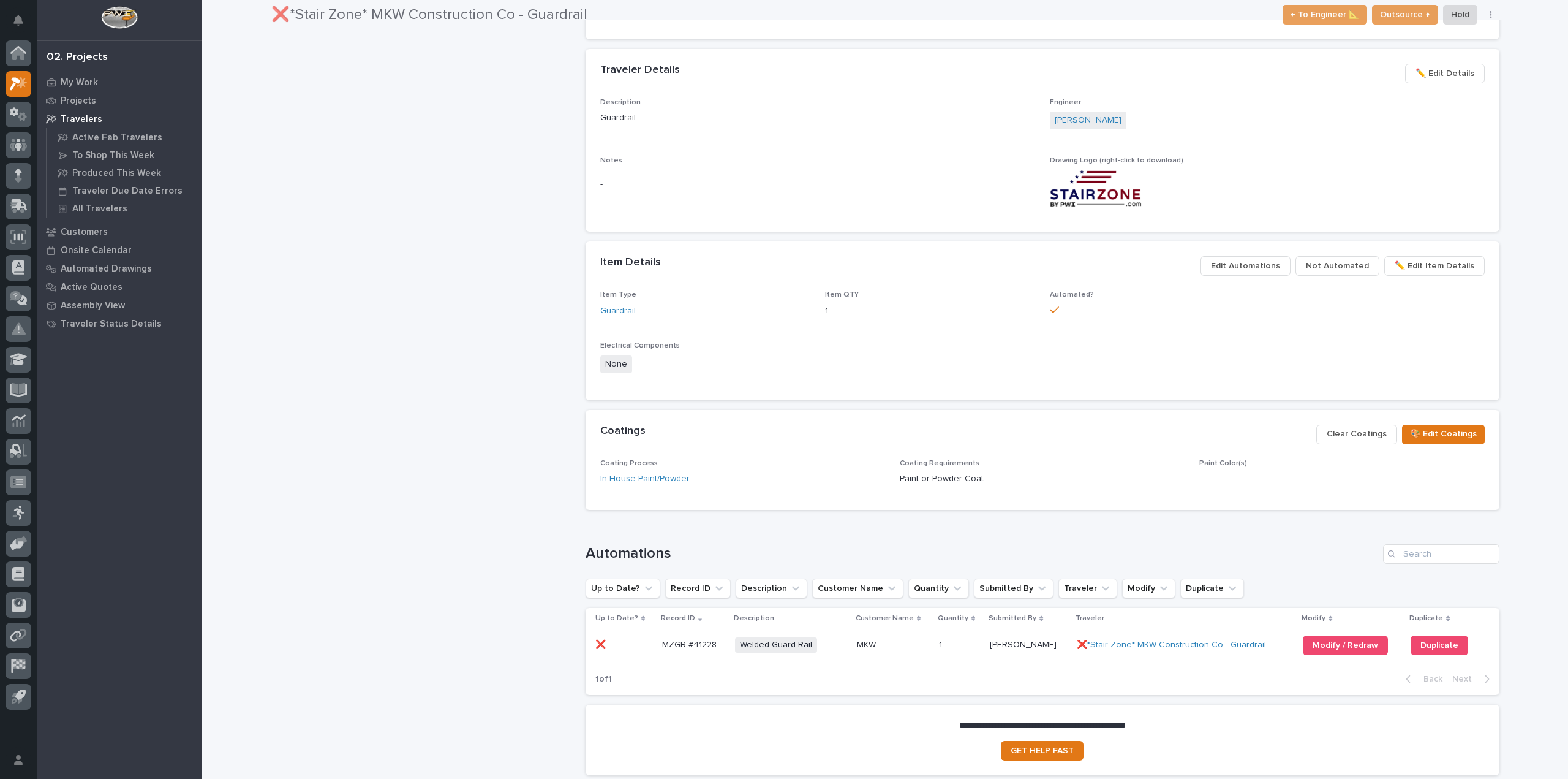
scroll to position [490, 0]
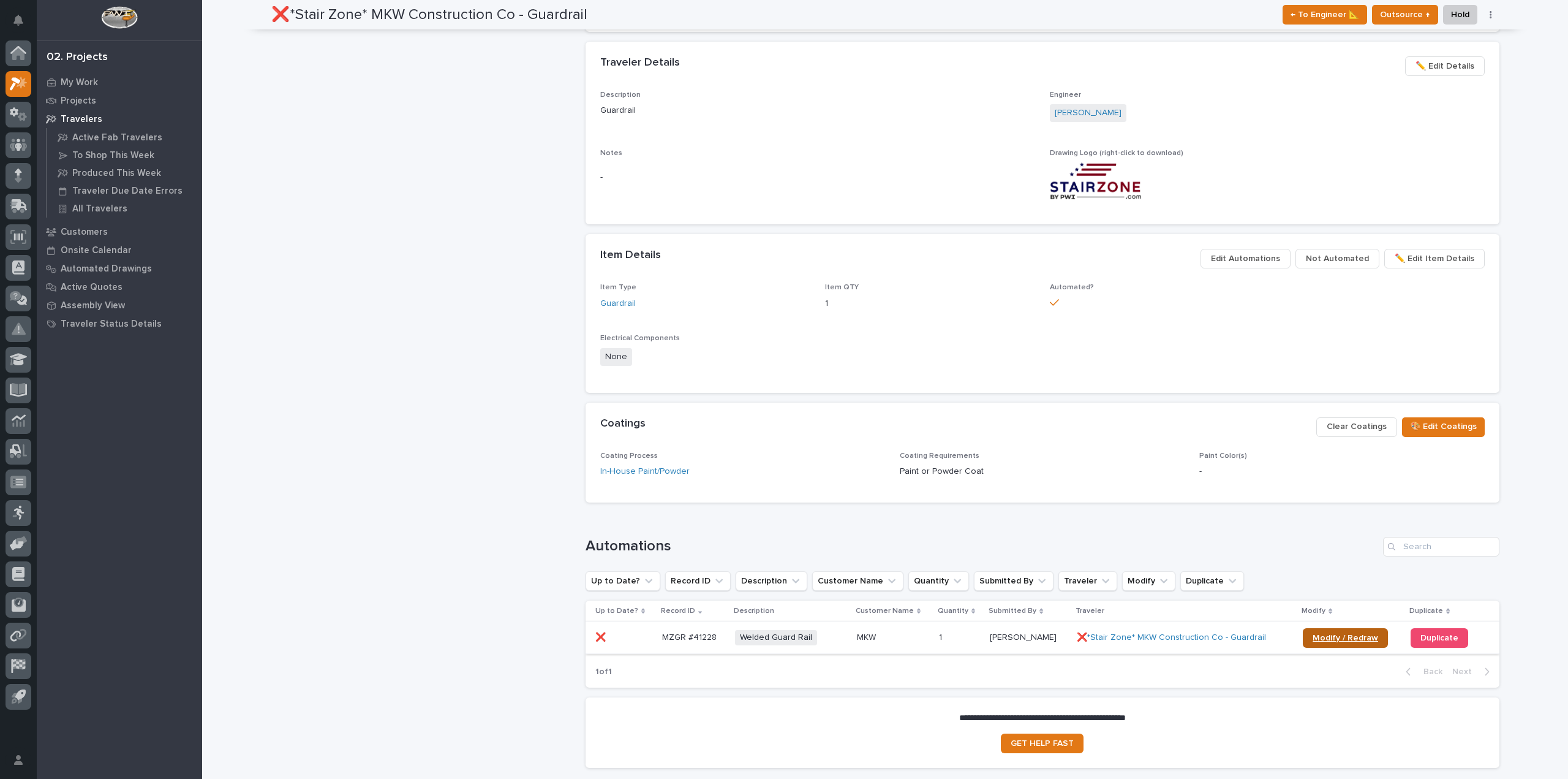
click at [1329, 631] on link "Modify / Redraw" at bounding box center [1345, 638] width 85 height 19
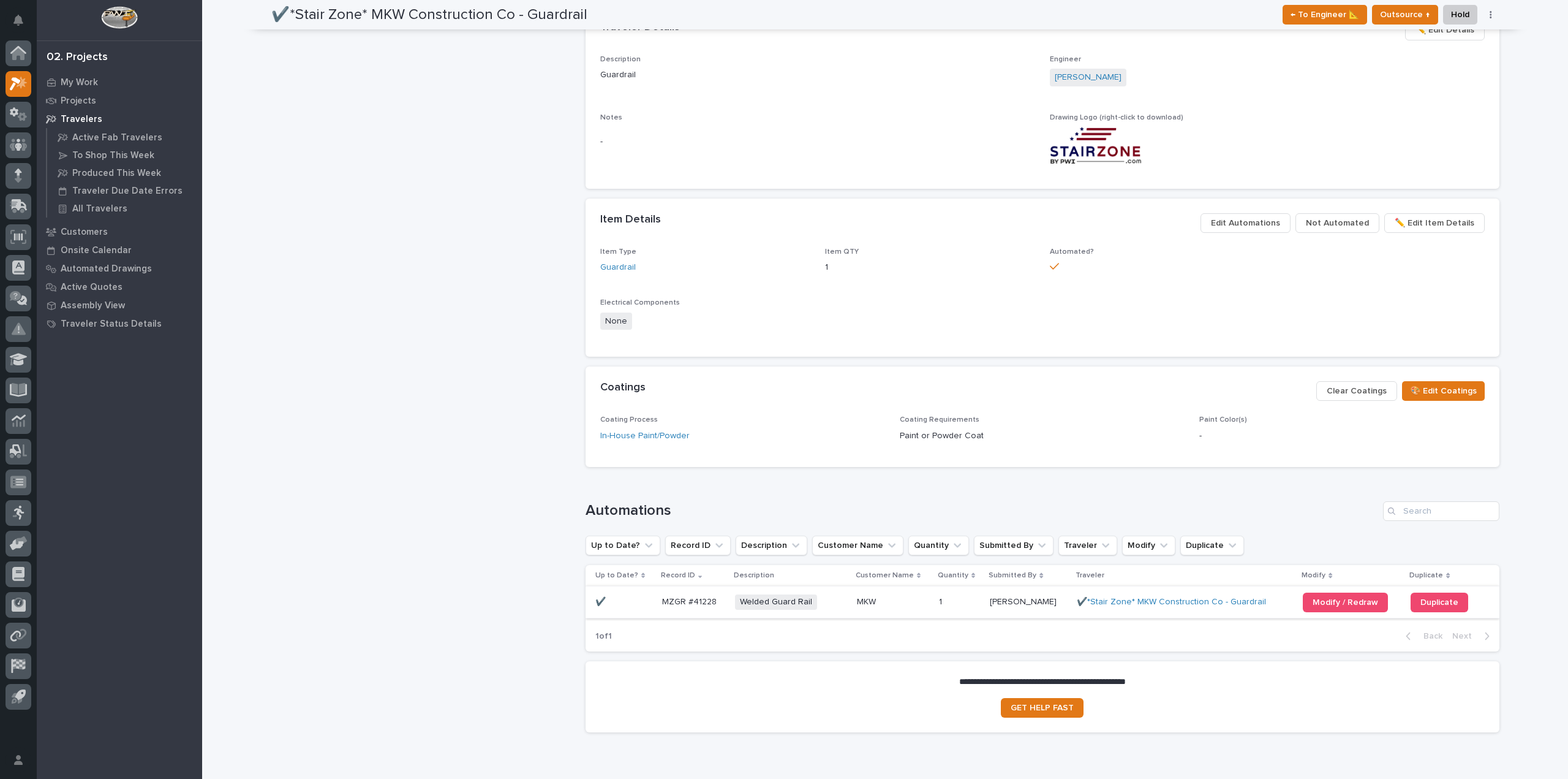
scroll to position [0, 0]
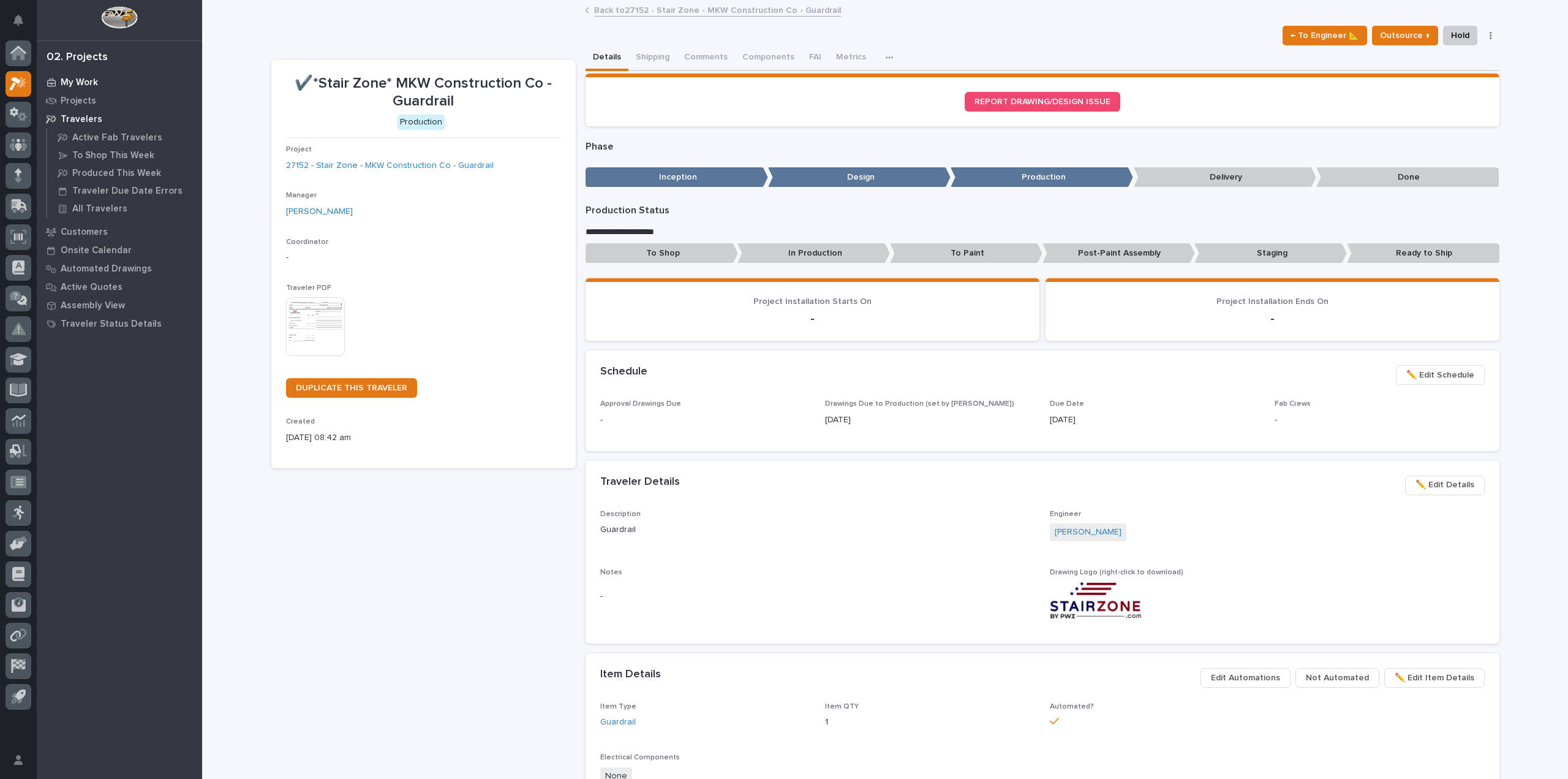
click at [86, 74] on div "My Work" at bounding box center [119, 82] width 159 height 17
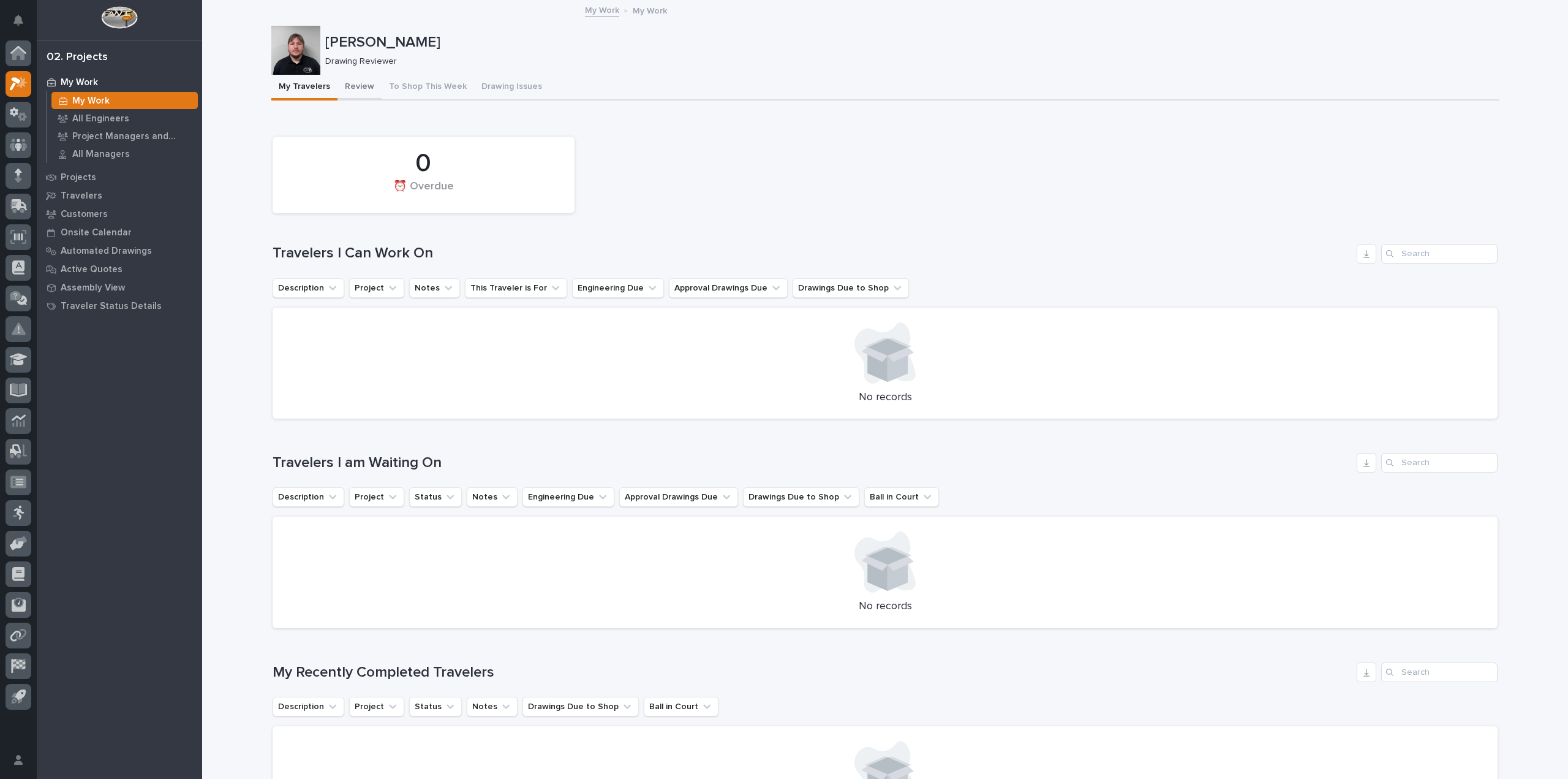
click at [352, 78] on button "Review" at bounding box center [359, 87] width 44 height 26
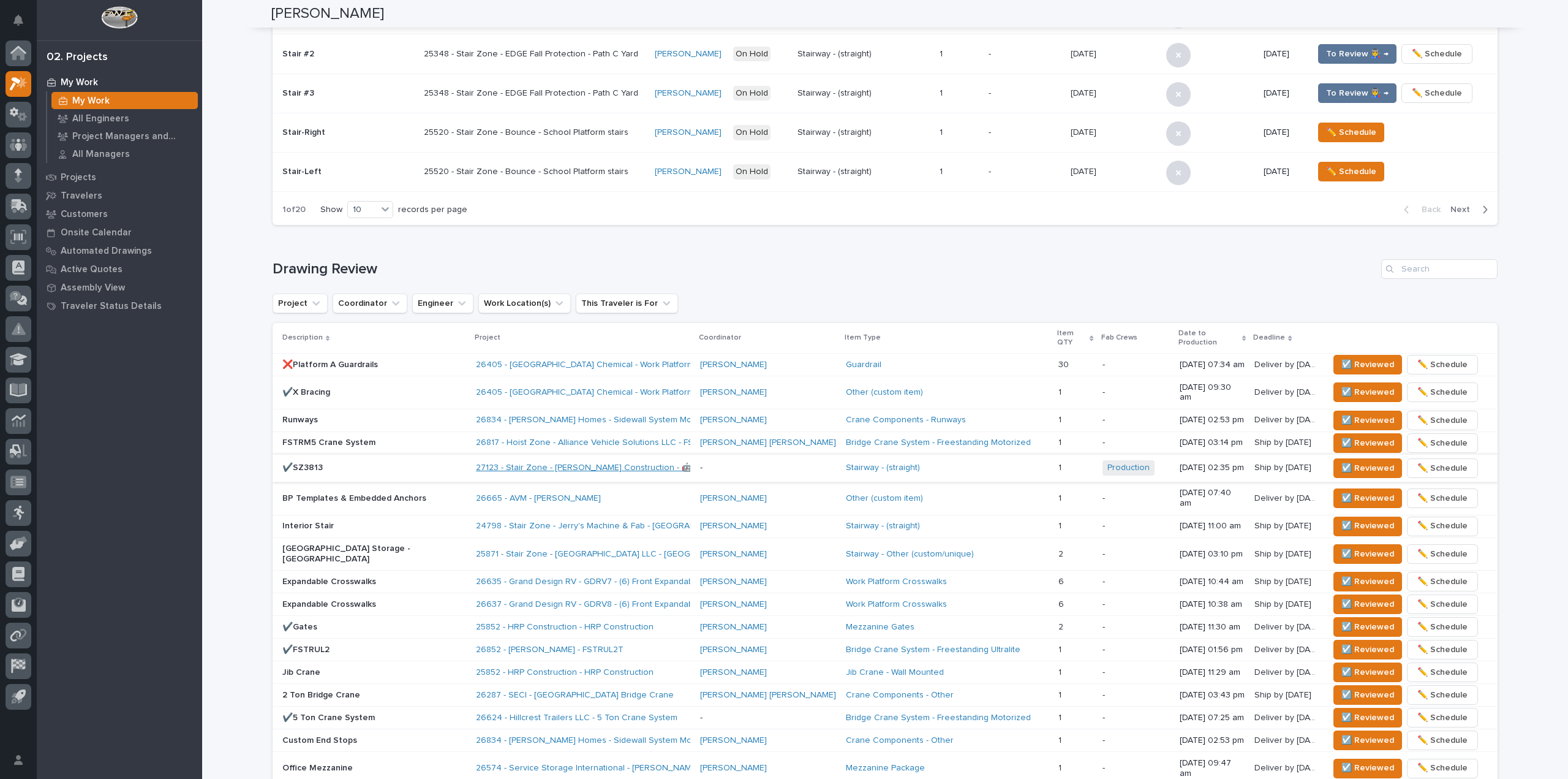
scroll to position [674, 0]
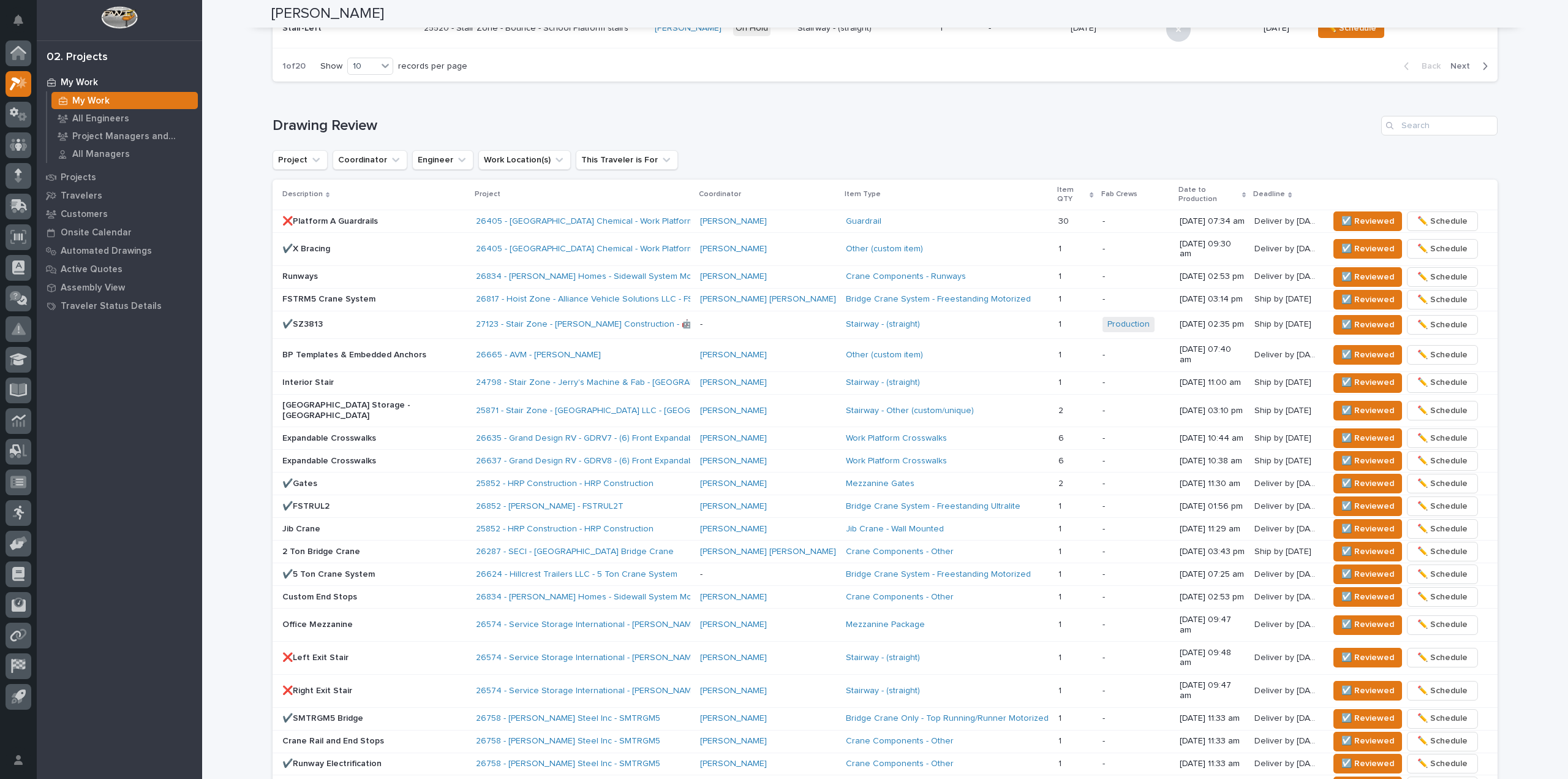
click at [619, 239] on div "26405 - Warsaw Chemical - Work Platform" at bounding box center [583, 249] width 214 height 20
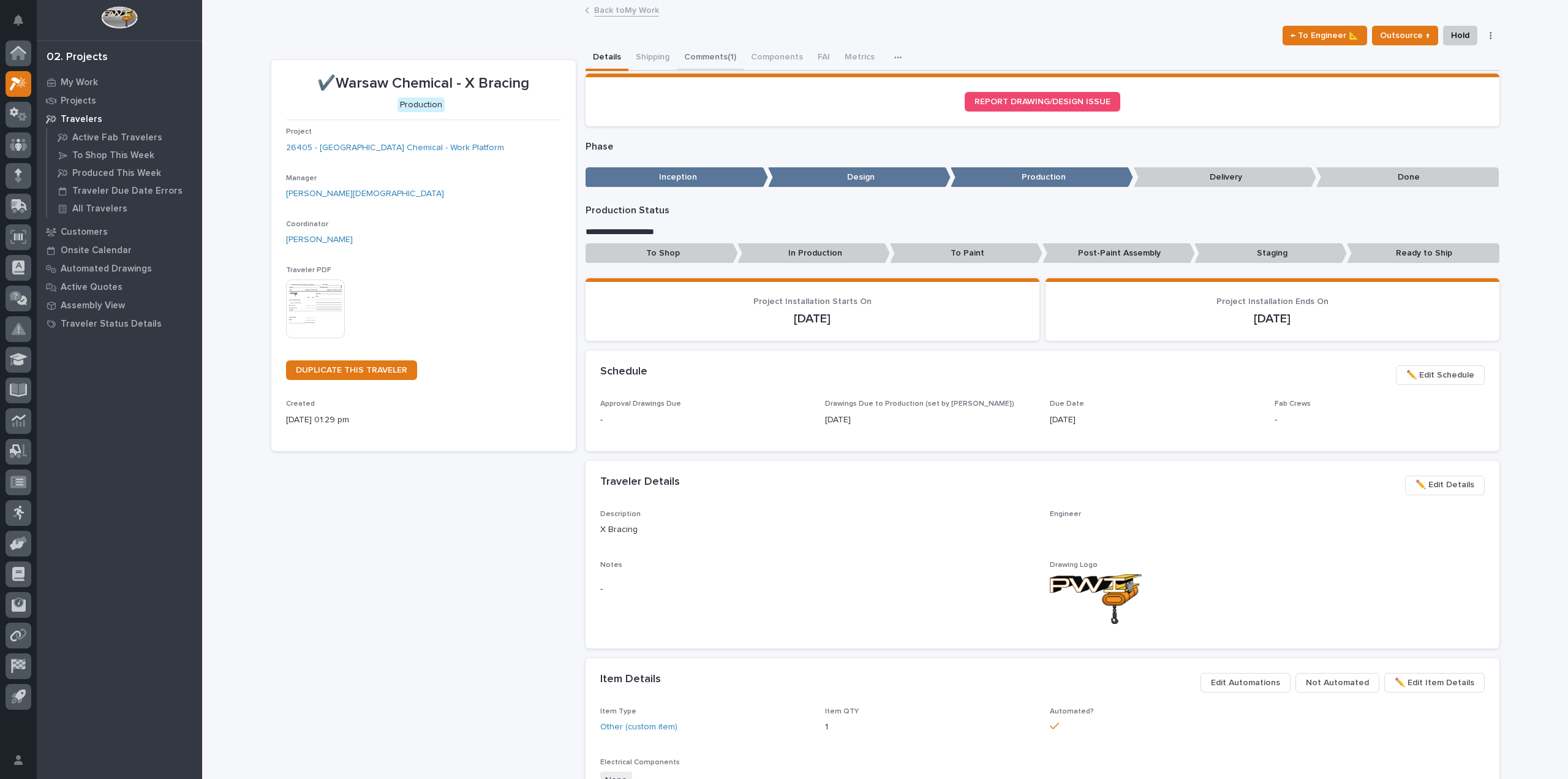
click at [720, 62] on button "Comments (1)" at bounding box center [710, 57] width 67 height 26
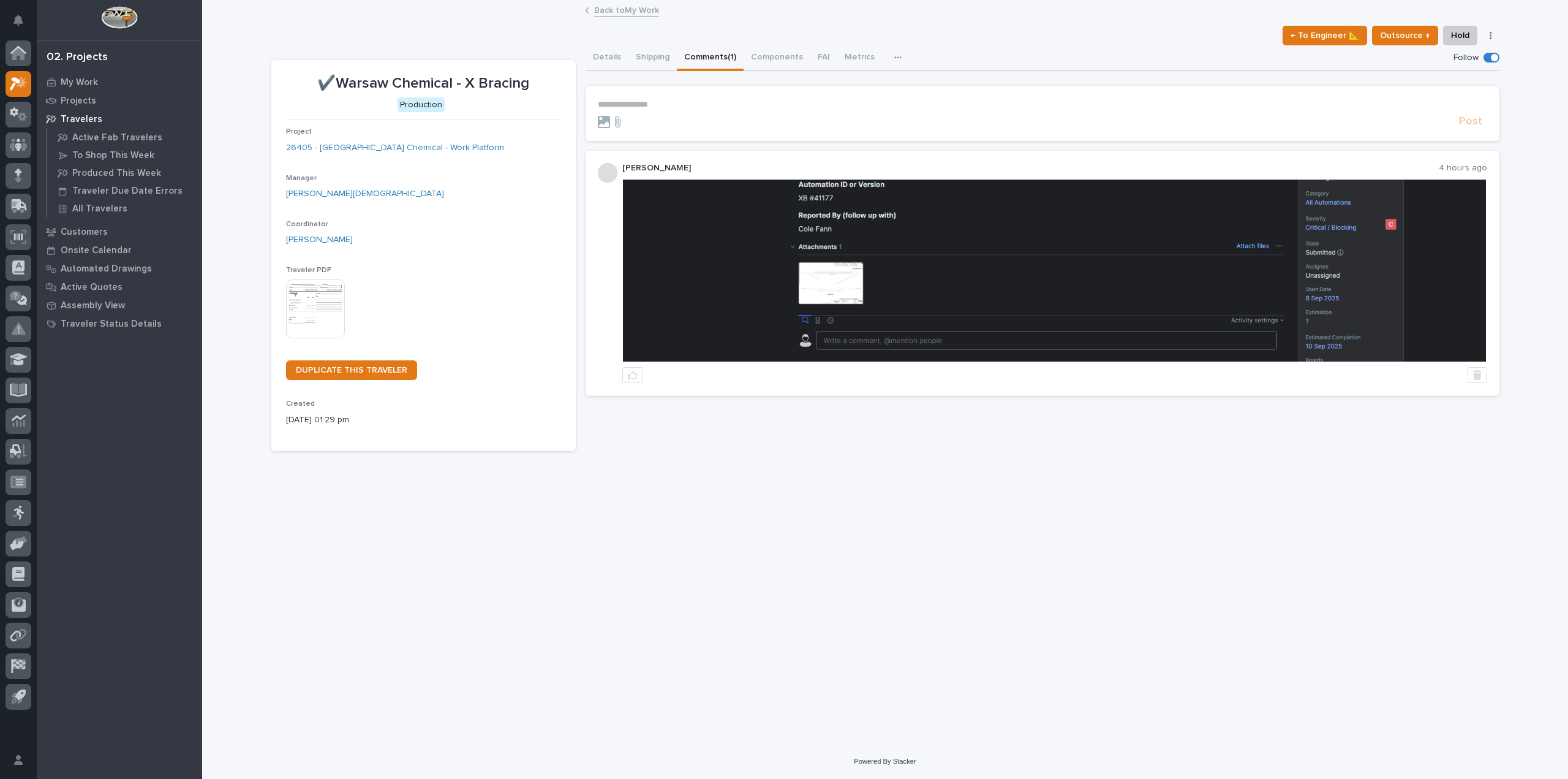
click at [782, 229] on img at bounding box center [1054, 270] width 863 height 182
click at [657, 14] on link "Back to My Work" at bounding box center [627, 9] width 65 height 14
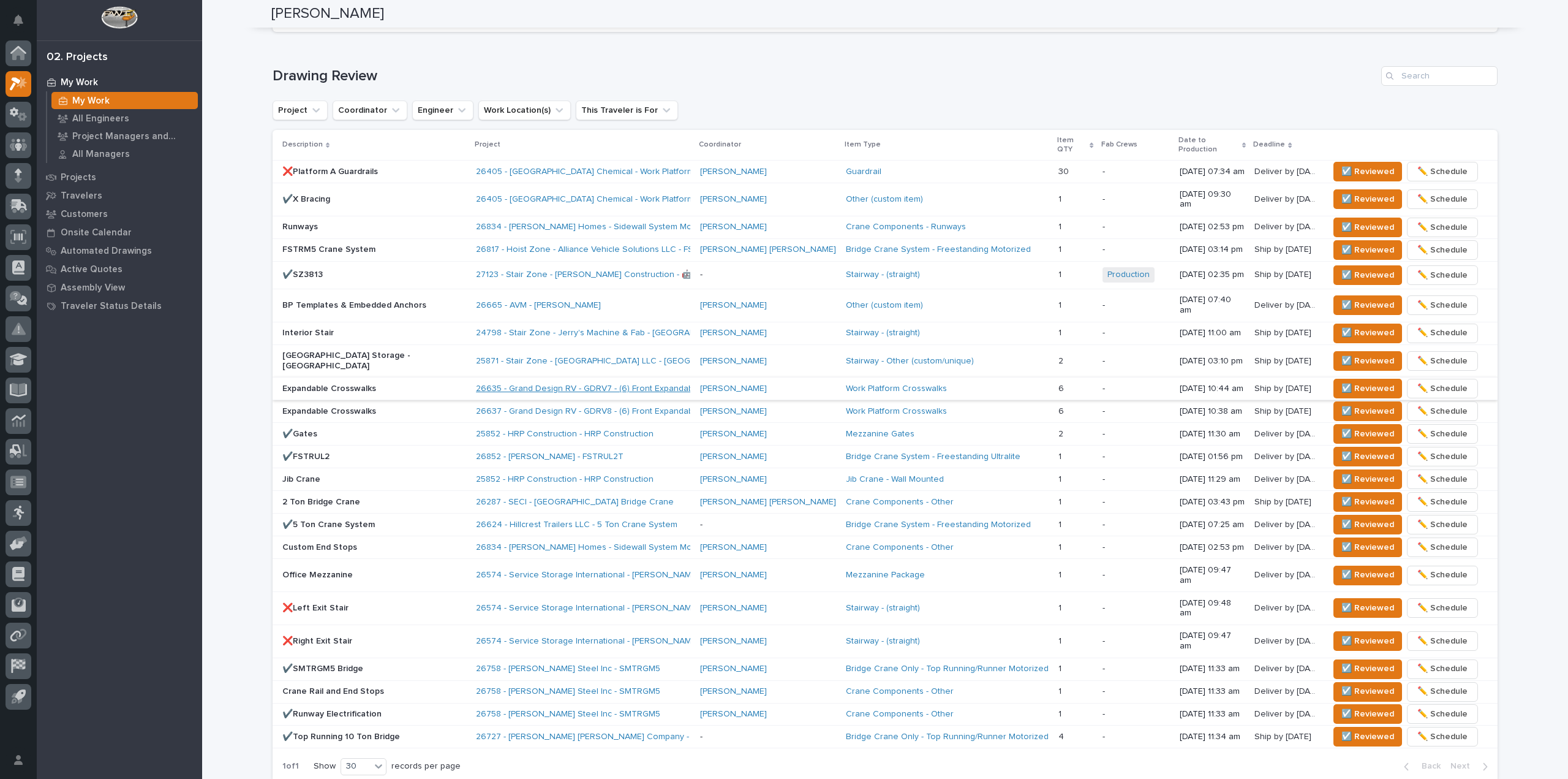
scroll to position [781, 0]
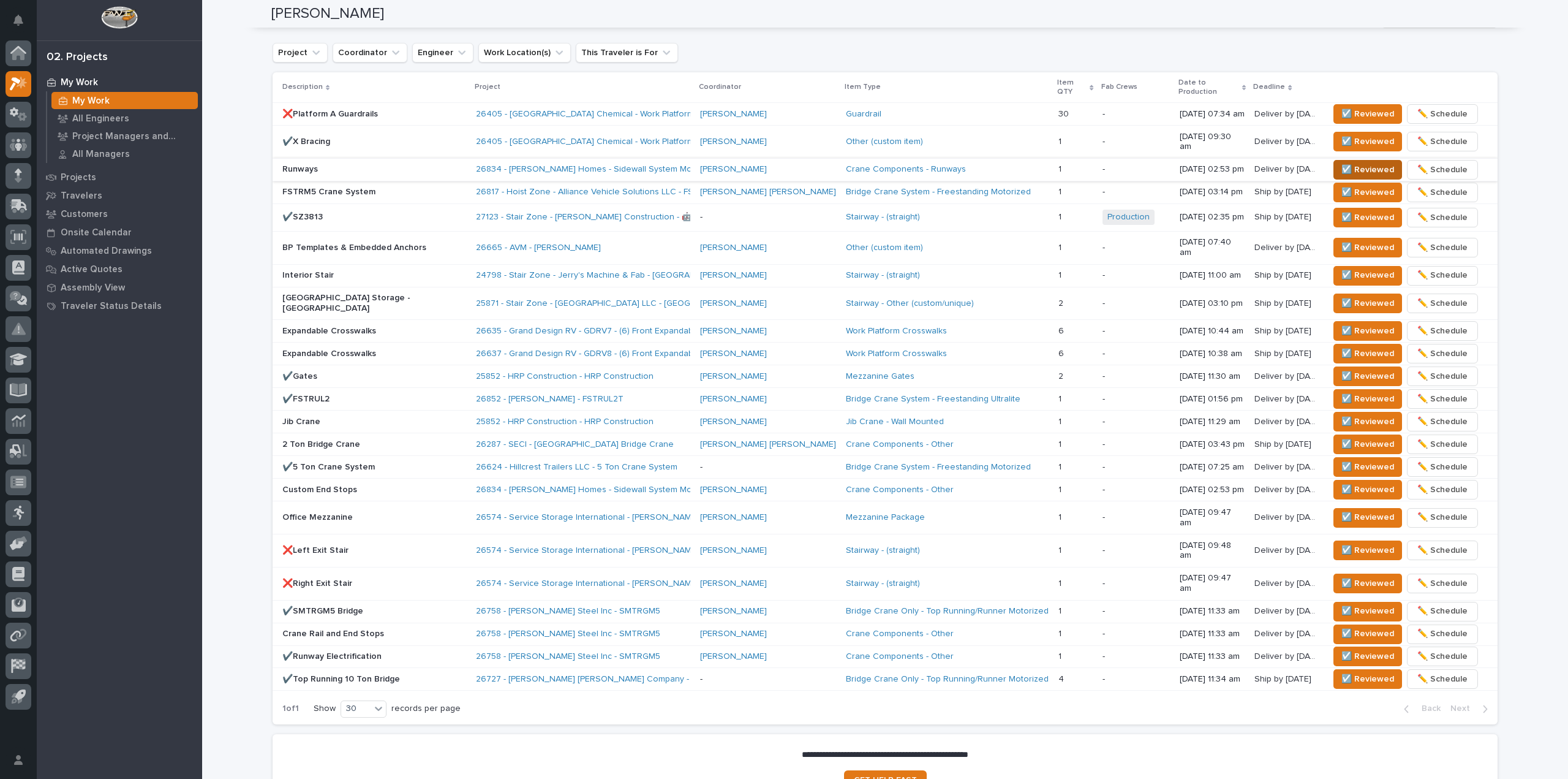
click at [1342, 162] on span "☑️ Reviewed" at bounding box center [1368, 169] width 53 height 15
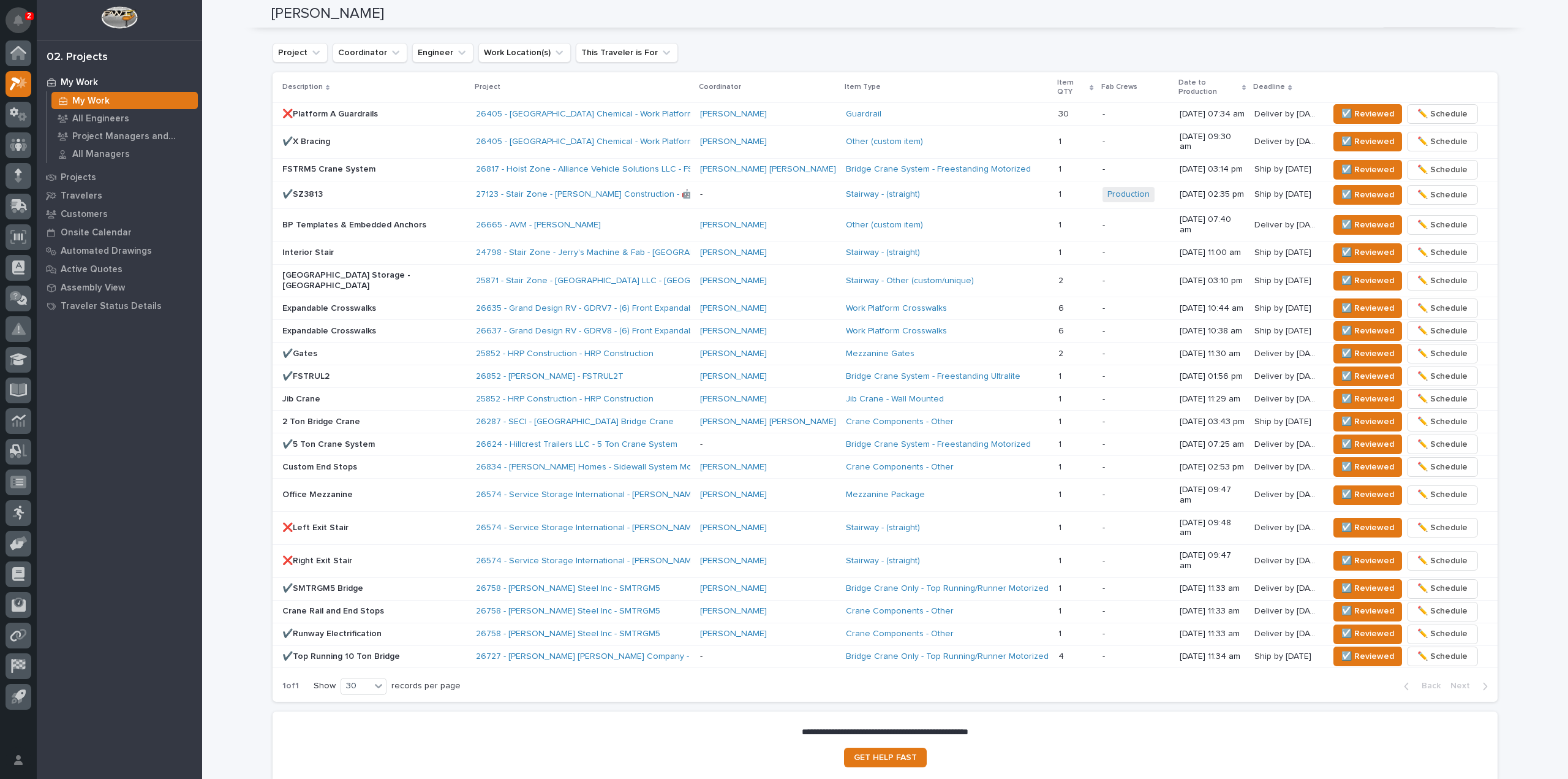
click at [16, 19] on icon "Notifications" at bounding box center [18, 20] width 10 height 11
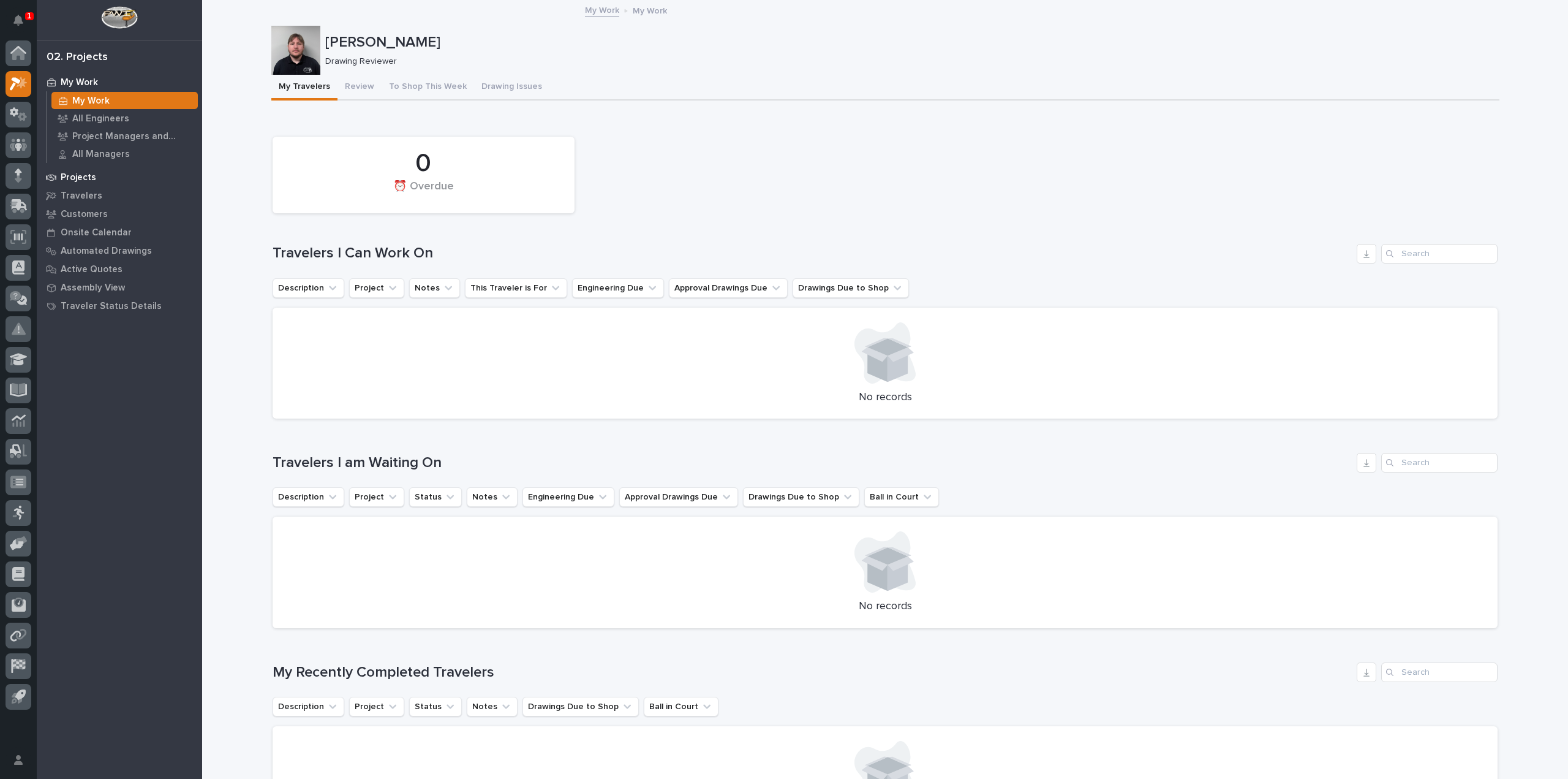
click at [98, 178] on div "Projects" at bounding box center [119, 177] width 159 height 17
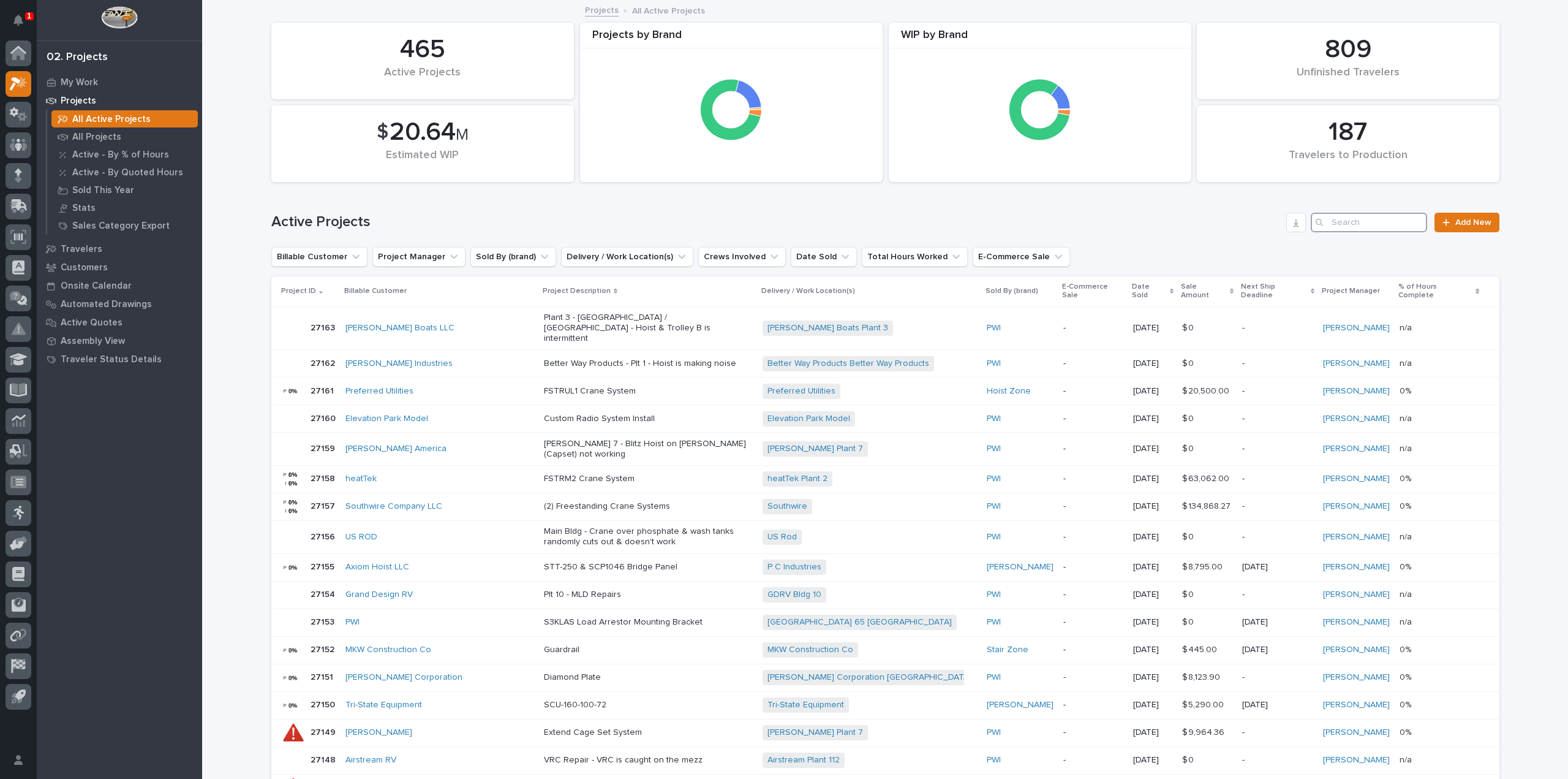
click at [1354, 229] on input "Search" at bounding box center [1369, 222] width 116 height 19
paste input "27152"
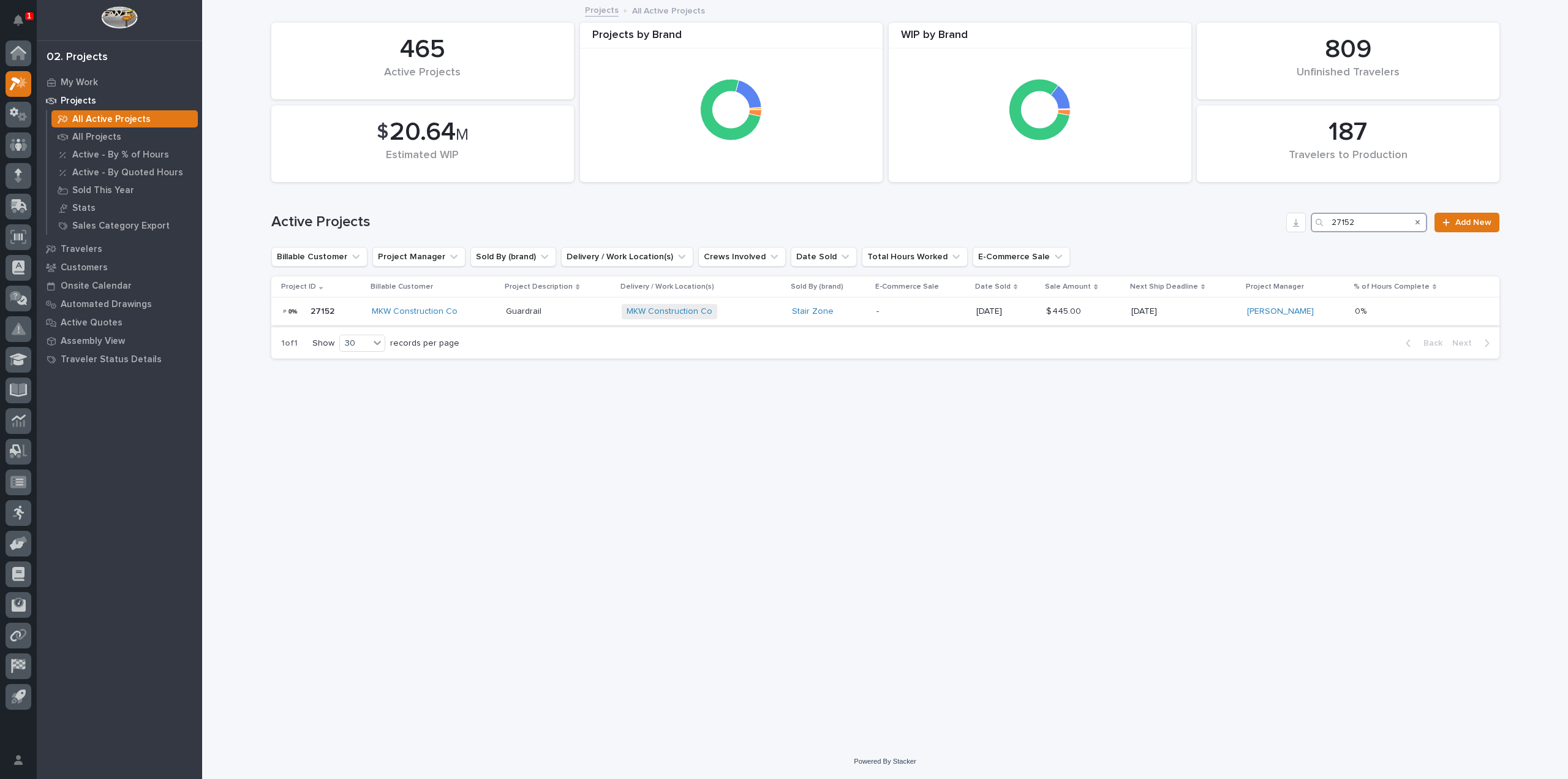
type input "27152"
click at [601, 299] on td "Guardrail" at bounding box center [558, 312] width 116 height 28
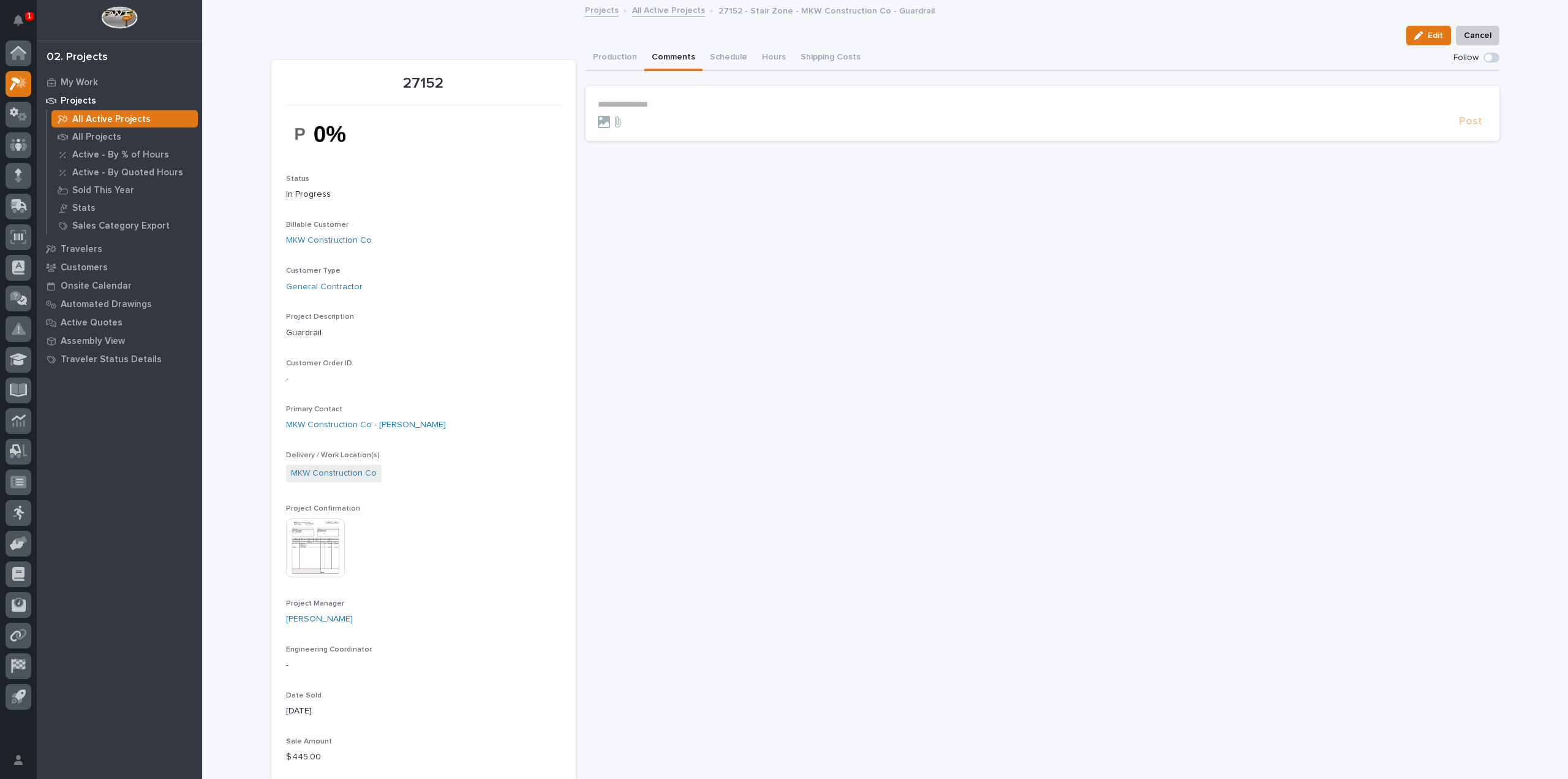
click at [668, 54] on button "Comments" at bounding box center [673, 57] width 58 height 26
click at [637, 101] on p "**********" at bounding box center [1042, 104] width 889 height 10
drag, startPoint x: 626, startPoint y: 104, endPoint x: 521, endPoint y: 89, distance: 106.1
click at [639, 100] on p "**********" at bounding box center [1042, 104] width 889 height 10
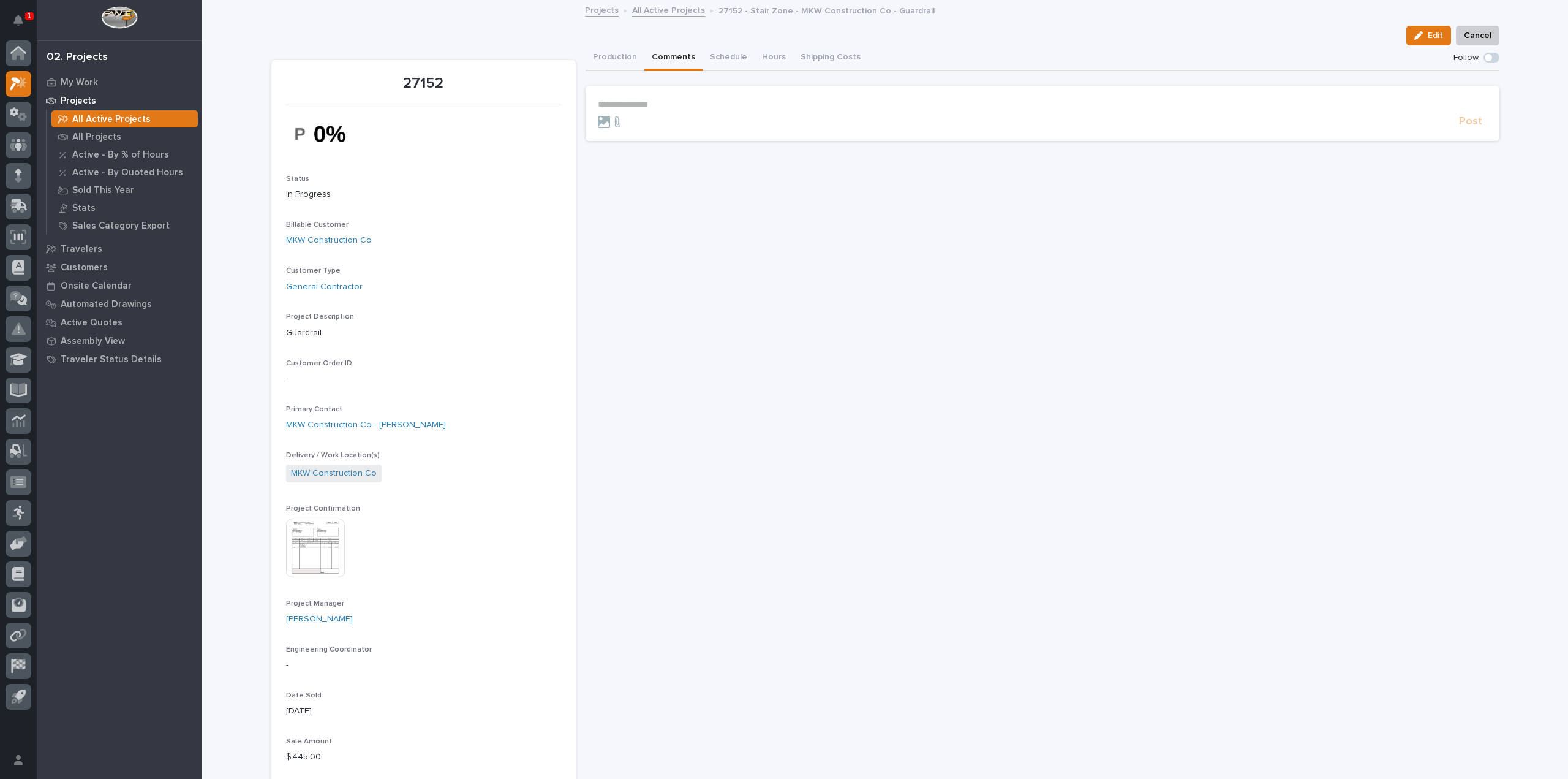
click at [633, 102] on p "**********" at bounding box center [1042, 104] width 889 height 10
click at [591, 123] on section "**********" at bounding box center [1042, 113] width 914 height 55
click at [599, 128] on div "Post" at bounding box center [1042, 122] width 889 height 14
click at [598, 124] on icon at bounding box center [604, 122] width 12 height 12
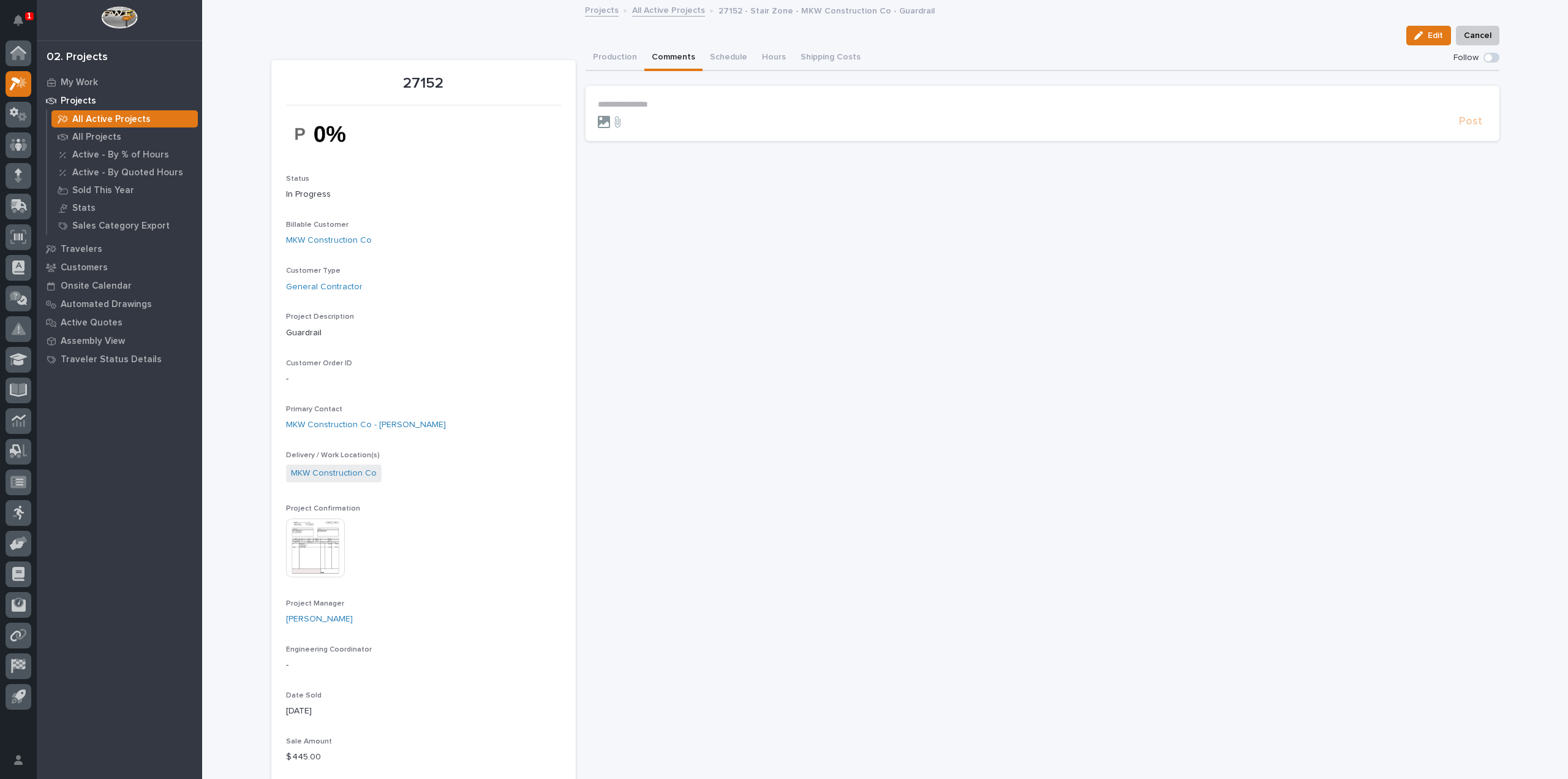
click at [599, 123] on icon at bounding box center [604, 122] width 12 height 12
click at [598, 116] on input "file" at bounding box center [598, 116] width 0 height 0
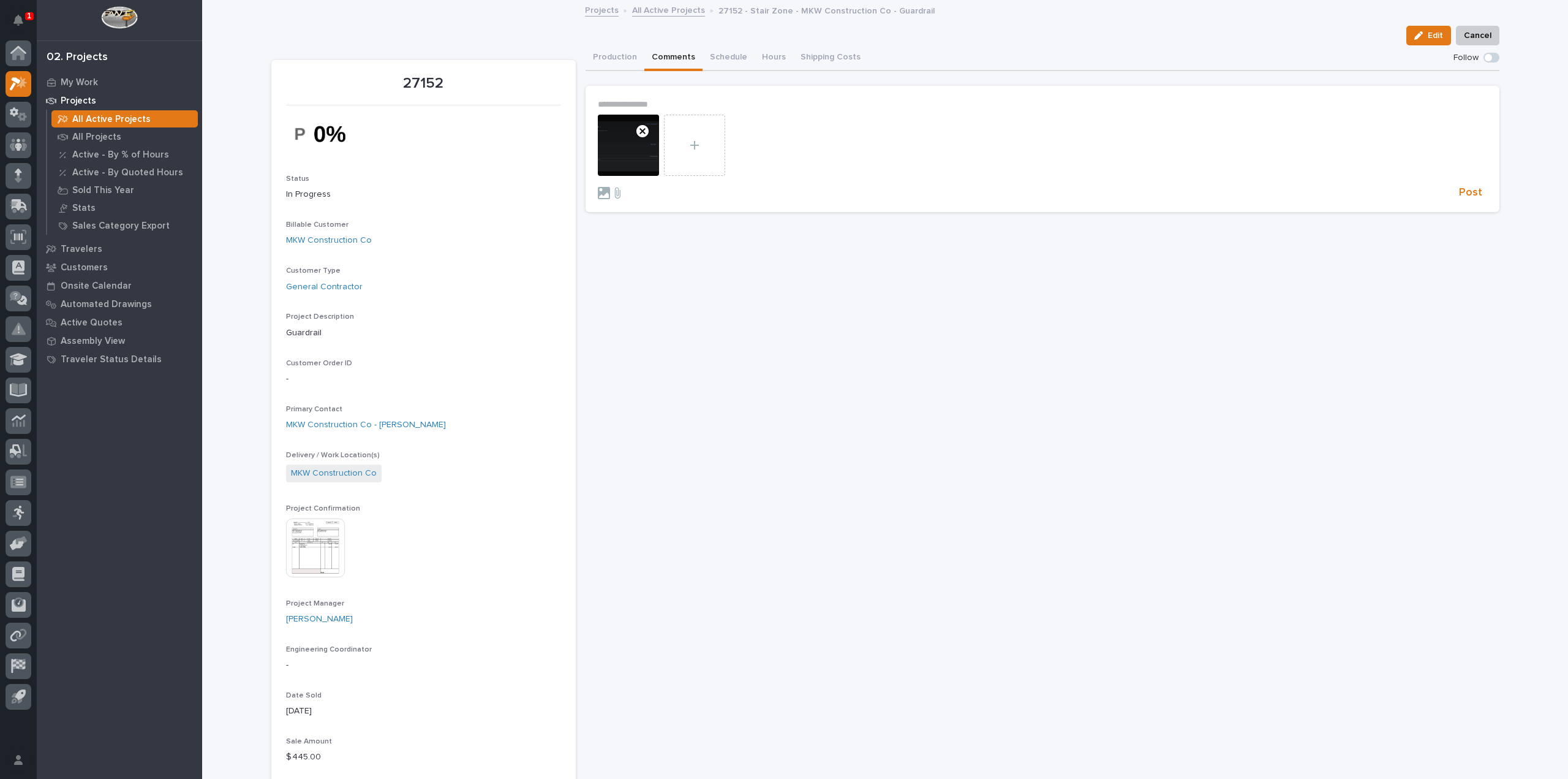
click at [641, 101] on p "**********" at bounding box center [1042, 104] width 889 height 10
click at [643, 103] on span "**********" at bounding box center [681, 104] width 167 height 9
drag, startPoint x: 610, startPoint y: 98, endPoint x: 606, endPoint y: 105, distance: 8.1
click at [1470, 197] on span "Post" at bounding box center [1470, 196] width 23 height 14
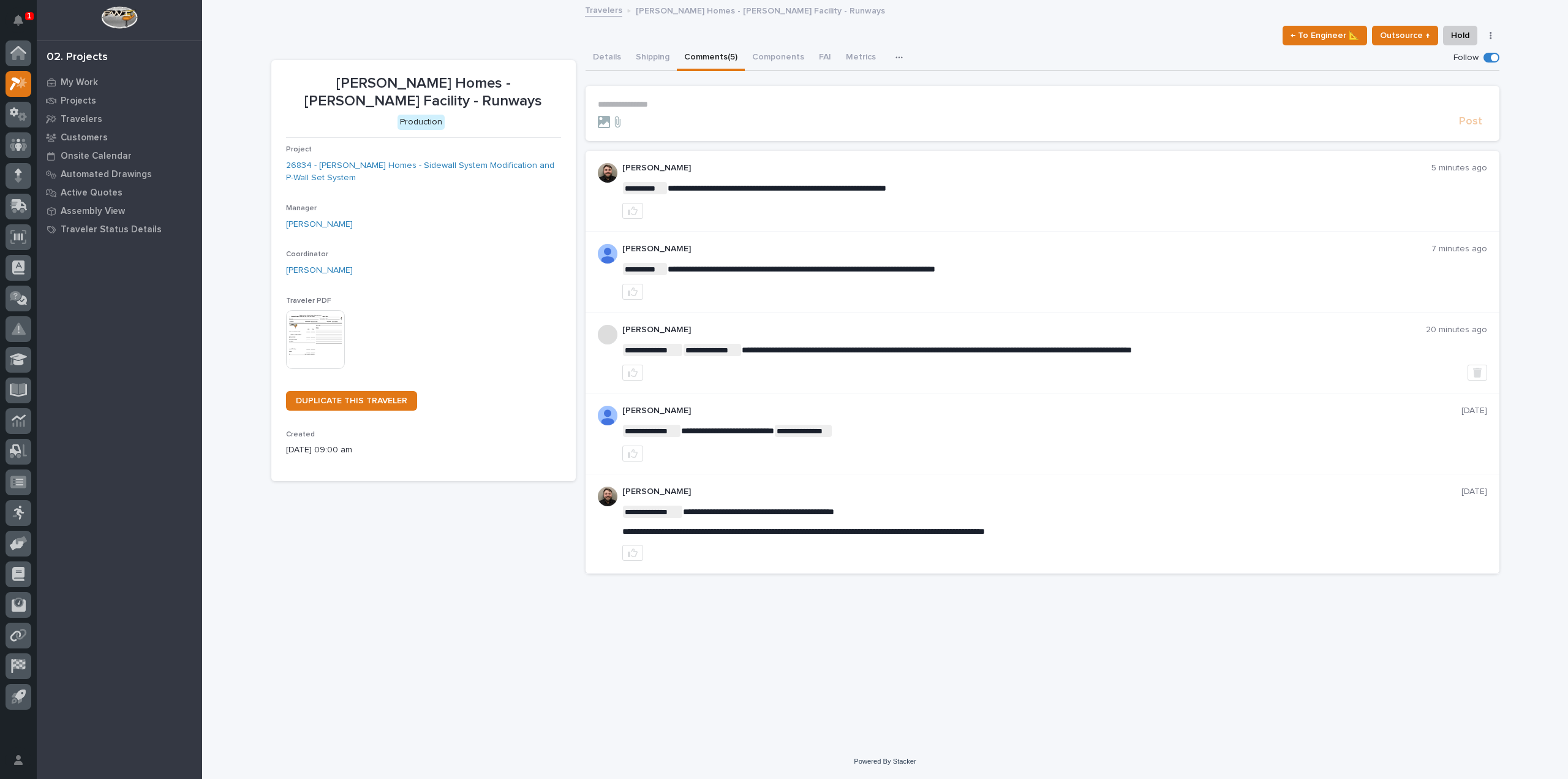
click at [526, 33] on div "← To Engineer 📐 Outsource ↑ Hold Cancel Change Traveler Type Regenerate PDF Gen…" at bounding box center [886, 35] width 1228 height 19
click at [651, 110] on form "**********" at bounding box center [1042, 114] width 889 height 29
click at [651, 104] on p "**********" at bounding box center [1042, 104] width 889 height 10
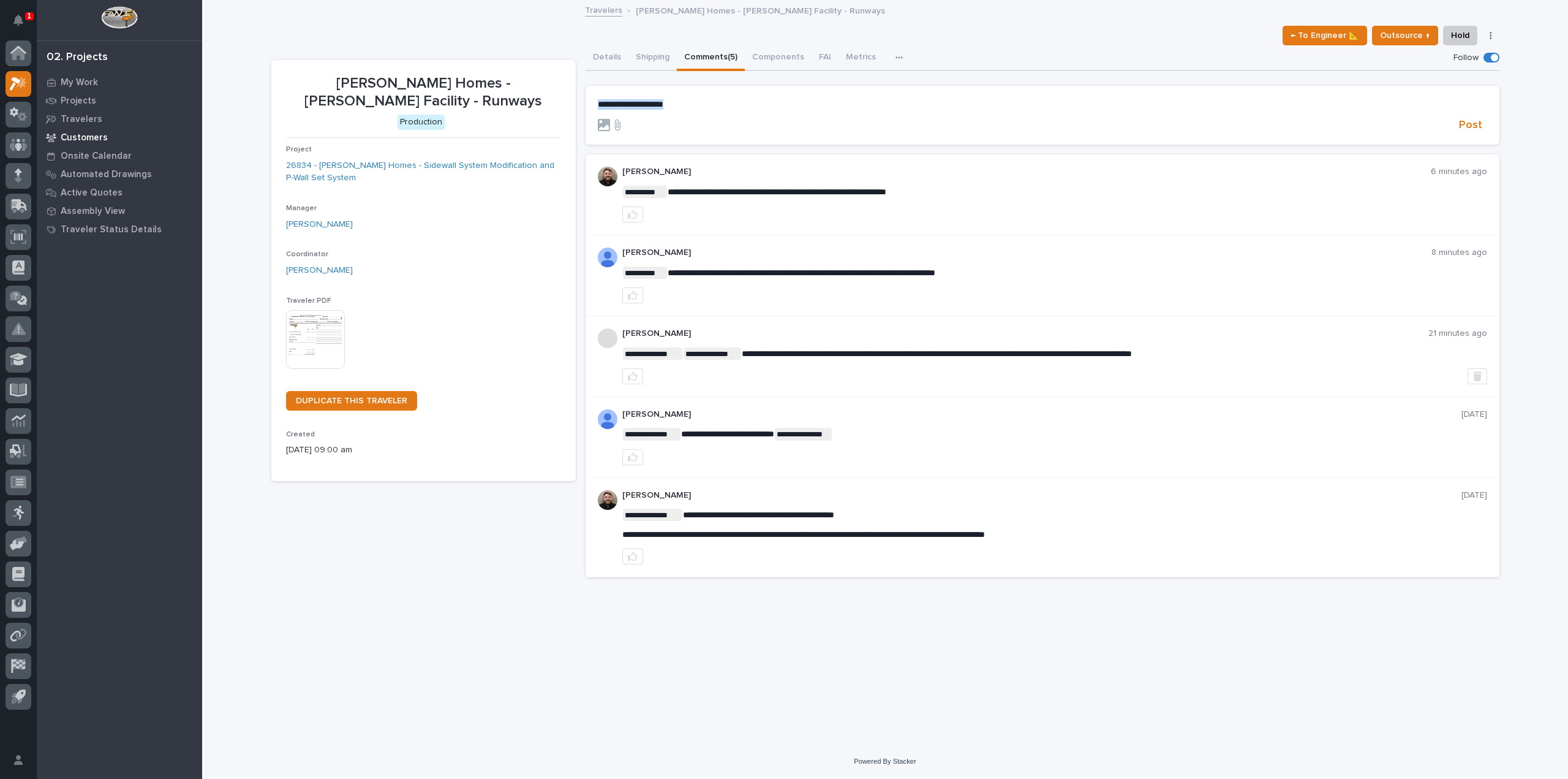
drag, startPoint x: 708, startPoint y: 106, endPoint x: 118, endPoint y: 133, distance: 590.6
click at [202, 126] on div "1 My Settings Log Out 02. Projects My Work Projects Travelers Customers Onsite …" at bounding box center [885, 390] width 1366 height 779
click at [1473, 126] on span "Post" at bounding box center [1470, 125] width 23 height 14
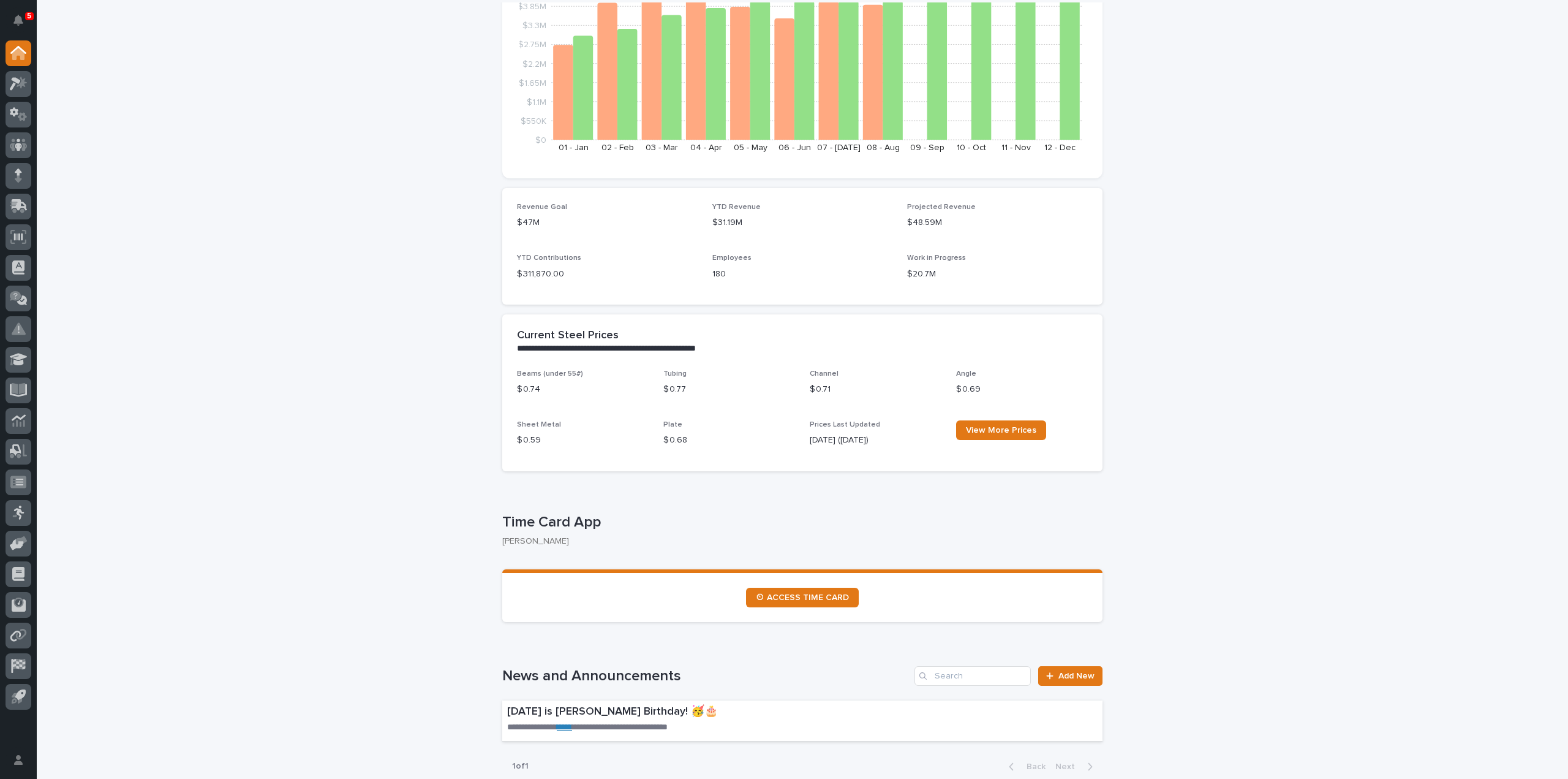
scroll to position [429, 0]
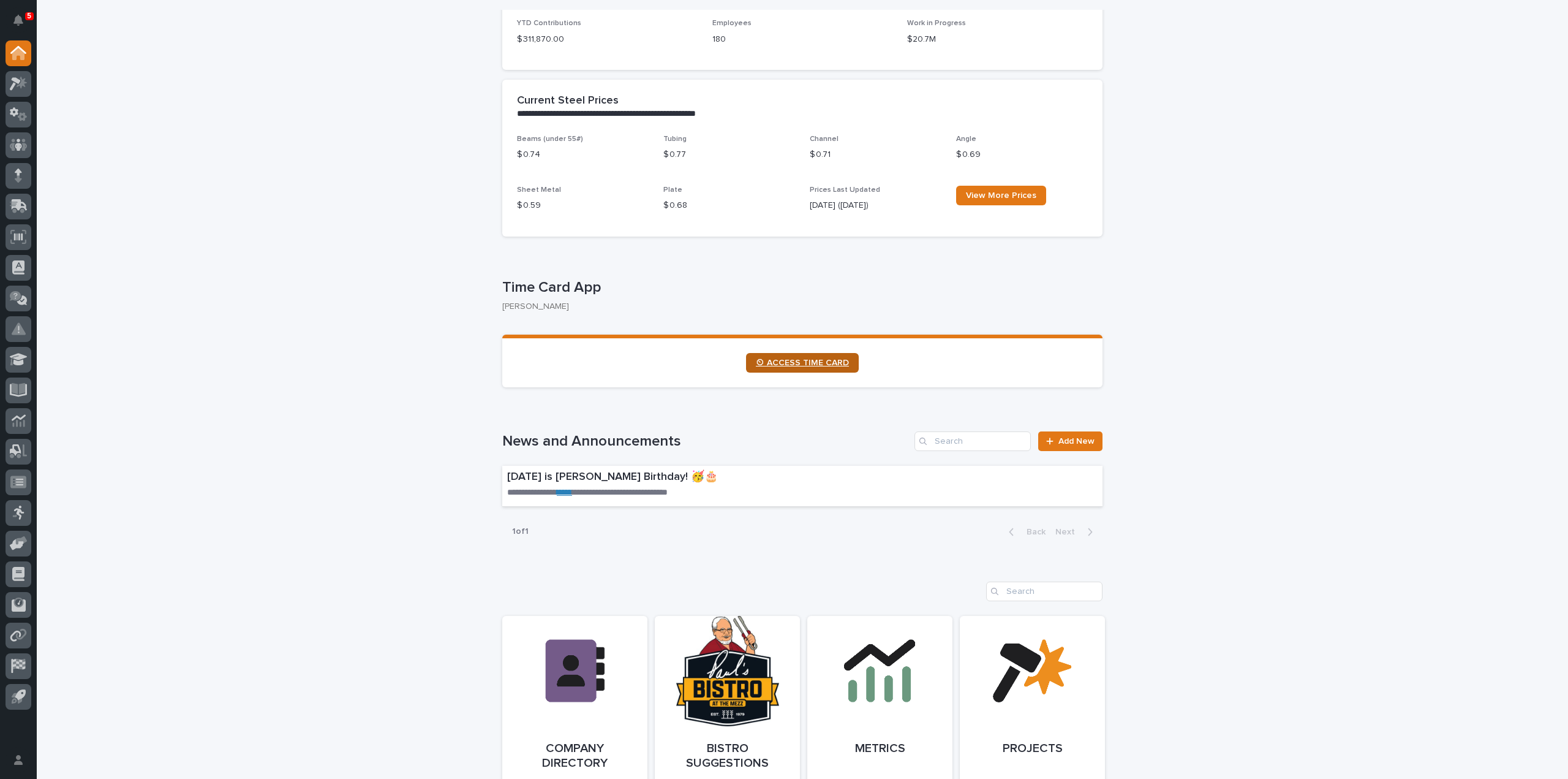
click at [792, 357] on link "⏲ ACCESS TIME CARD" at bounding box center [802, 362] width 112 height 19
